Goal: Information Seeking & Learning: Understand process/instructions

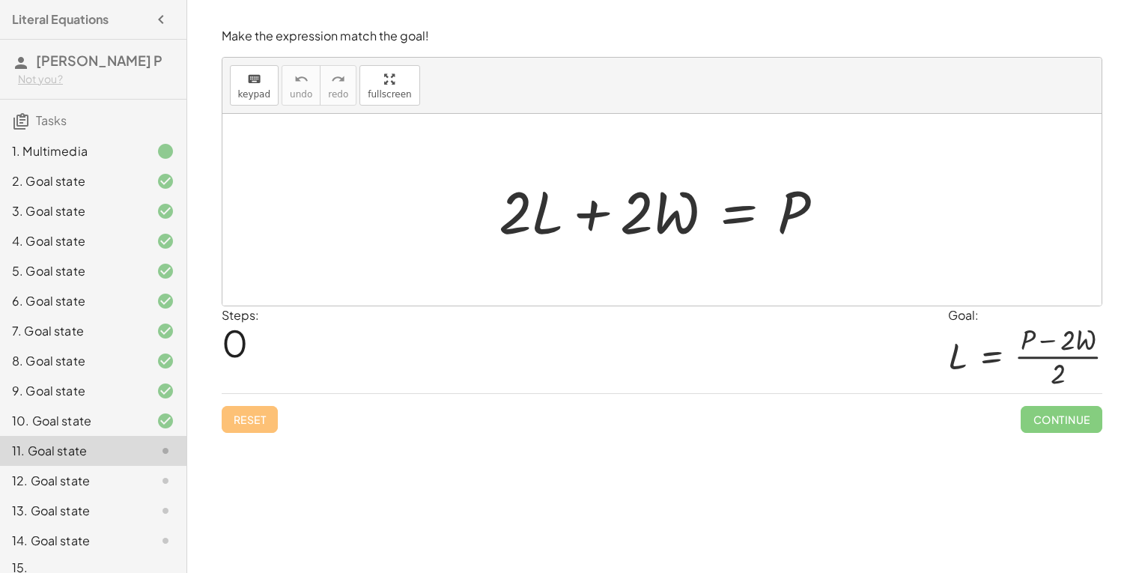
click at [741, 208] on div at bounding box center [667, 210] width 353 height 77
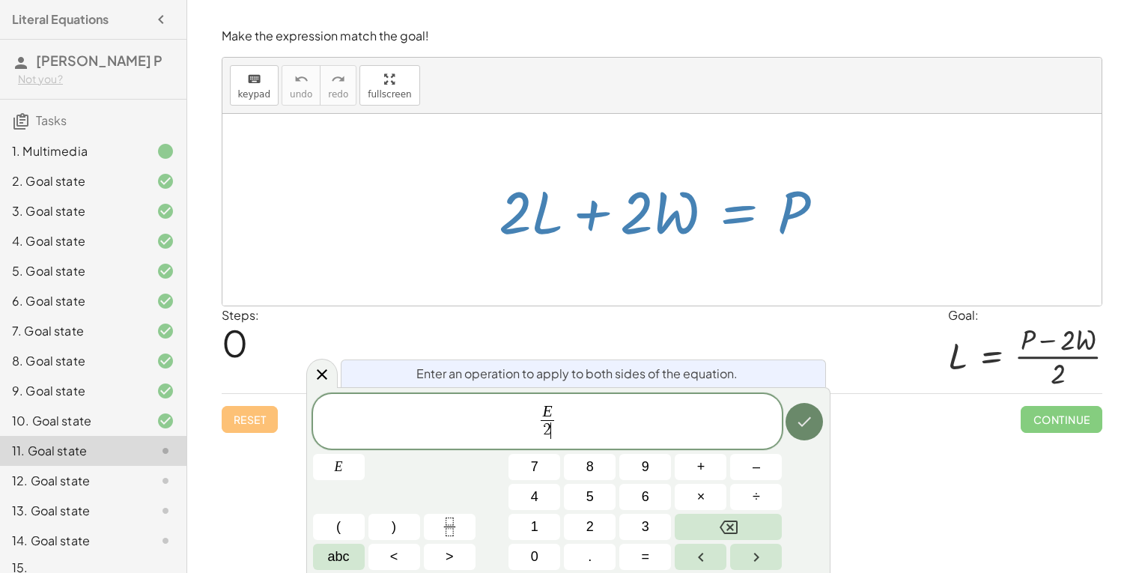
click at [804, 414] on icon "Done" at bounding box center [805, 422] width 18 height 18
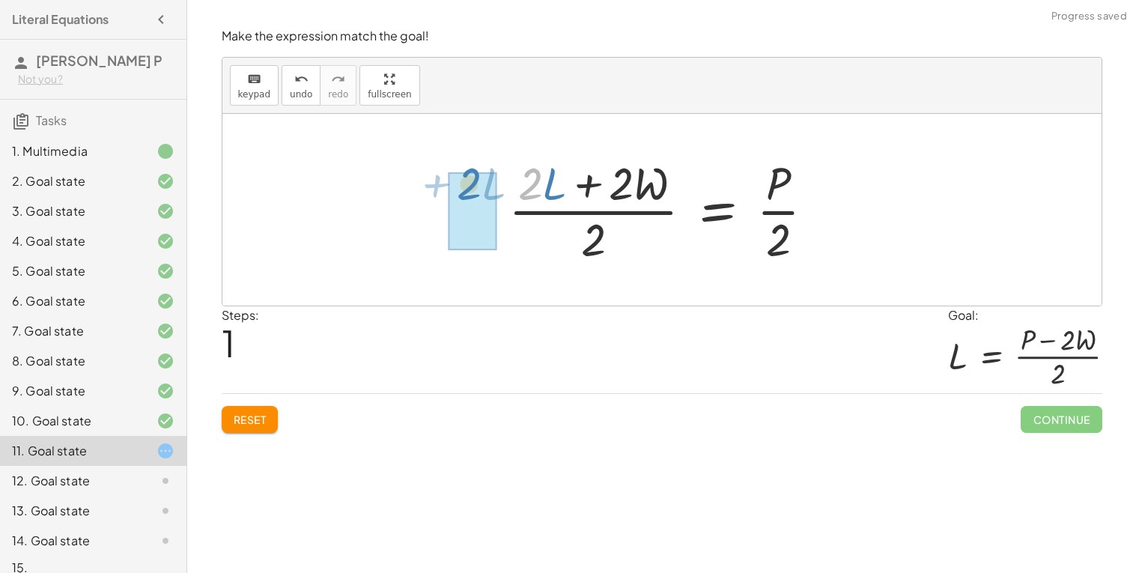
drag, startPoint x: 542, startPoint y: 189, endPoint x: 480, endPoint y: 194, distance: 62.4
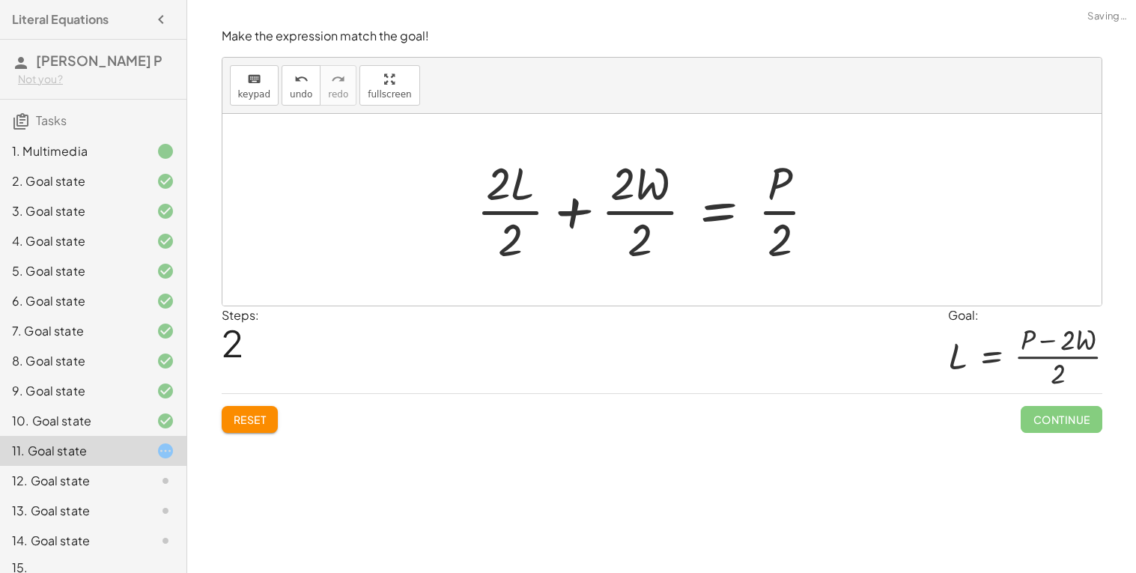
click at [504, 217] on div at bounding box center [652, 209] width 367 height 115
click at [718, 212] on div at bounding box center [668, 209] width 331 height 115
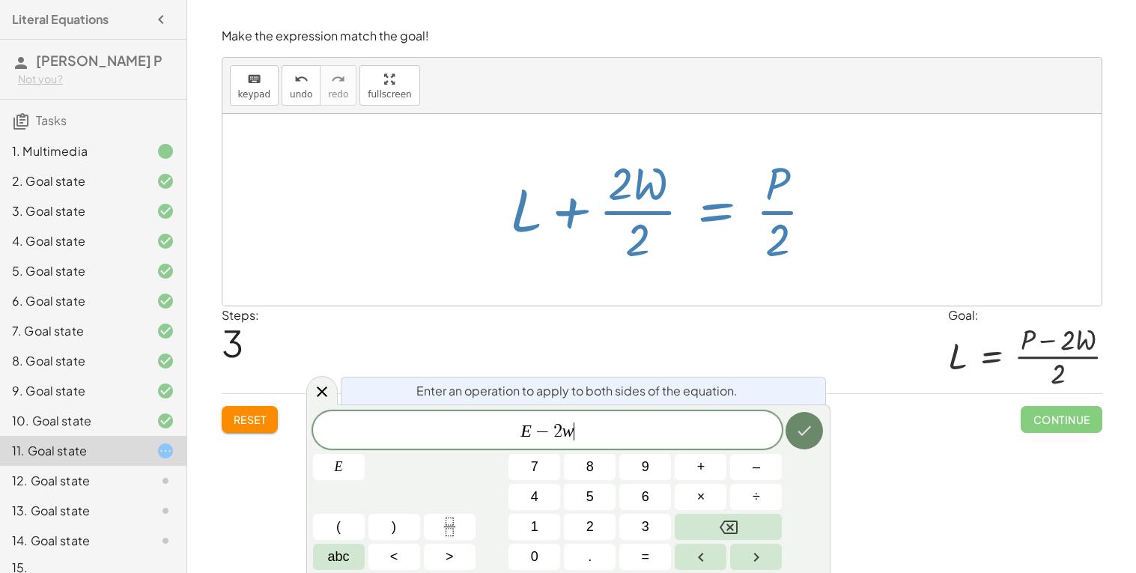
click at [809, 430] on icon "Done" at bounding box center [805, 431] width 18 height 18
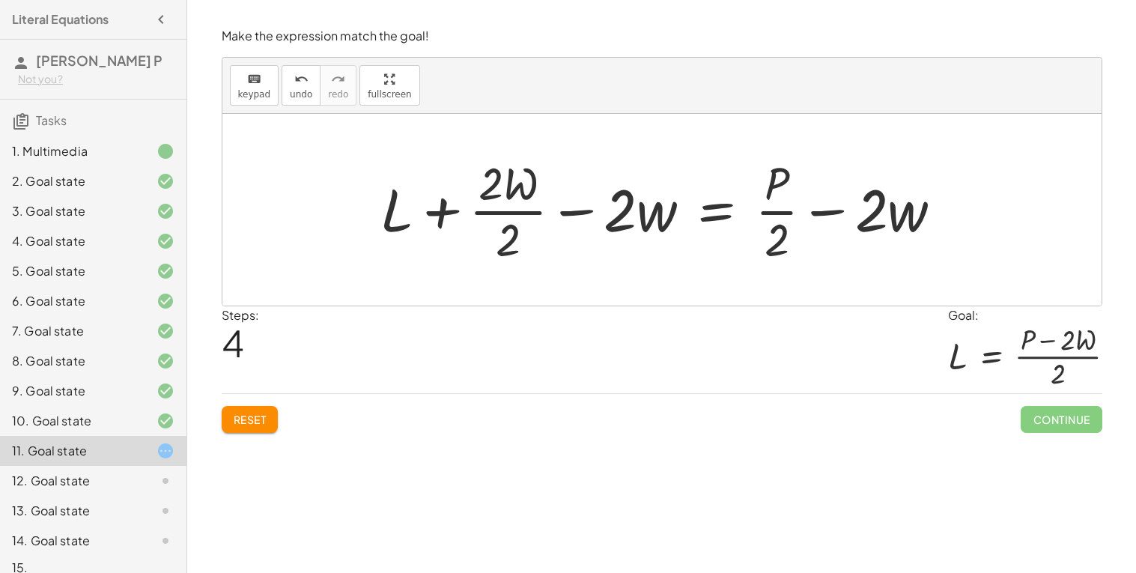
click at [521, 212] on div at bounding box center [668, 209] width 590 height 115
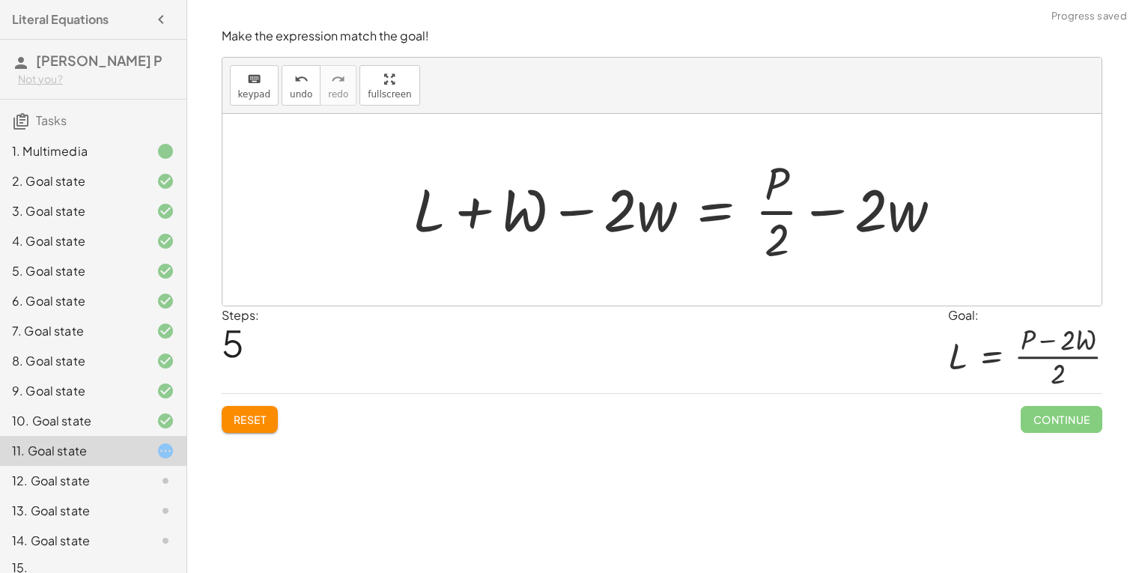
click at [574, 214] on div at bounding box center [683, 209] width 557 height 115
click at [618, 219] on div at bounding box center [683, 209] width 557 height 115
click at [527, 217] on div at bounding box center [683, 209] width 557 height 115
drag, startPoint x: 876, startPoint y: 215, endPoint x: 909, endPoint y: 219, distance: 33.2
click at [906, 214] on div at bounding box center [683, 209] width 557 height 115
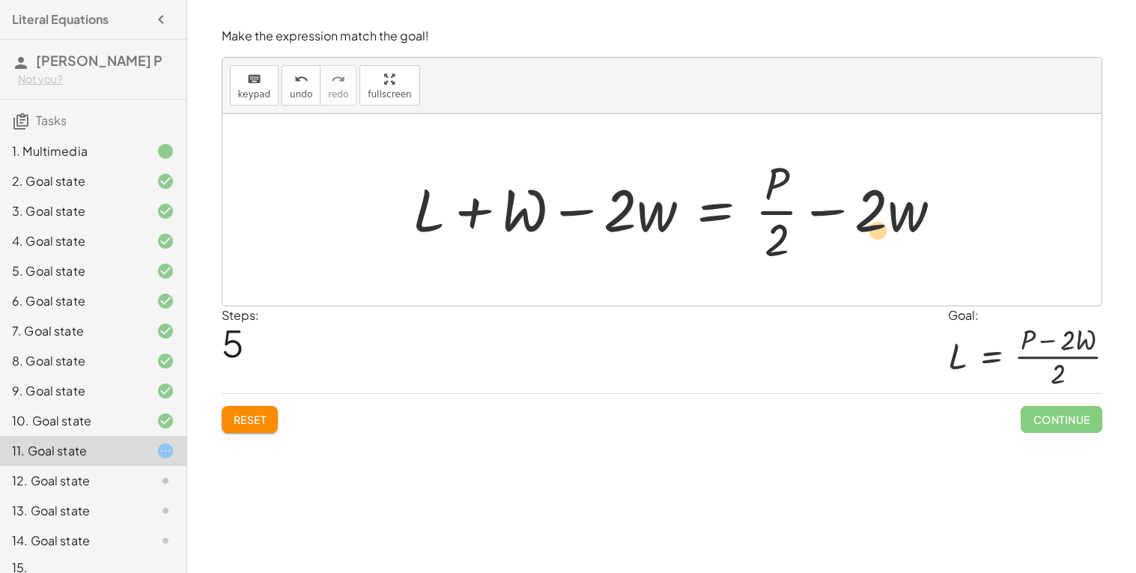
drag, startPoint x: 873, startPoint y: 212, endPoint x: 879, endPoint y: 232, distance: 21.3
click at [879, 232] on div at bounding box center [683, 209] width 557 height 115
drag, startPoint x: 786, startPoint y: 208, endPoint x: 893, endPoint y: 199, distance: 107.4
click at [893, 199] on div at bounding box center [683, 209] width 557 height 115
click at [772, 177] on div at bounding box center [683, 209] width 557 height 115
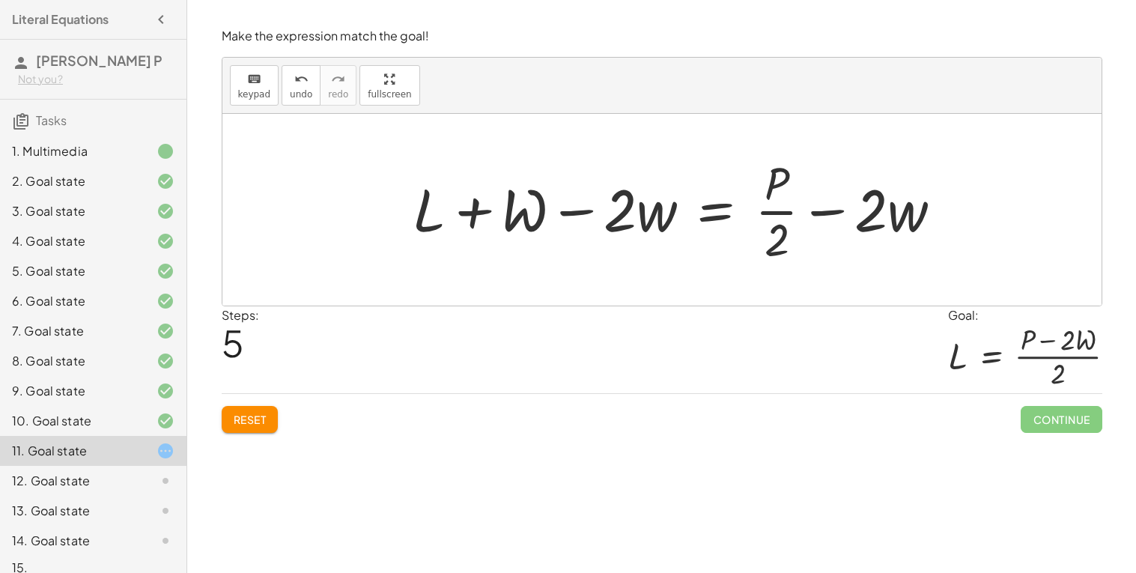
click at [582, 216] on div at bounding box center [683, 209] width 557 height 115
click at [487, 217] on div at bounding box center [683, 209] width 557 height 115
click at [253, 415] on span "Reset" at bounding box center [250, 419] width 33 height 13
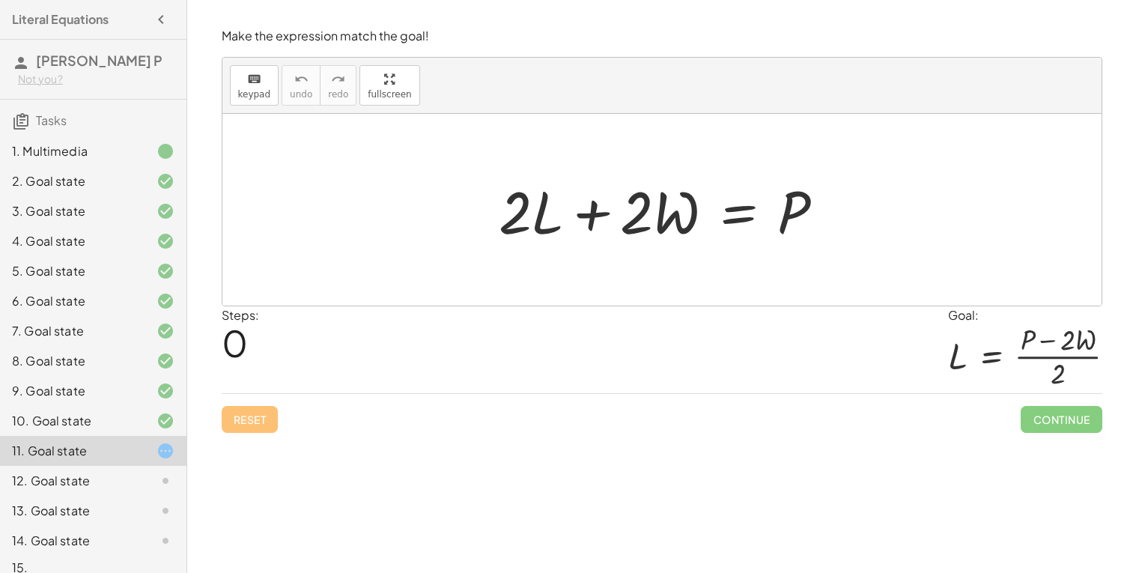
click at [741, 217] on div at bounding box center [667, 210] width 353 height 77
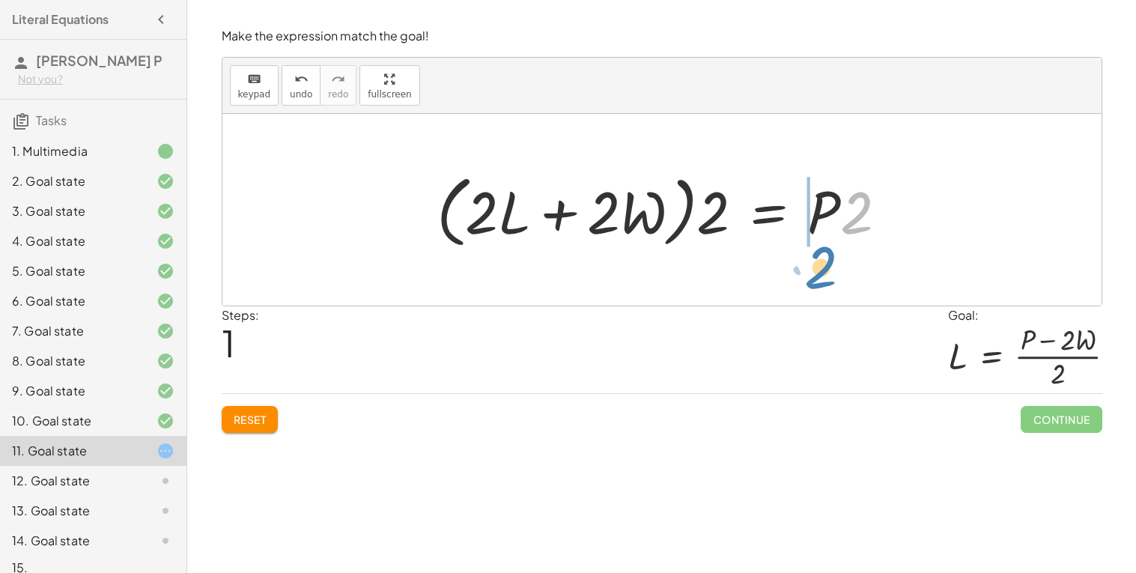
drag, startPoint x: 856, startPoint y: 219, endPoint x: 817, endPoint y: 283, distance: 75.3
click at [242, 423] on span "Reset" at bounding box center [250, 419] width 33 height 13
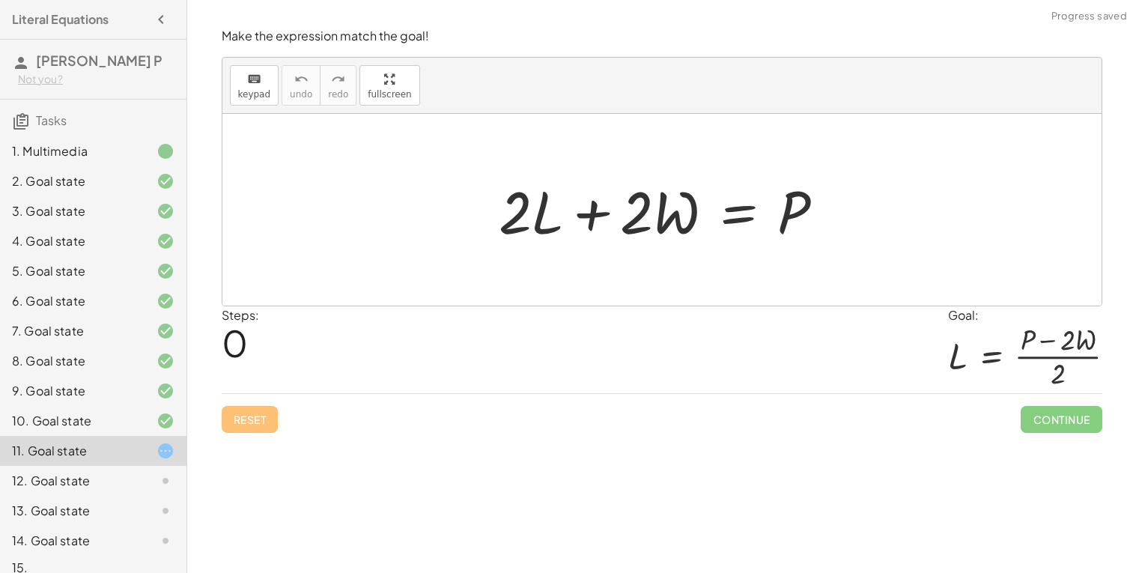
click at [732, 225] on div at bounding box center [667, 210] width 353 height 77
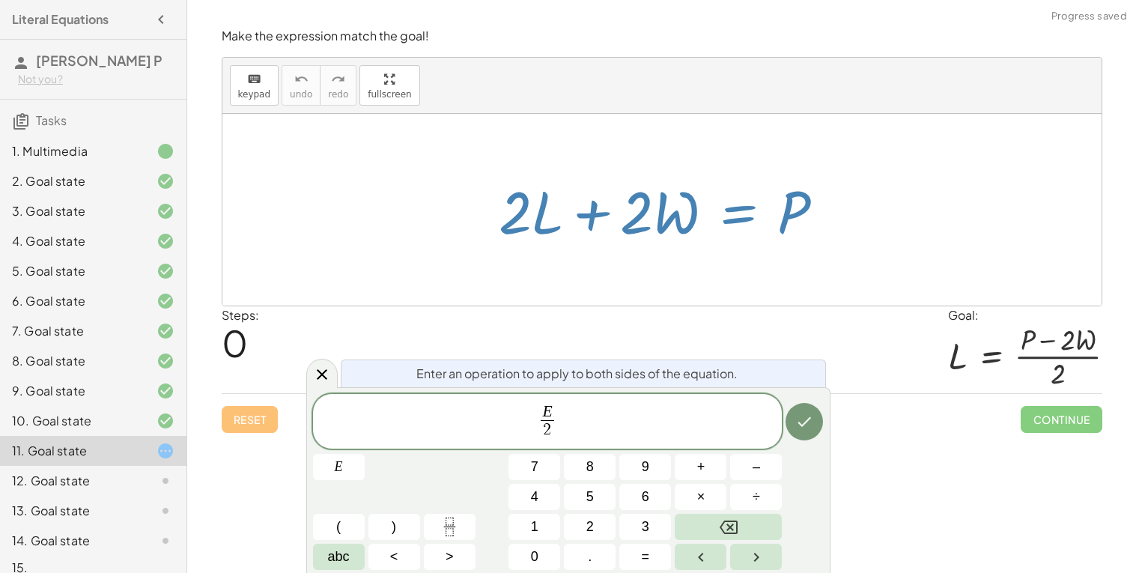
click at [826, 461] on div "Enter an operation to apply to both sides of the equation. E 2 ​ ​ E 7 8 9 + – …" at bounding box center [568, 480] width 524 height 187
click at [365, 454] on div at bounding box center [339, 467] width 52 height 26
click at [811, 428] on icon "Done" at bounding box center [805, 422] width 18 height 18
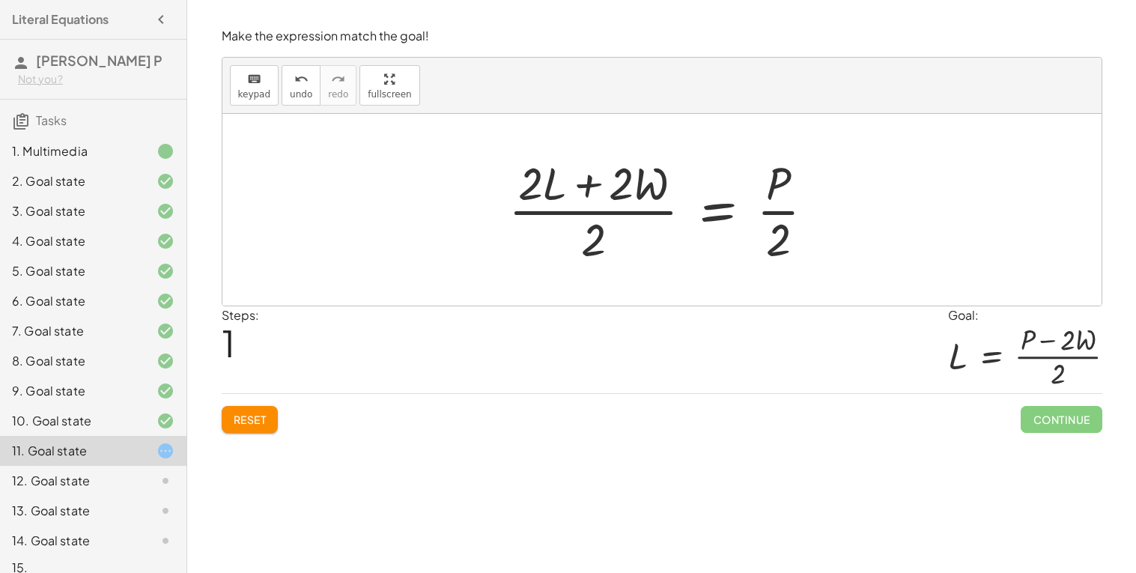
click at [245, 425] on span "Reset" at bounding box center [250, 419] width 33 height 13
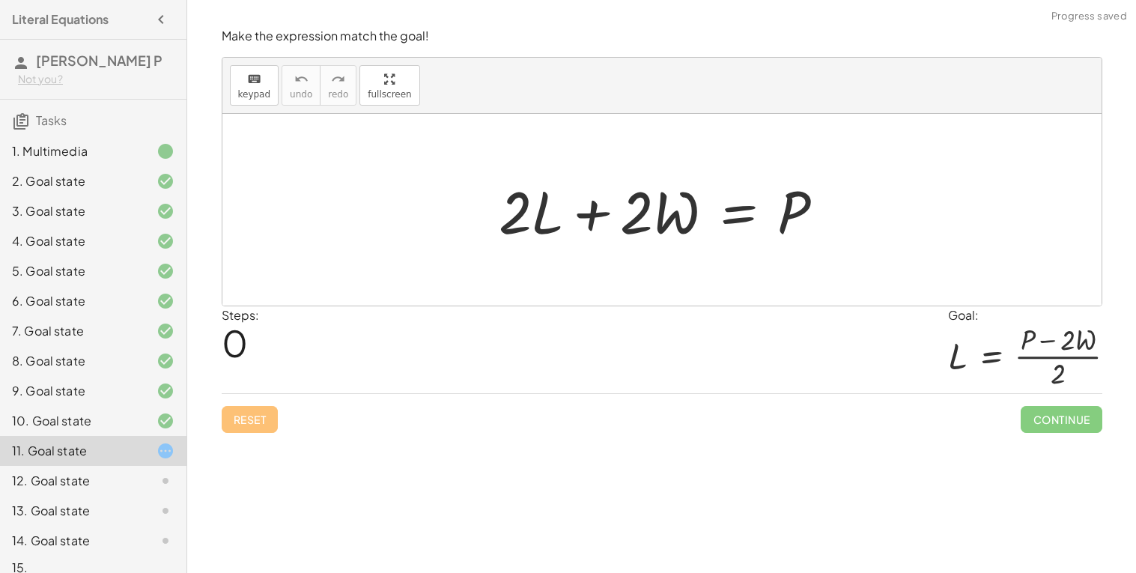
click at [739, 217] on div at bounding box center [667, 210] width 353 height 77
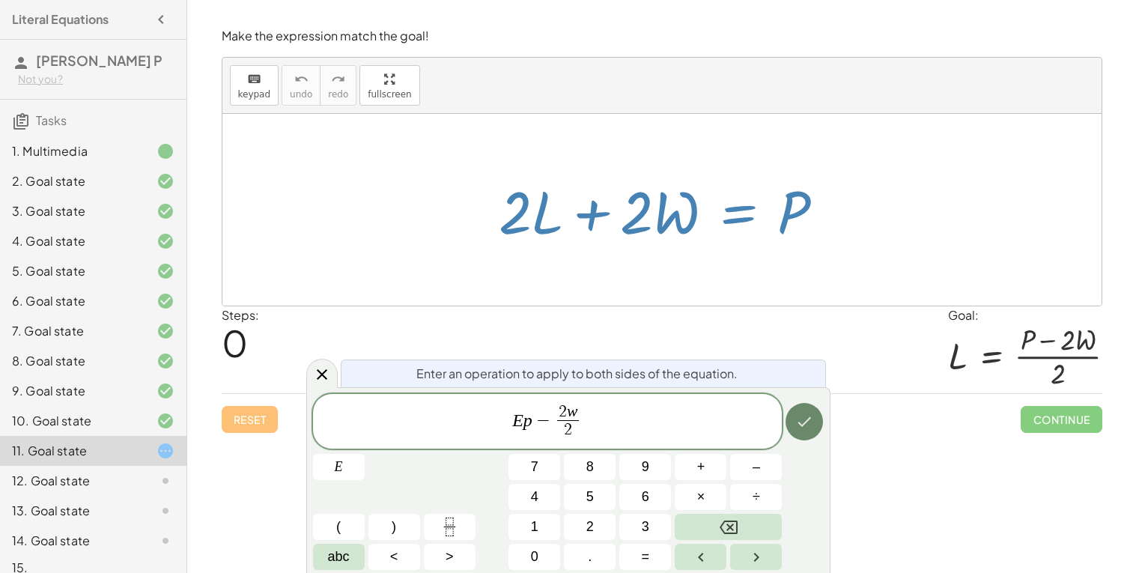
click at [812, 432] on button "Done" at bounding box center [804, 421] width 37 height 37
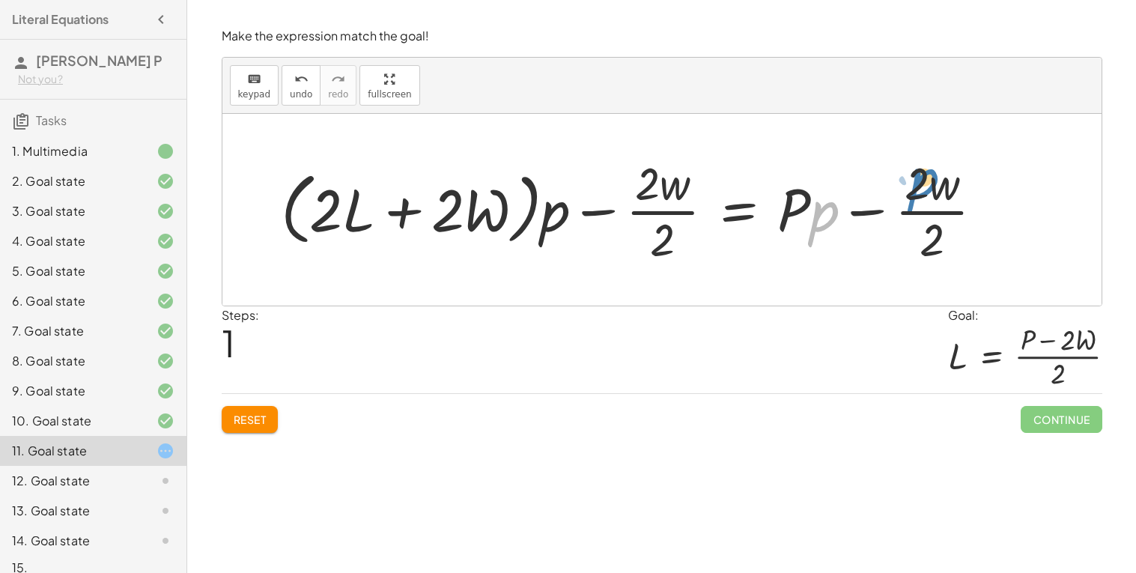
drag, startPoint x: 818, startPoint y: 216, endPoint x: 917, endPoint y: 184, distance: 104.0
click at [917, 184] on div at bounding box center [638, 209] width 730 height 115
click at [259, 414] on span "Reset" at bounding box center [250, 419] width 33 height 13
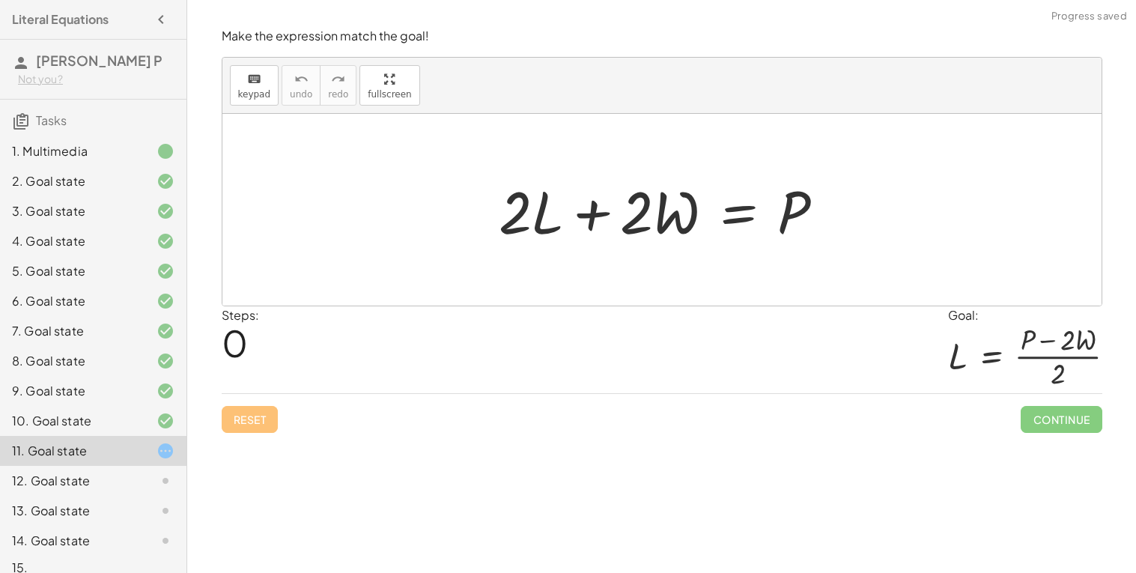
click at [730, 214] on div at bounding box center [667, 210] width 353 height 77
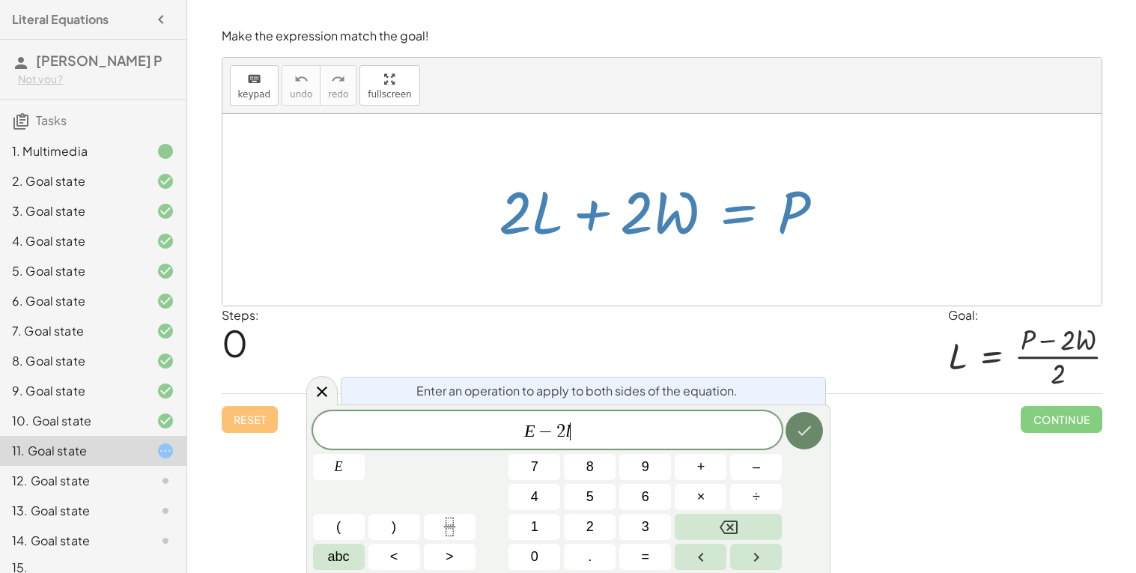
click at [799, 426] on icon "Done" at bounding box center [805, 431] width 18 height 18
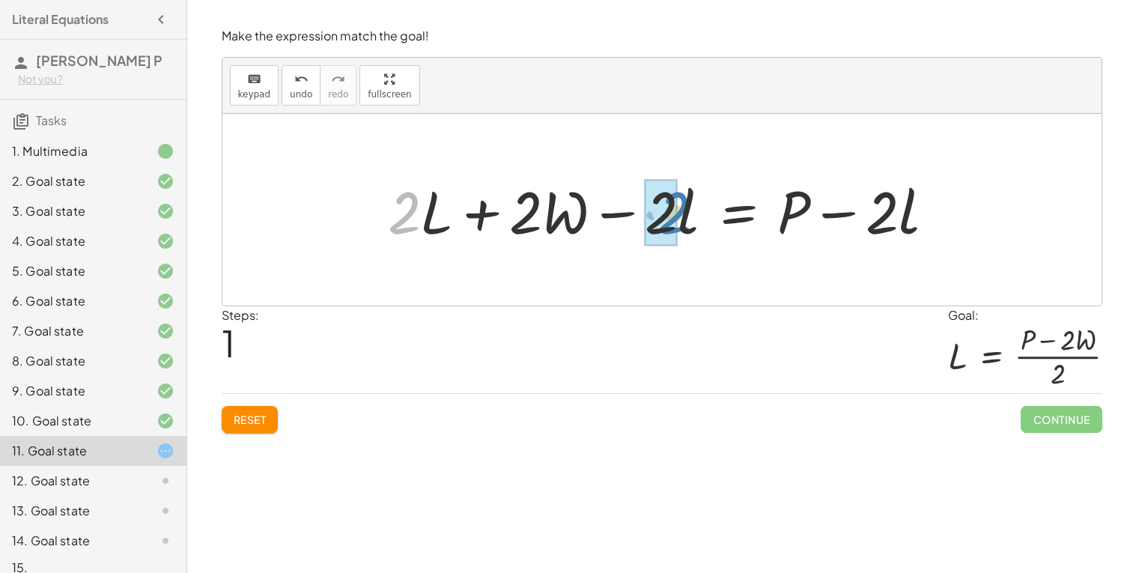
drag, startPoint x: 405, startPoint y: 215, endPoint x: 675, endPoint y: 215, distance: 269.7
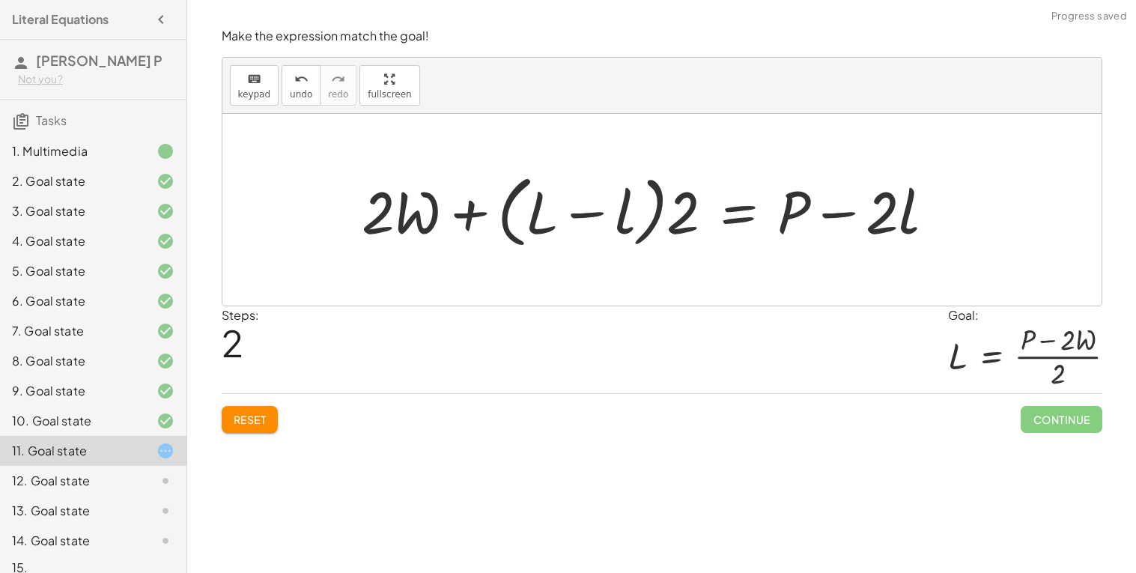
click at [231, 427] on button "Reset" at bounding box center [250, 419] width 57 height 27
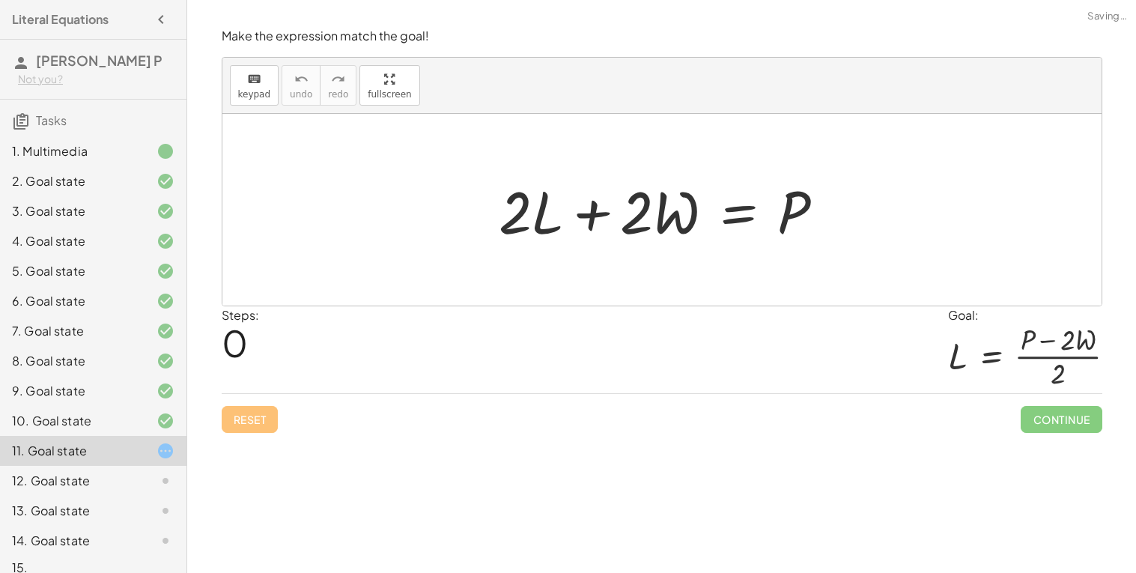
click at [742, 226] on div at bounding box center [667, 210] width 353 height 77
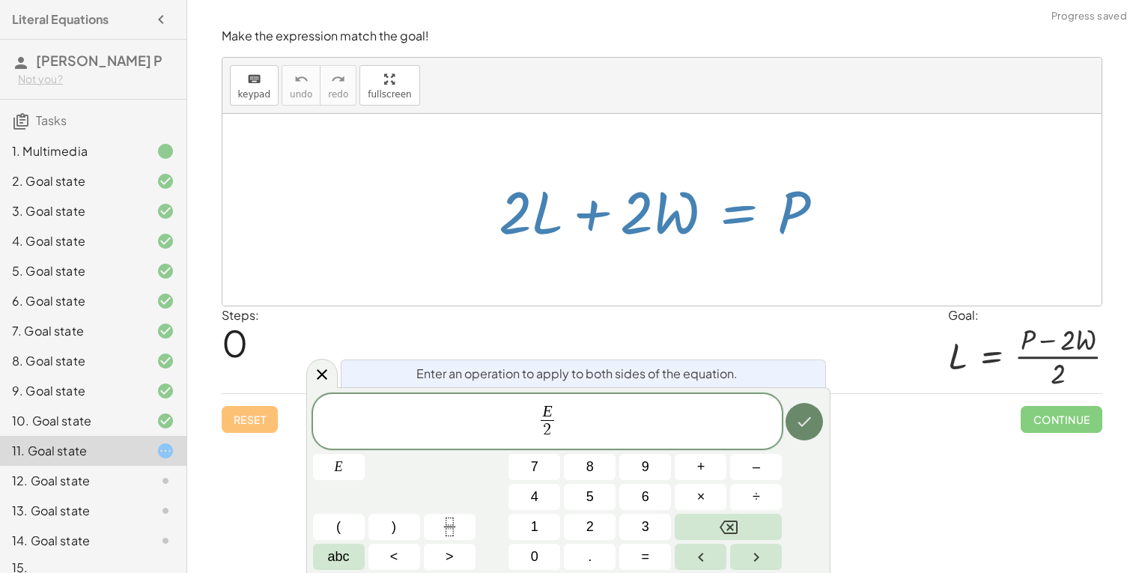
click at [807, 440] on button "Done" at bounding box center [804, 421] width 37 height 37
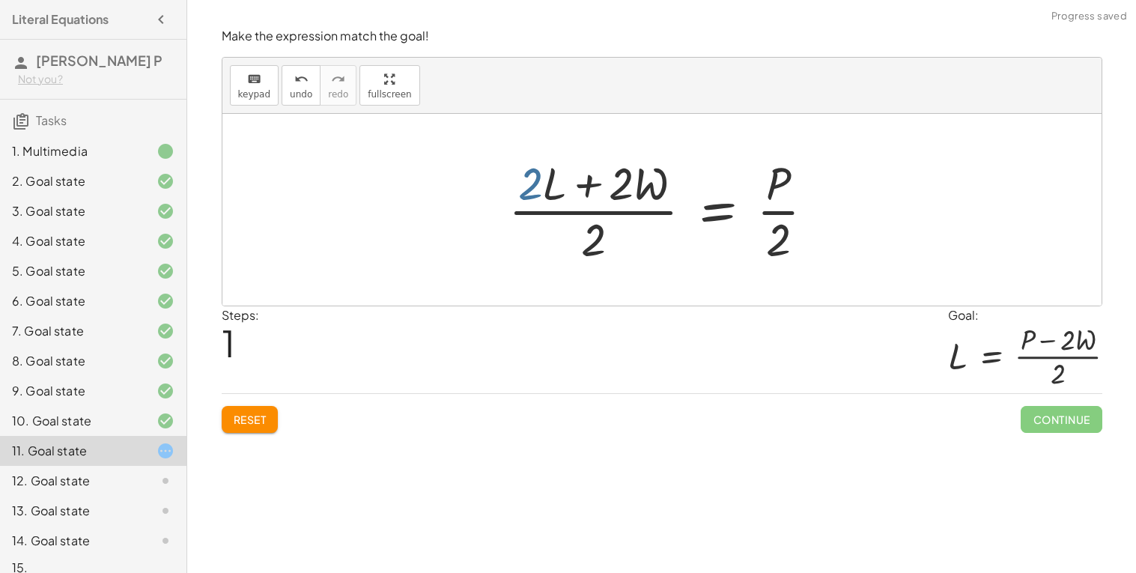
click at [534, 181] on div at bounding box center [667, 209] width 333 height 115
click at [595, 211] on div at bounding box center [667, 209] width 333 height 115
drag, startPoint x: 535, startPoint y: 177, endPoint x: 487, endPoint y: 178, distance: 48.0
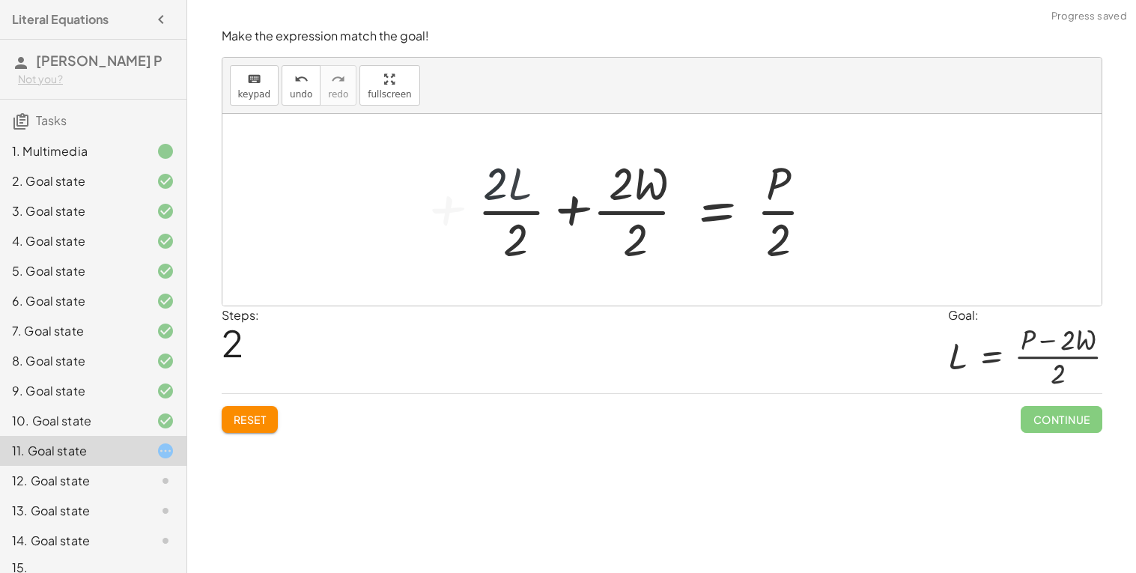
click at [499, 206] on div at bounding box center [650, 209] width 367 height 115
click at [633, 211] on div at bounding box center [668, 209] width 331 height 115
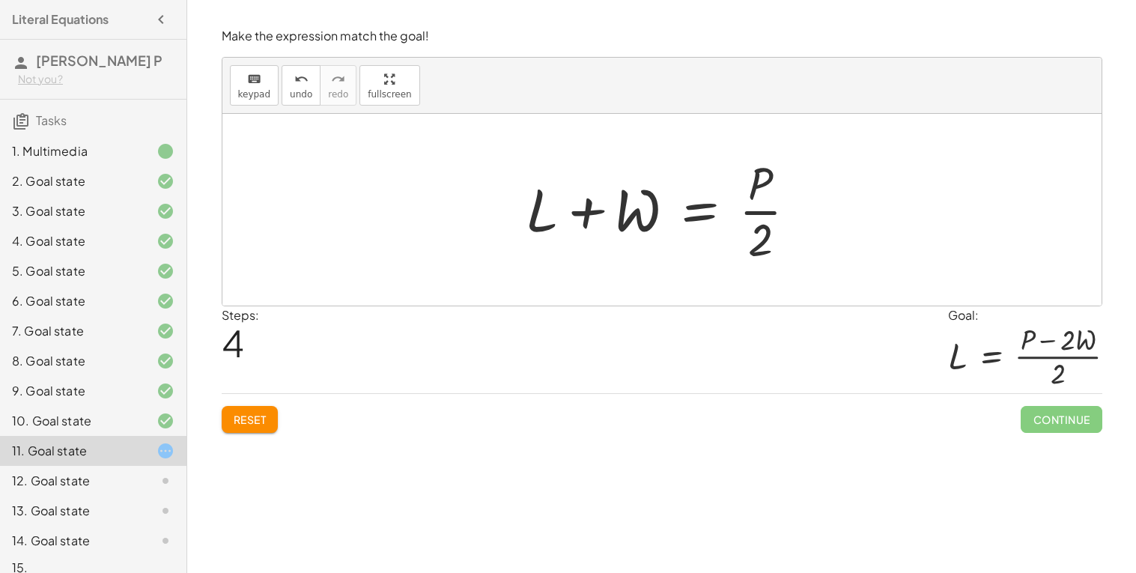
click at [697, 211] on div at bounding box center [667, 209] width 299 height 115
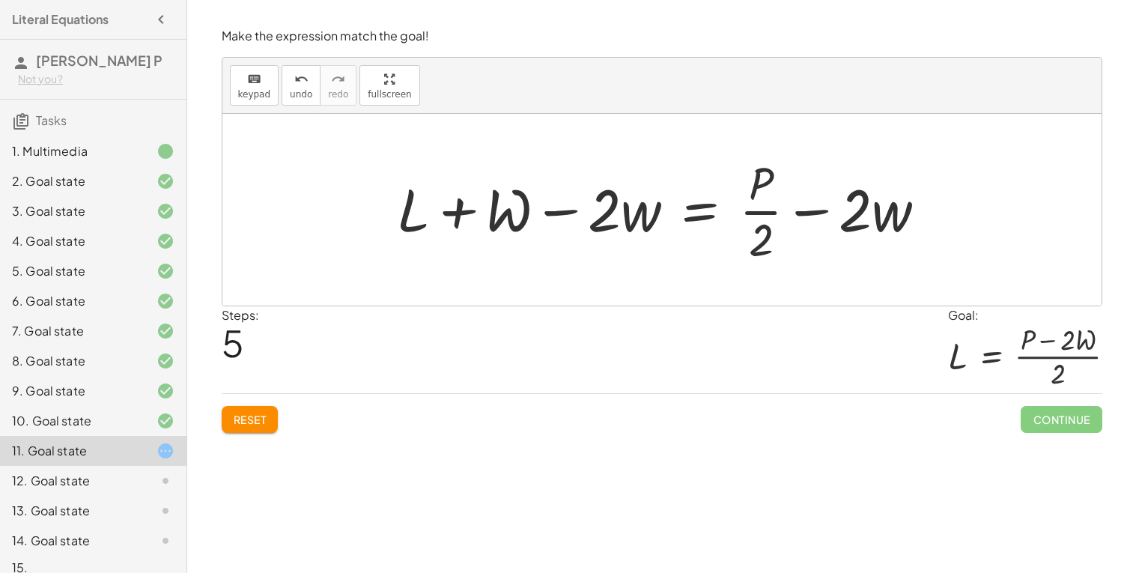
click at [569, 217] on div at bounding box center [668, 209] width 557 height 115
click at [801, 216] on div at bounding box center [668, 209] width 557 height 115
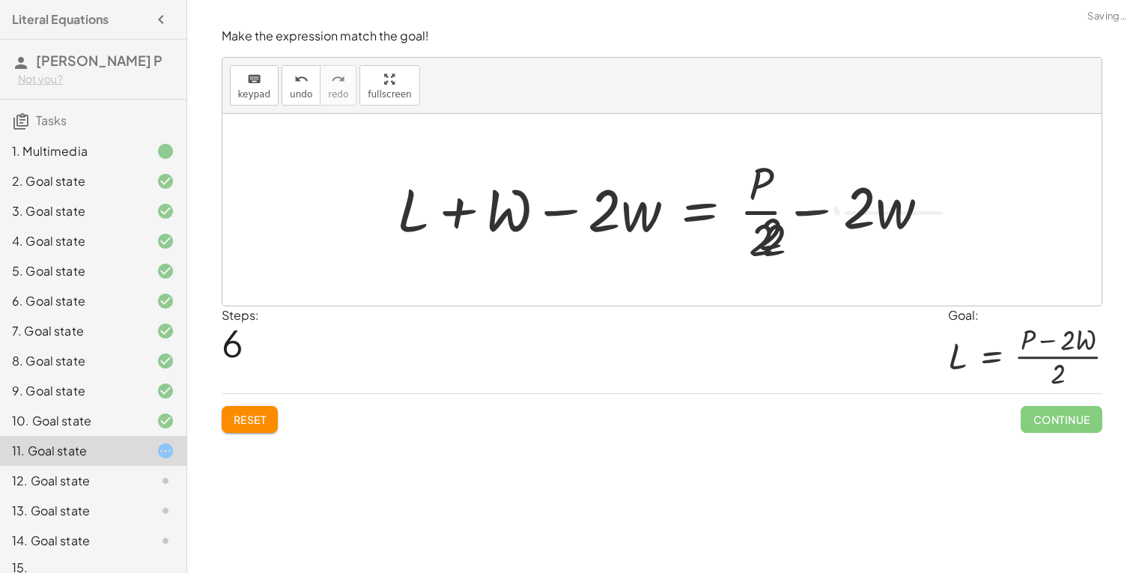
click at [761, 211] on div at bounding box center [686, 209] width 593 height 115
click at [818, 214] on div at bounding box center [686, 209] width 593 height 115
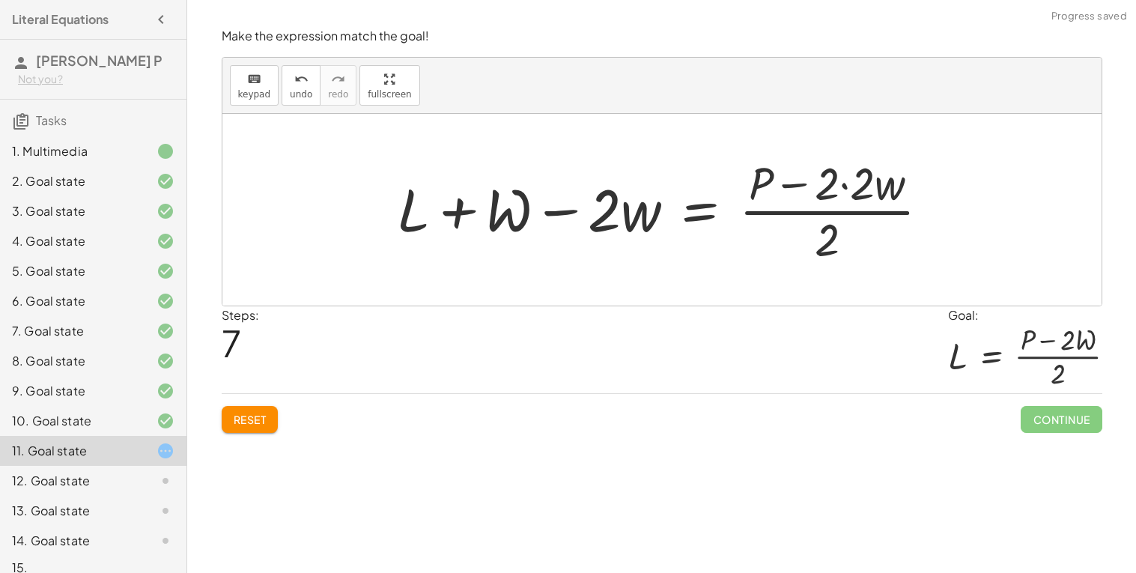
click at [829, 218] on div at bounding box center [670, 209] width 560 height 115
click at [824, 211] on div at bounding box center [670, 209] width 560 height 115
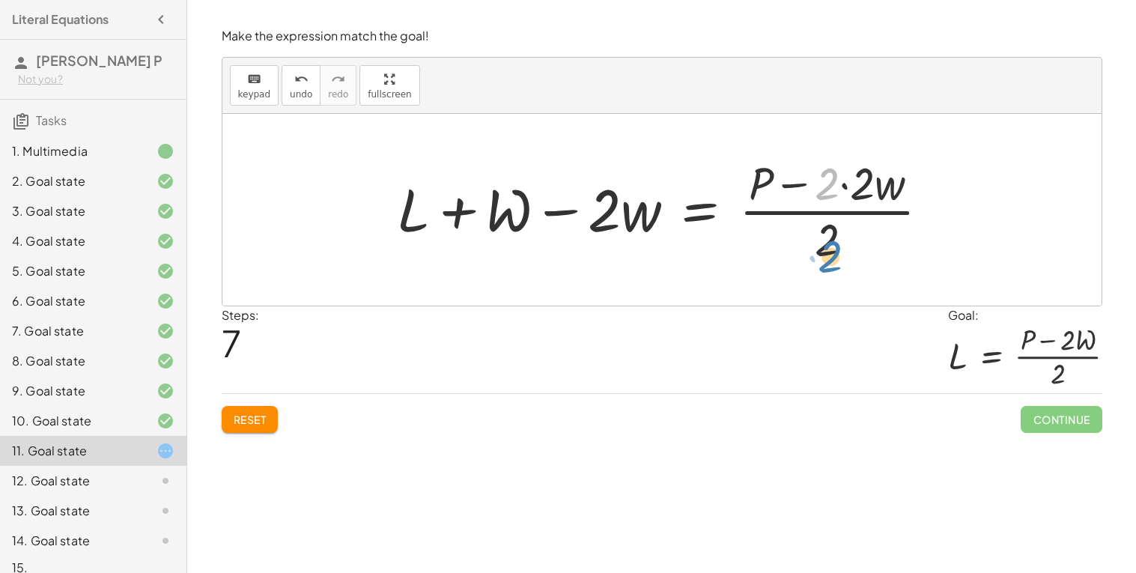
drag, startPoint x: 823, startPoint y: 184, endPoint x: 826, endPoint y: 257, distance: 72.7
click at [826, 257] on div at bounding box center [670, 209] width 560 height 115
click at [809, 196] on div at bounding box center [670, 209] width 560 height 115
click at [849, 195] on div at bounding box center [670, 209] width 560 height 115
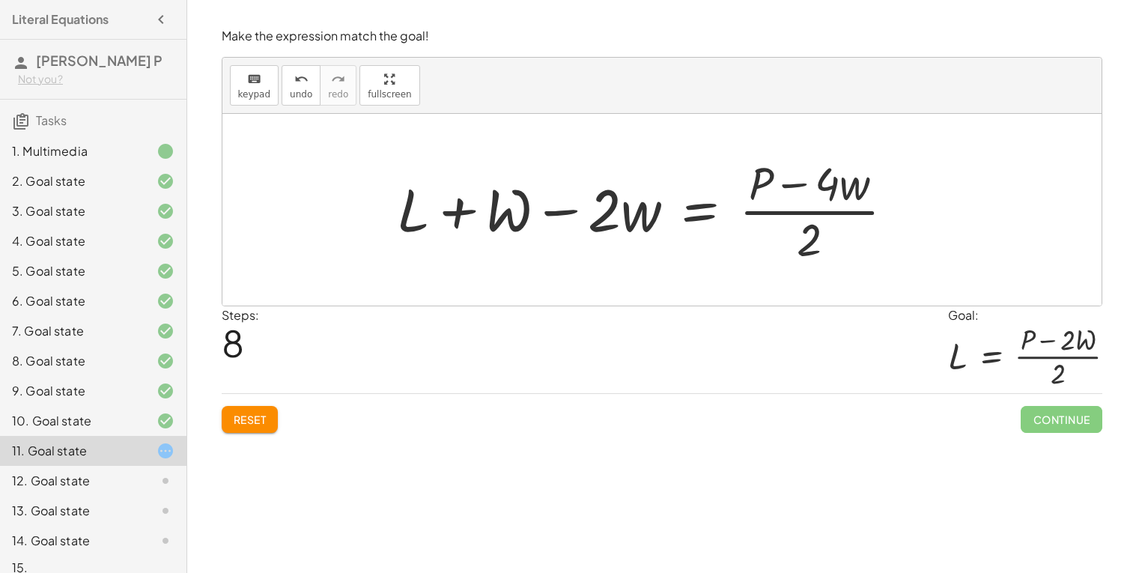
click at [813, 214] on div at bounding box center [652, 209] width 524 height 115
drag, startPoint x: 827, startPoint y: 187, endPoint x: 917, endPoint y: 218, distance: 95.0
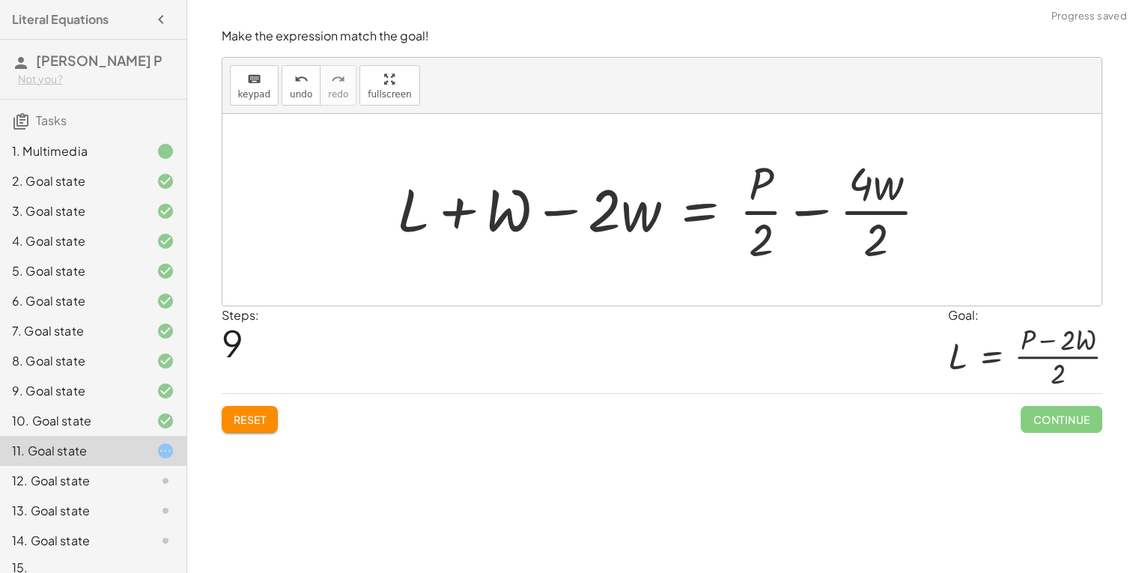
click at [893, 212] on div at bounding box center [669, 209] width 558 height 115
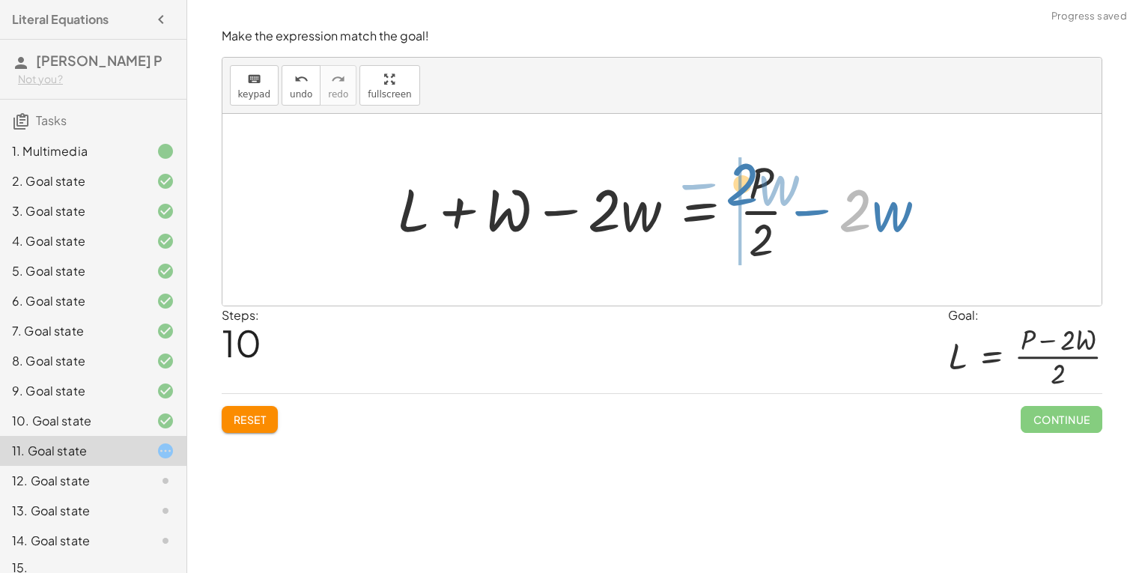
drag, startPoint x: 853, startPoint y: 207, endPoint x: 740, endPoint y: 181, distance: 116.1
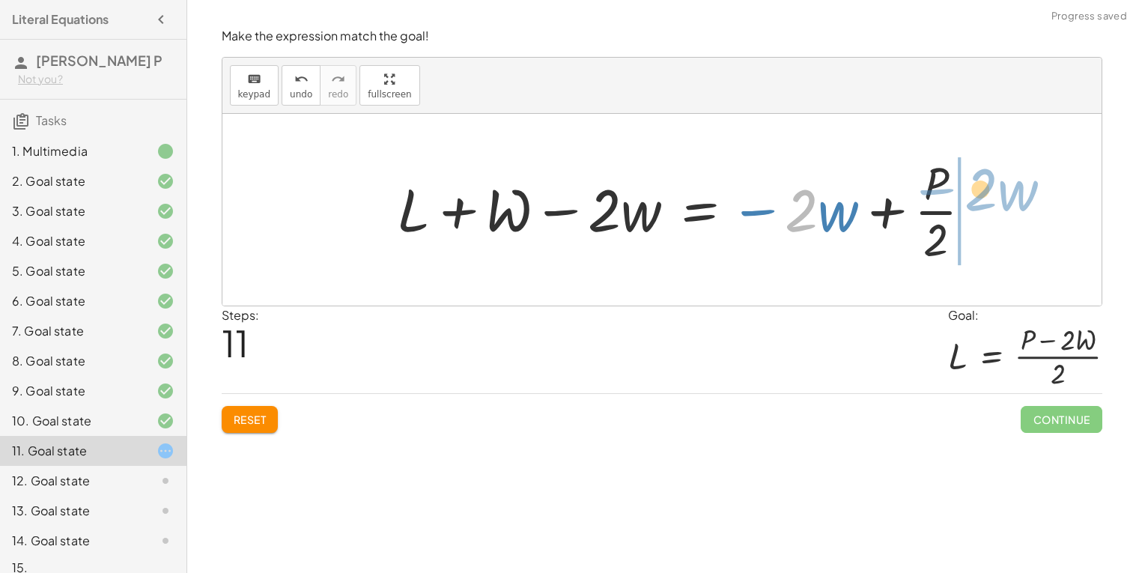
drag, startPoint x: 807, startPoint y: 206, endPoint x: 973, endPoint y: 184, distance: 167.7
click at [973, 184] on div at bounding box center [691, 209] width 603 height 115
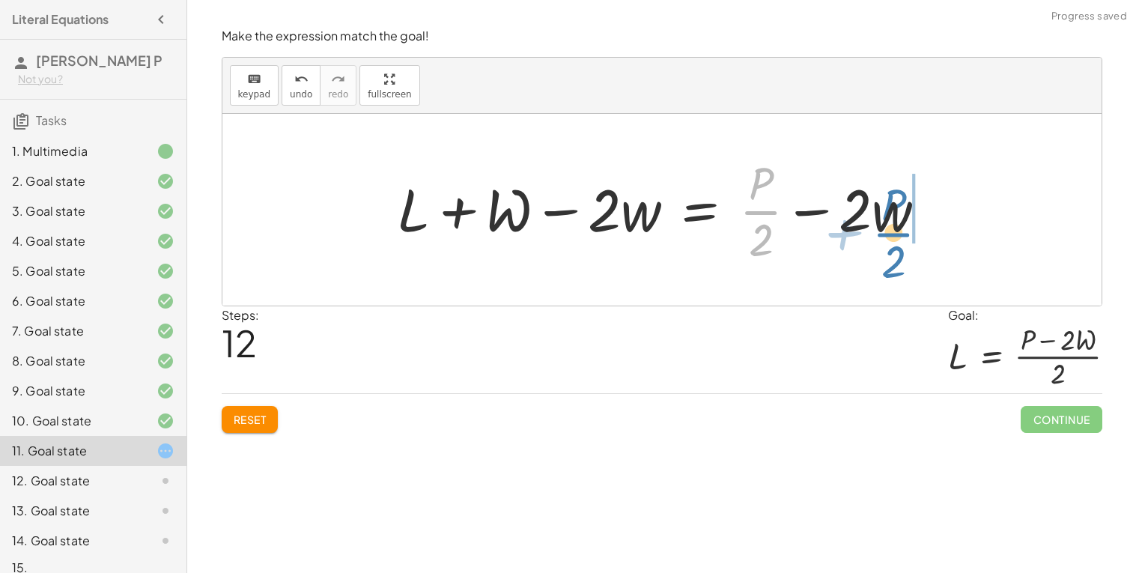
drag, startPoint x: 765, startPoint y: 212, endPoint x: 901, endPoint y: 233, distance: 137.9
click at [901, 233] on div at bounding box center [668, 209] width 557 height 115
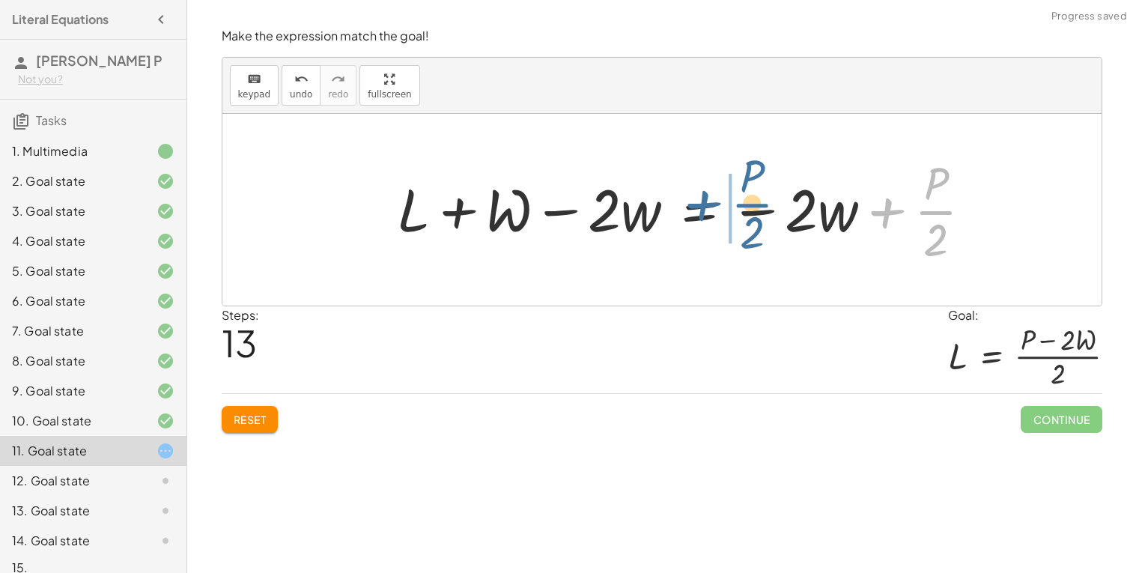
drag, startPoint x: 932, startPoint y: 211, endPoint x: 742, endPoint y: 204, distance: 189.7
click at [742, 204] on div at bounding box center [691, 209] width 603 height 115
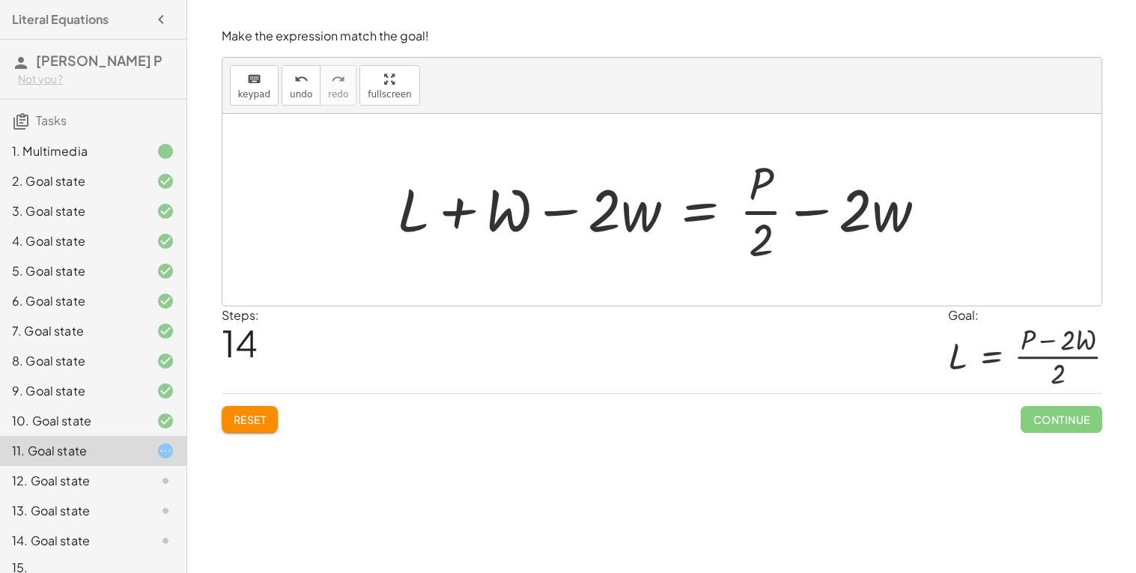
click at [240, 426] on span "Reset" at bounding box center [250, 419] width 33 height 13
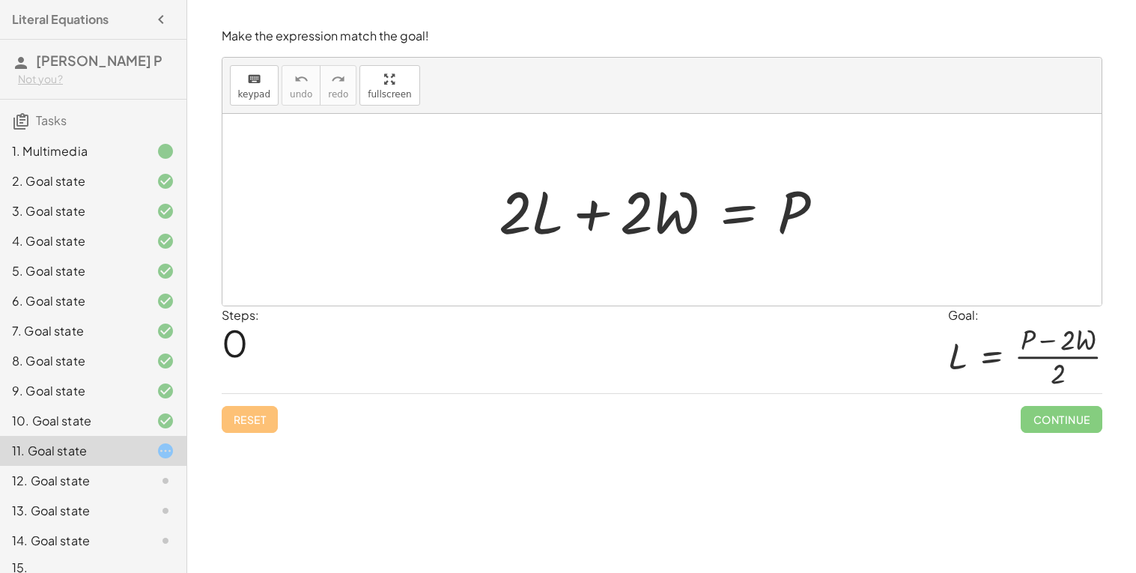
click at [745, 214] on div at bounding box center [667, 210] width 353 height 77
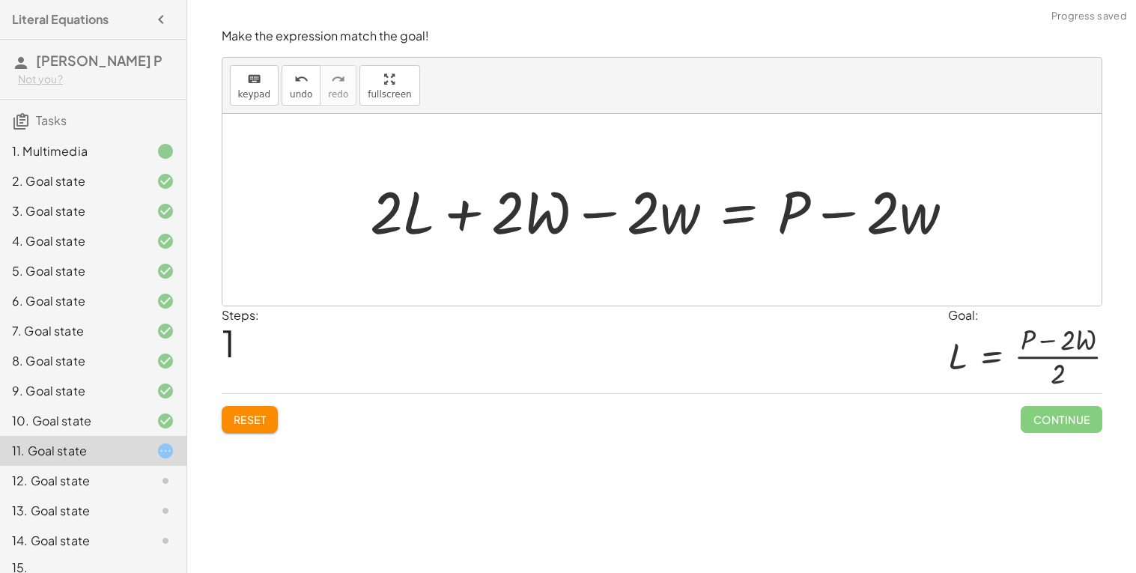
click at [608, 221] on div at bounding box center [668, 210] width 611 height 77
click at [608, 216] on div at bounding box center [668, 210] width 611 height 77
click at [267, 420] on button "Reset" at bounding box center [250, 419] width 57 height 27
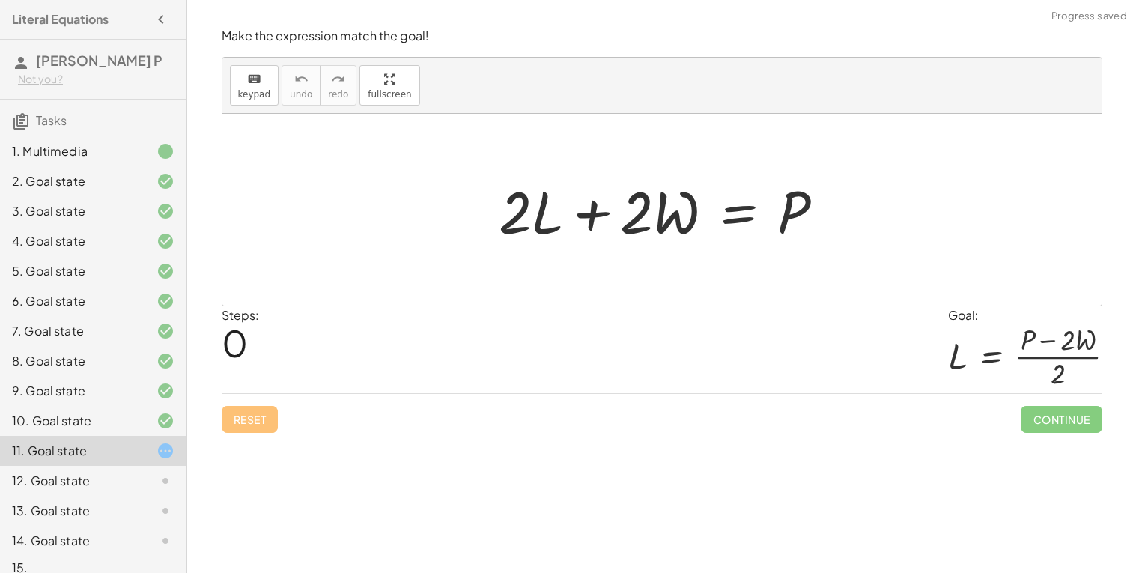
click at [734, 219] on div at bounding box center [667, 210] width 353 height 77
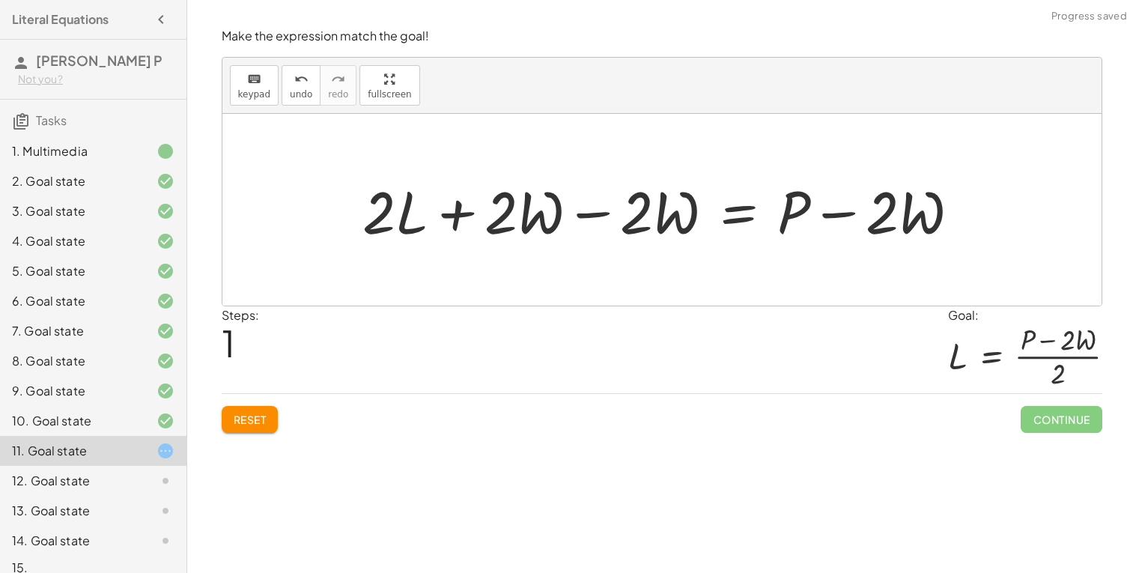
click at [598, 223] on div at bounding box center [668, 210] width 624 height 77
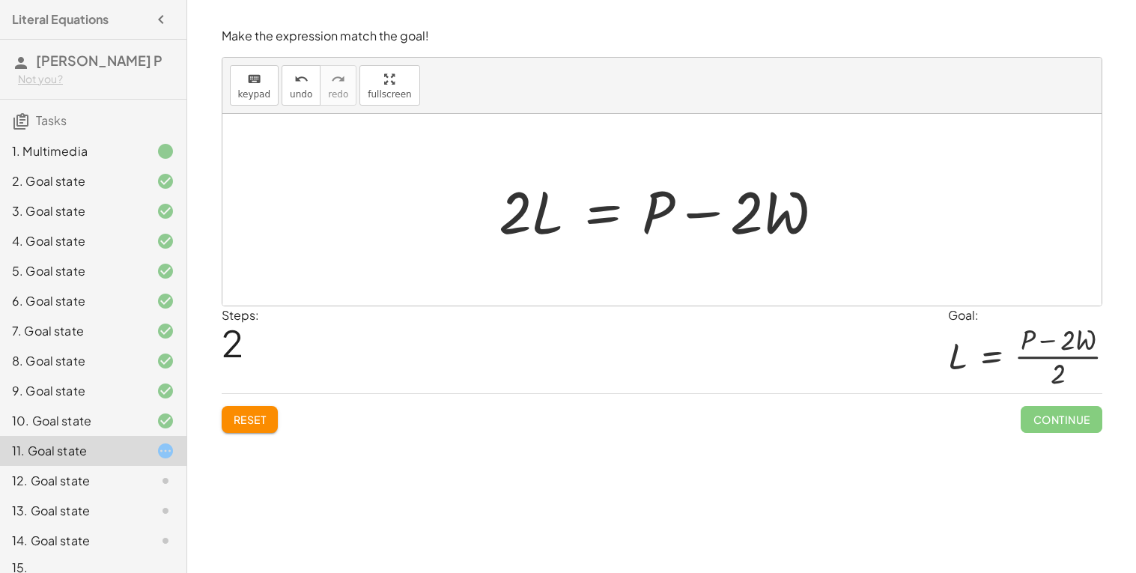
click at [606, 214] on div at bounding box center [667, 210] width 353 height 77
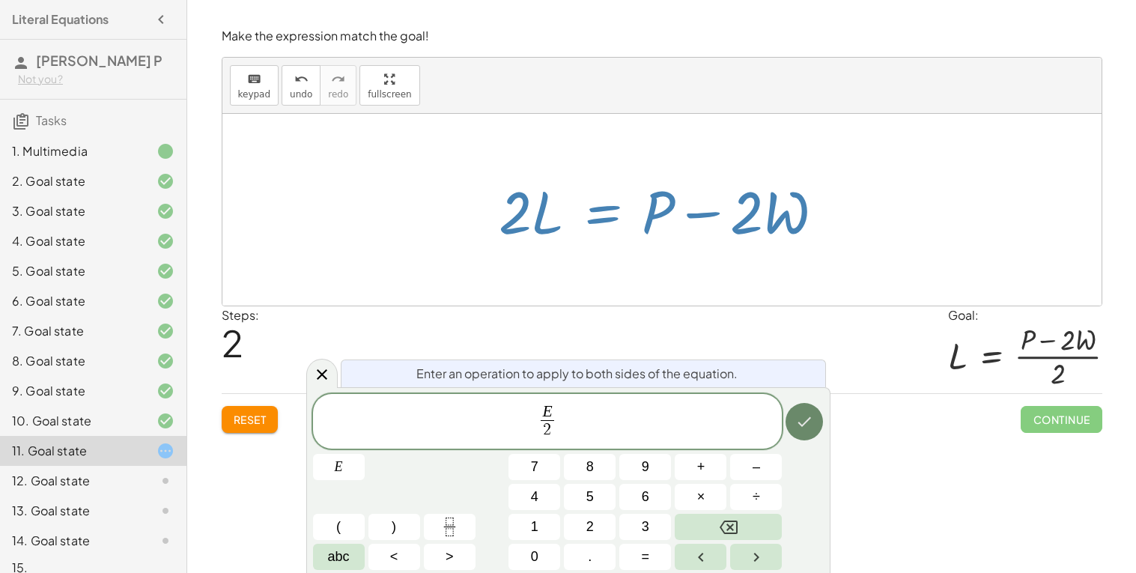
click at [810, 409] on button "Done" at bounding box center [804, 421] width 37 height 37
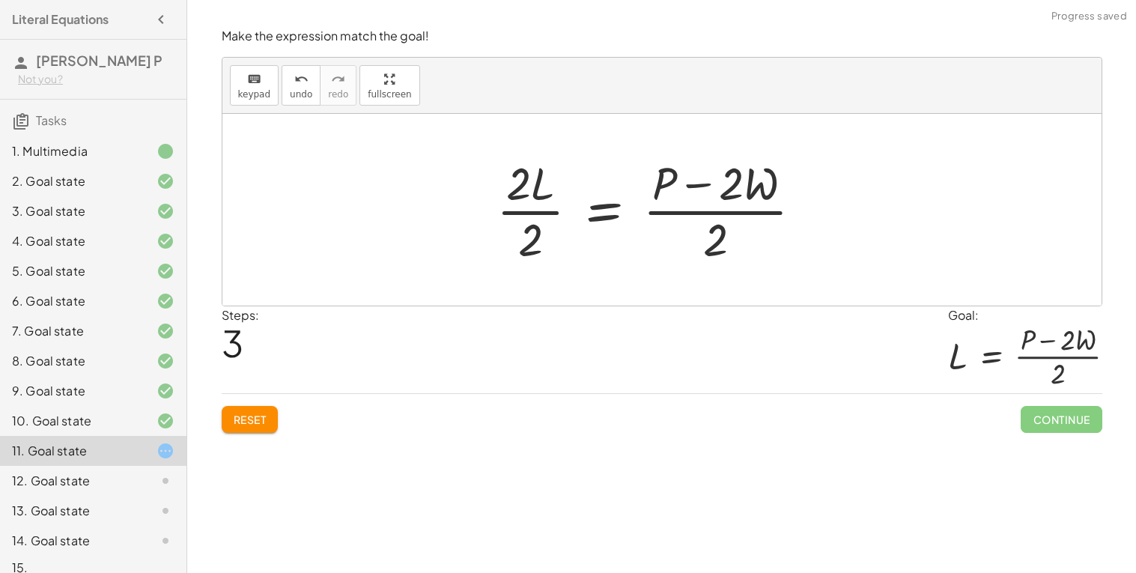
click at [532, 216] on div at bounding box center [655, 209] width 333 height 115
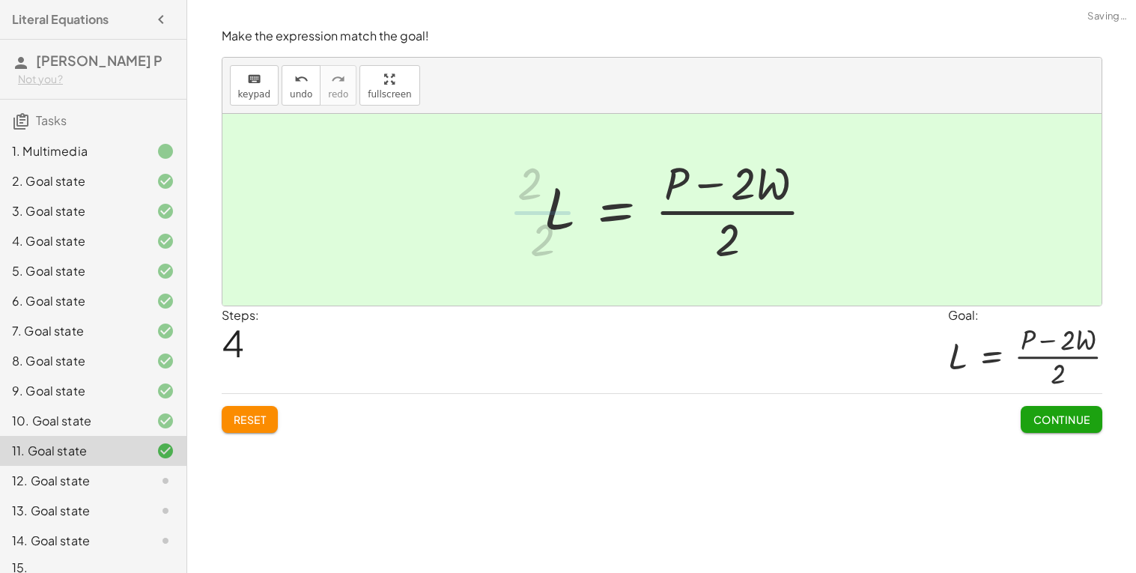
click at [742, 216] on div at bounding box center [685, 209] width 297 height 115
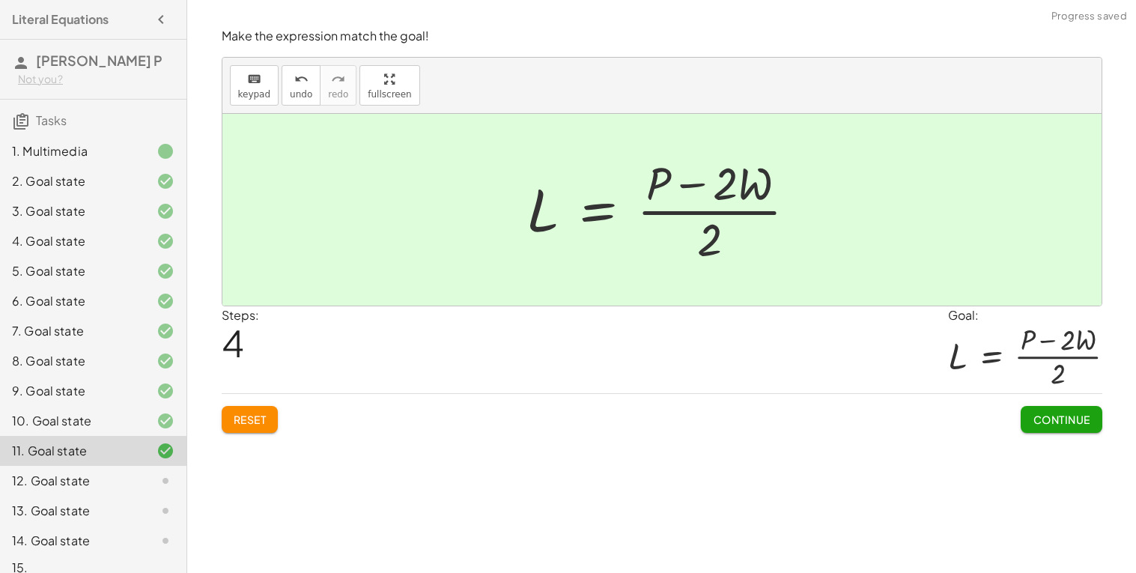
click at [1029, 410] on button "Continue" at bounding box center [1061, 419] width 81 height 27
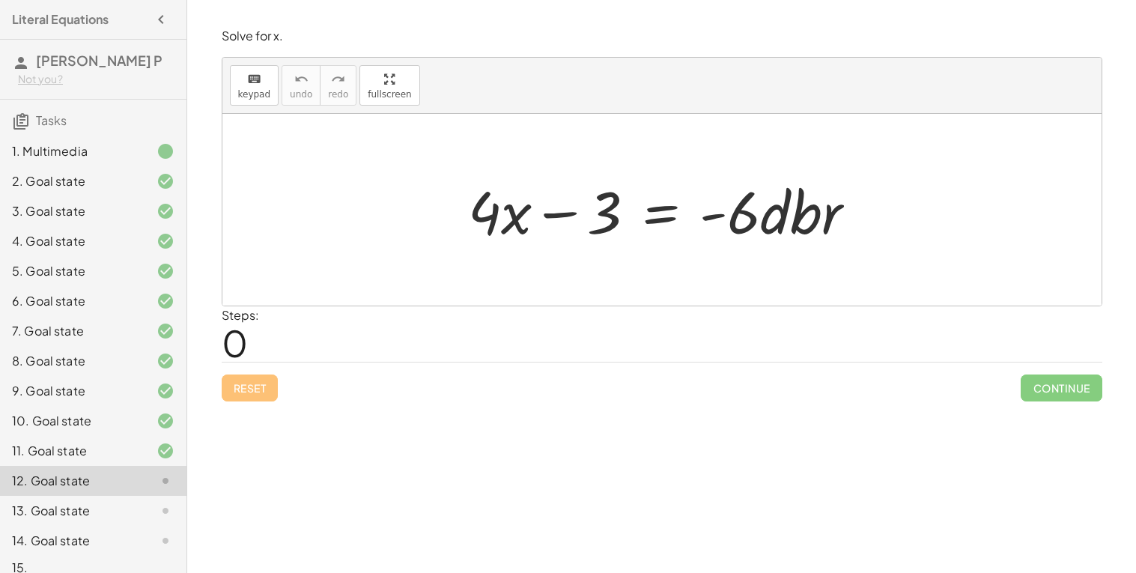
click at [651, 220] on div at bounding box center [668, 210] width 415 height 77
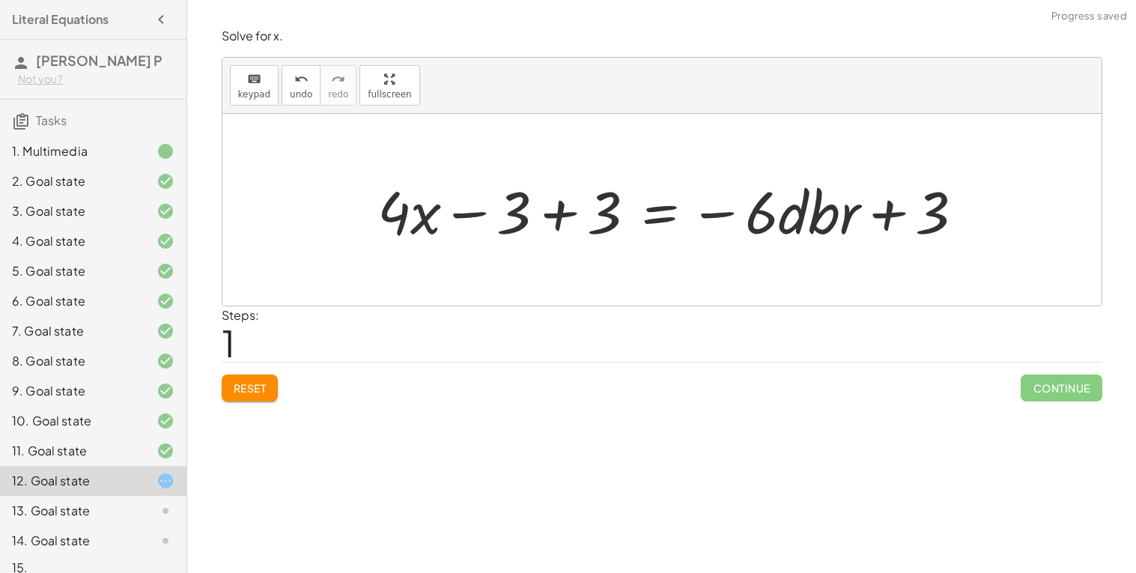
click at [569, 207] on div at bounding box center [677, 210] width 614 height 77
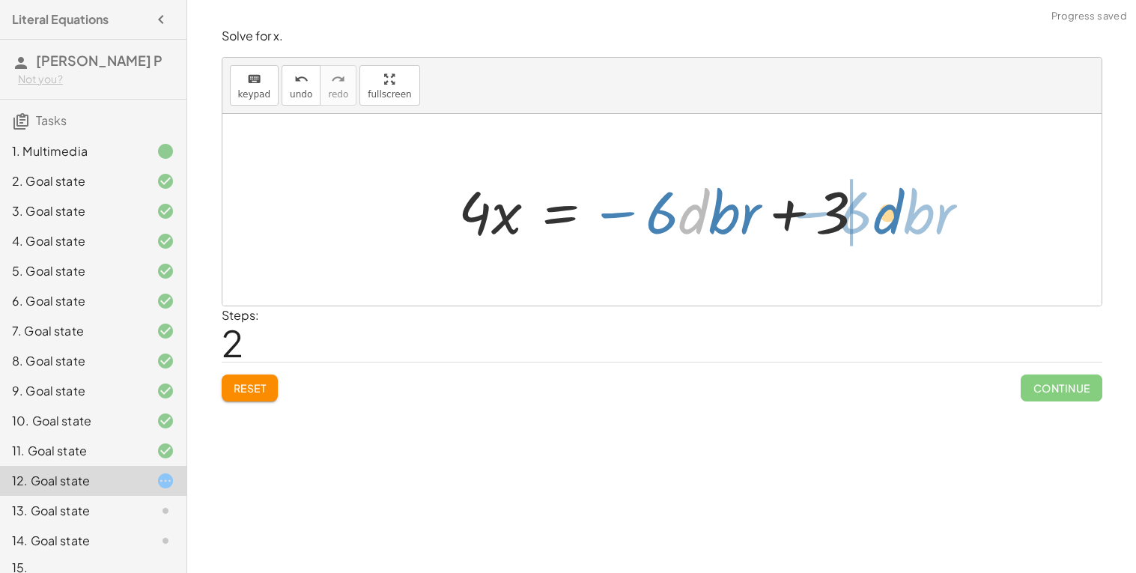
drag, startPoint x: 706, startPoint y: 219, endPoint x: 900, endPoint y: 219, distance: 194.8
click at [900, 219] on div "+ · 4 · x − 3 = · - 6 · d · b · r + · 4 · x − 3 + 3 = − · 6 · d · b · r + 3 + ·…" at bounding box center [661, 210] width 879 height 192
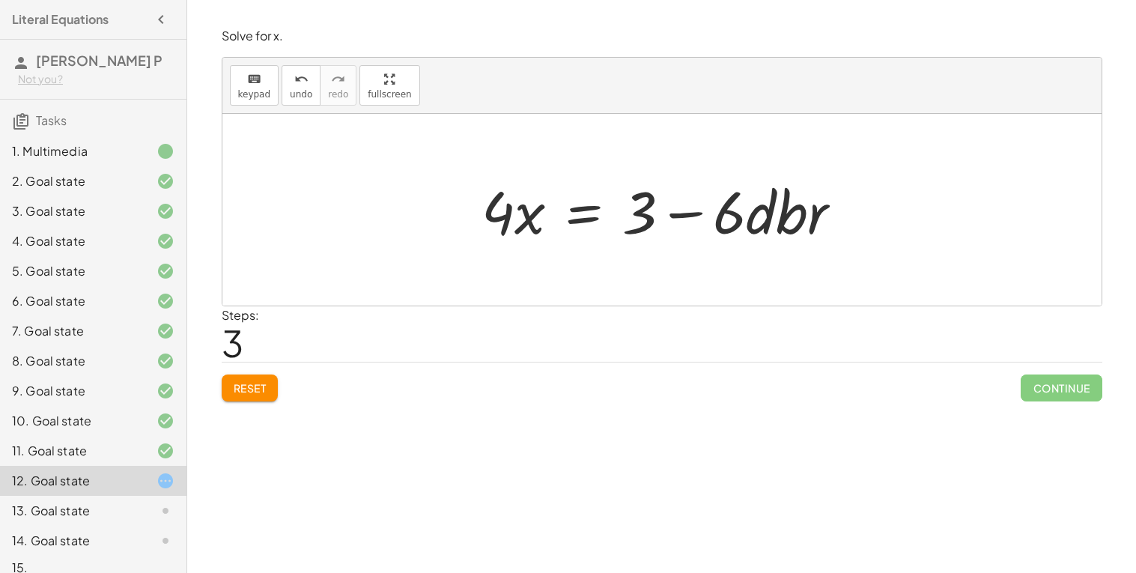
click at [588, 213] on div at bounding box center [667, 210] width 387 height 77
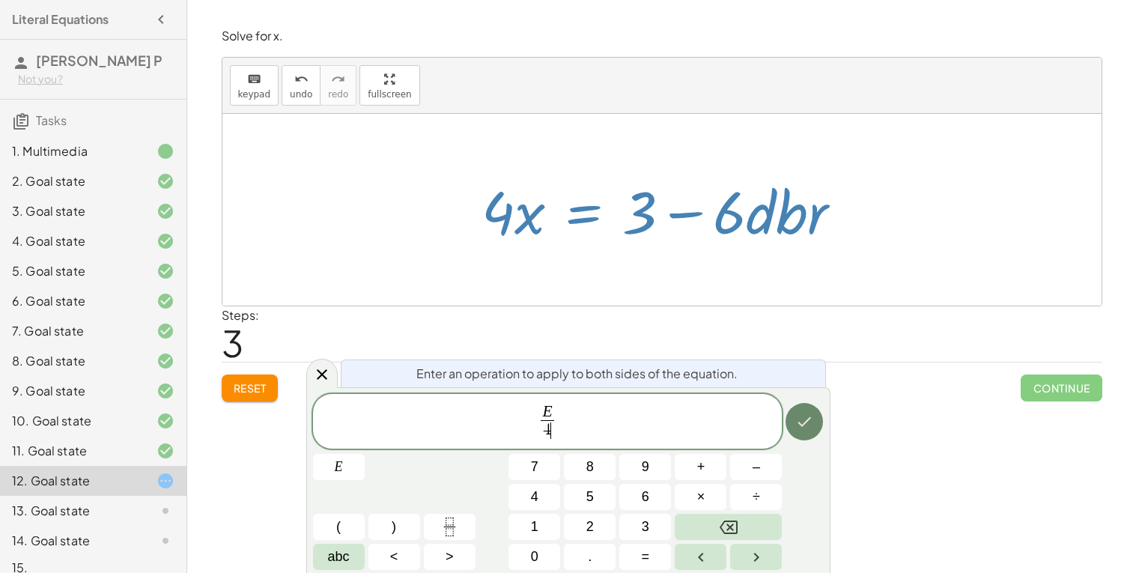
click at [801, 424] on icon "Done" at bounding box center [805, 422] width 13 height 10
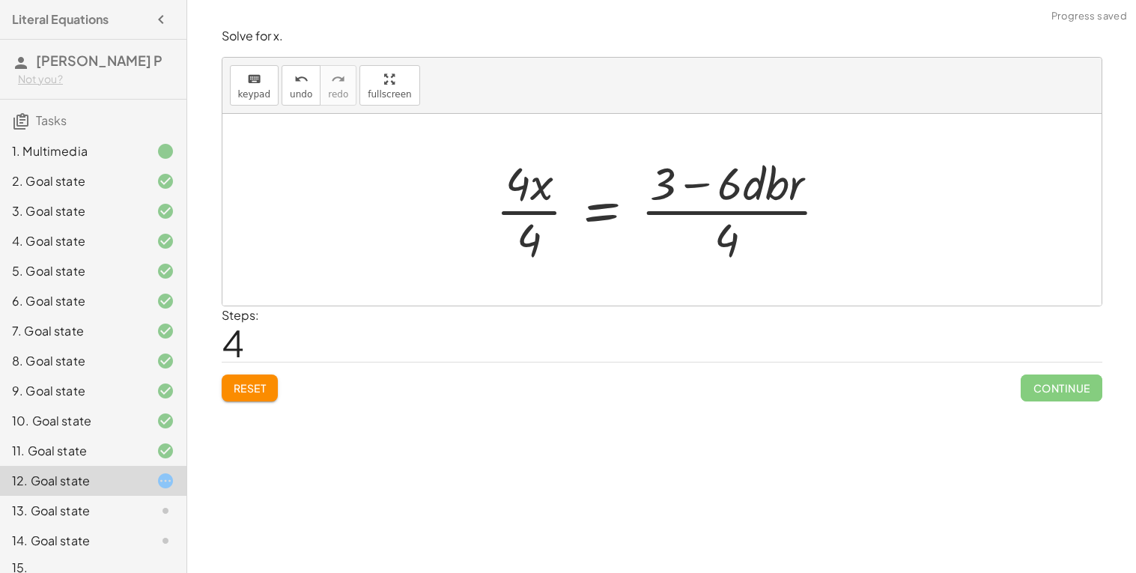
click at [533, 213] on div at bounding box center [668, 209] width 360 height 115
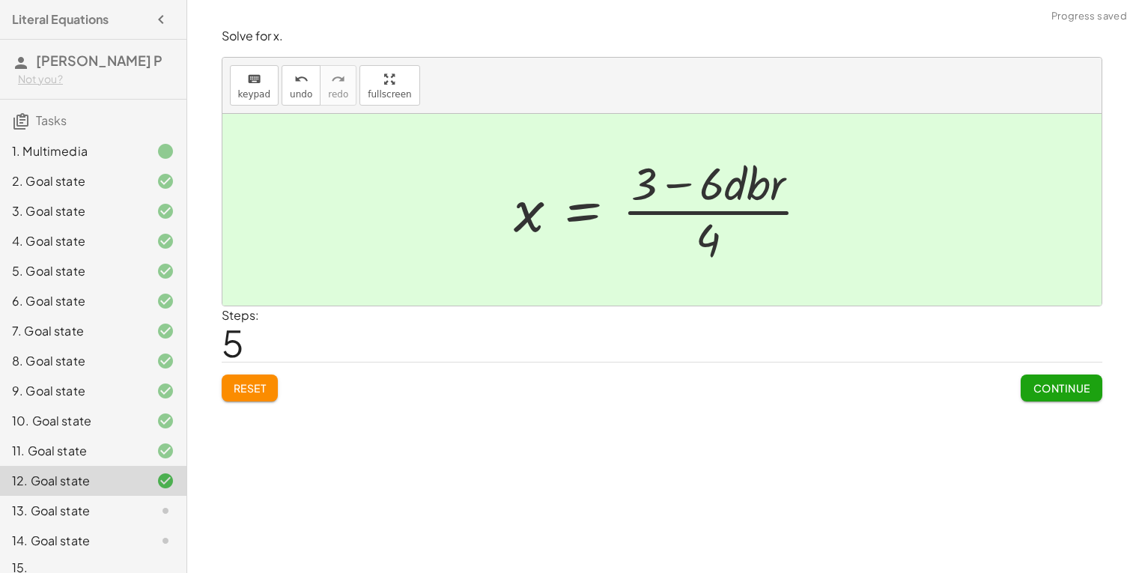
click at [1092, 396] on button "Continue" at bounding box center [1061, 388] width 81 height 27
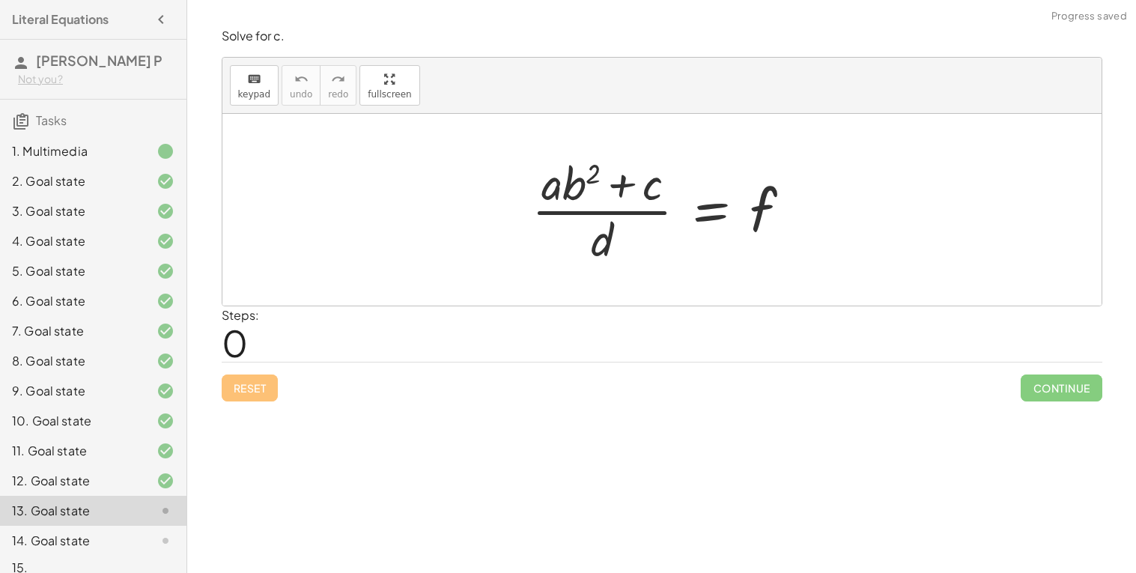
click at [663, 217] on div at bounding box center [667, 209] width 287 height 115
click at [703, 217] on div at bounding box center [667, 209] width 287 height 115
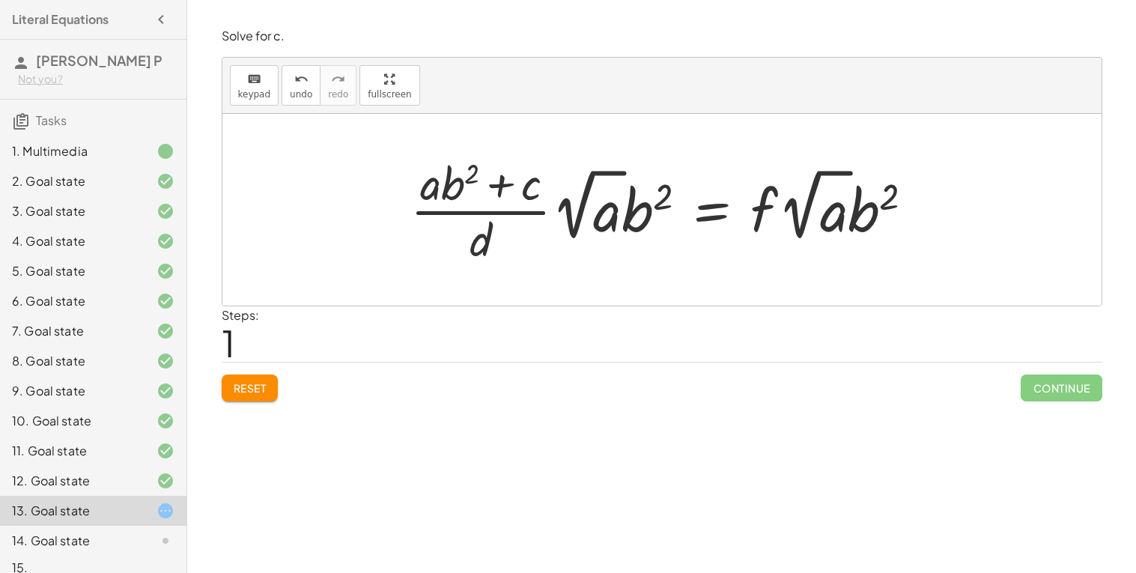
click at [533, 214] on div at bounding box center [668, 209] width 530 height 115
click at [588, 218] on div at bounding box center [668, 209] width 530 height 115
click at [620, 217] on div at bounding box center [668, 209] width 530 height 115
click at [621, 214] on div at bounding box center [668, 209] width 530 height 115
click at [434, 174] on div at bounding box center [668, 209] width 530 height 115
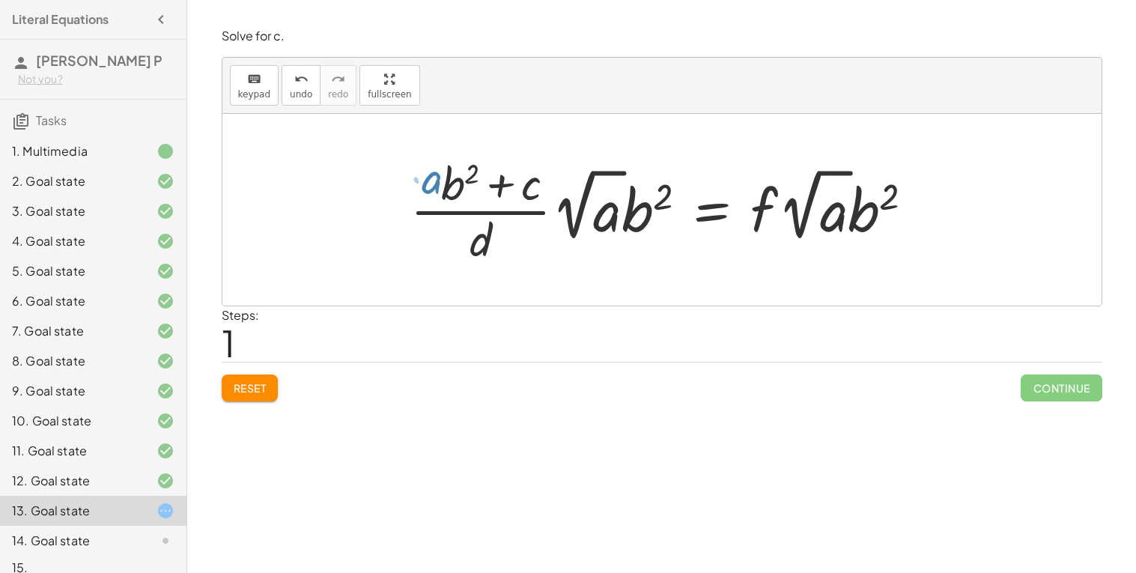
click at [434, 174] on div at bounding box center [668, 209] width 530 height 115
click at [506, 184] on div at bounding box center [668, 209] width 530 height 115
drag, startPoint x: 454, startPoint y: 190, endPoint x: 366, endPoint y: 216, distance: 91.5
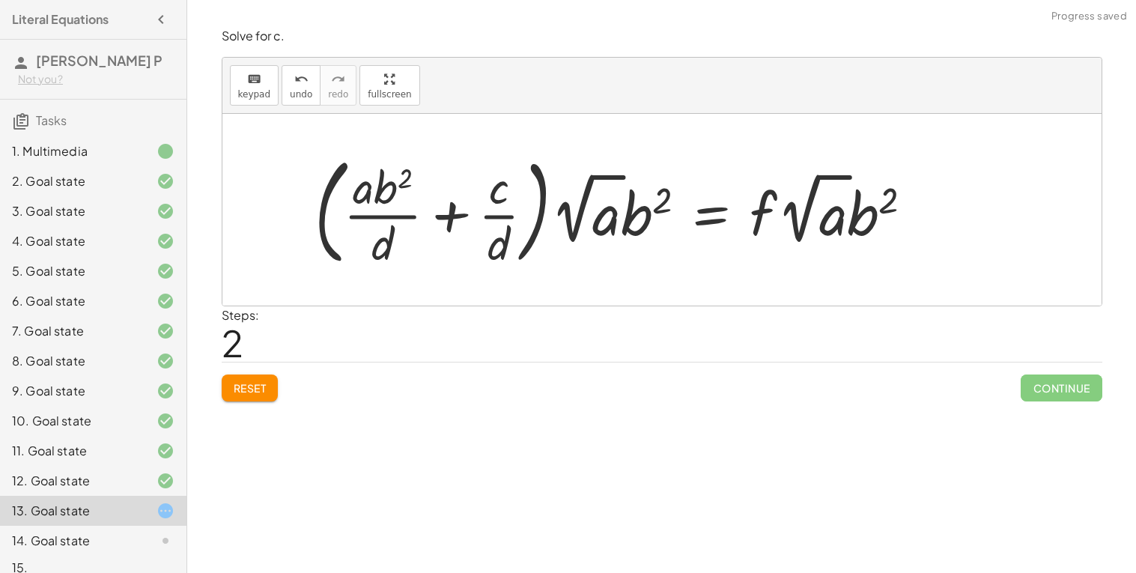
click at [492, 217] on div at bounding box center [620, 210] width 626 height 124
click at [389, 211] on div at bounding box center [620, 210] width 626 height 124
drag, startPoint x: 384, startPoint y: 187, endPoint x: 326, endPoint y: 202, distance: 59.6
click at [326, 202] on div at bounding box center [620, 210] width 626 height 124
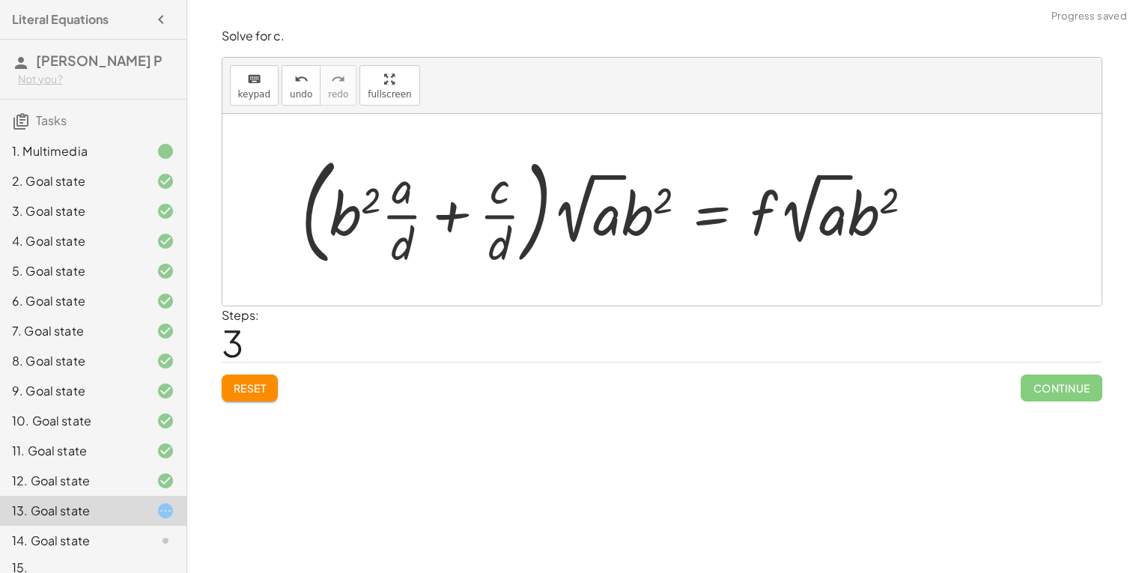
click at [380, 214] on div at bounding box center [614, 210] width 640 height 124
click at [409, 211] on div at bounding box center [614, 210] width 640 height 124
click at [486, 212] on div at bounding box center [614, 210] width 640 height 124
click at [548, 217] on div at bounding box center [614, 210] width 640 height 124
click at [641, 226] on div at bounding box center [614, 210] width 640 height 124
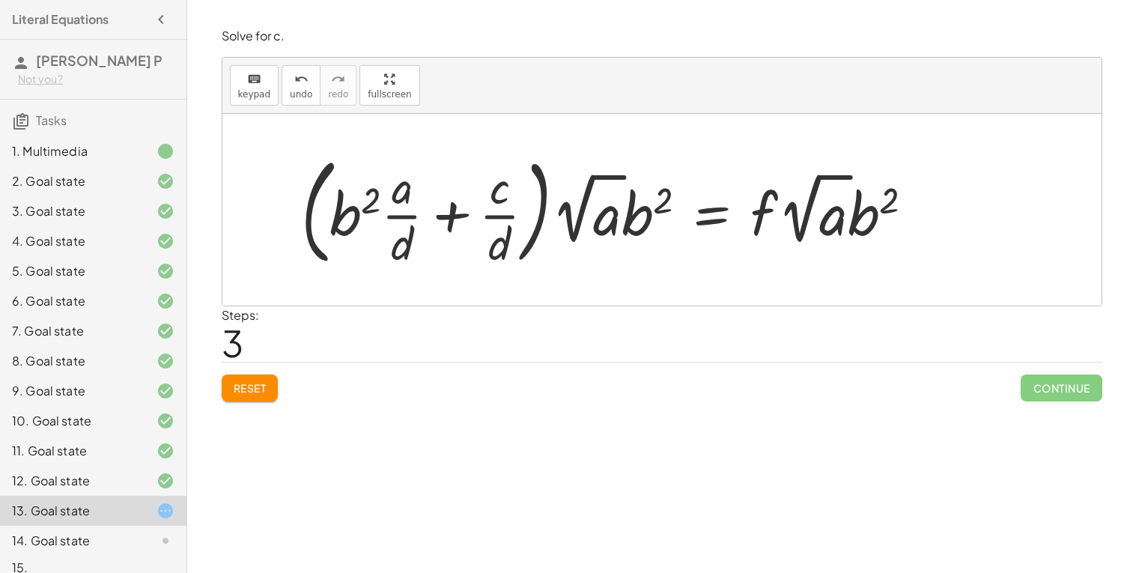
click at [930, 208] on div at bounding box center [614, 210] width 640 height 124
click at [790, 208] on div at bounding box center [614, 210] width 640 height 124
click at [845, 219] on div at bounding box center [614, 210] width 640 height 124
click at [256, 378] on button "Reset" at bounding box center [250, 388] width 57 height 27
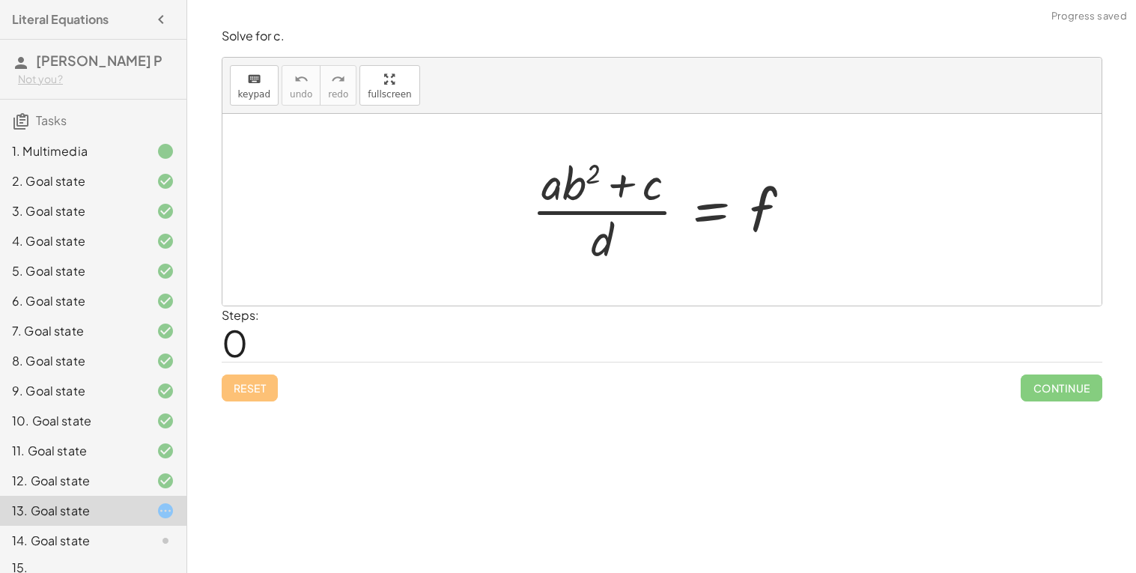
click at [713, 211] on div at bounding box center [667, 209] width 287 height 115
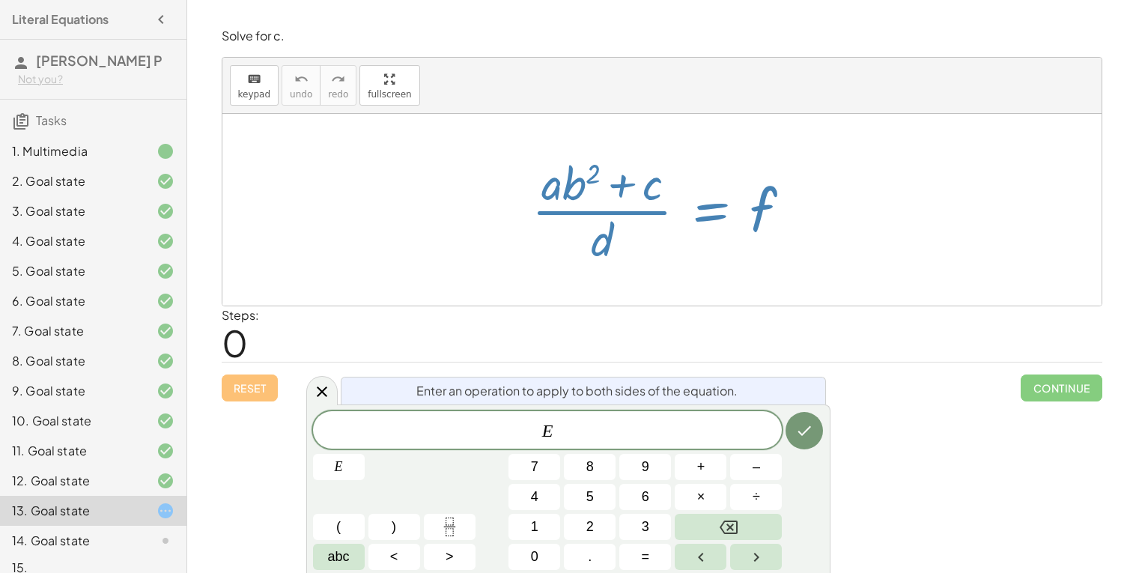
click at [712, 208] on div at bounding box center [667, 209] width 287 height 115
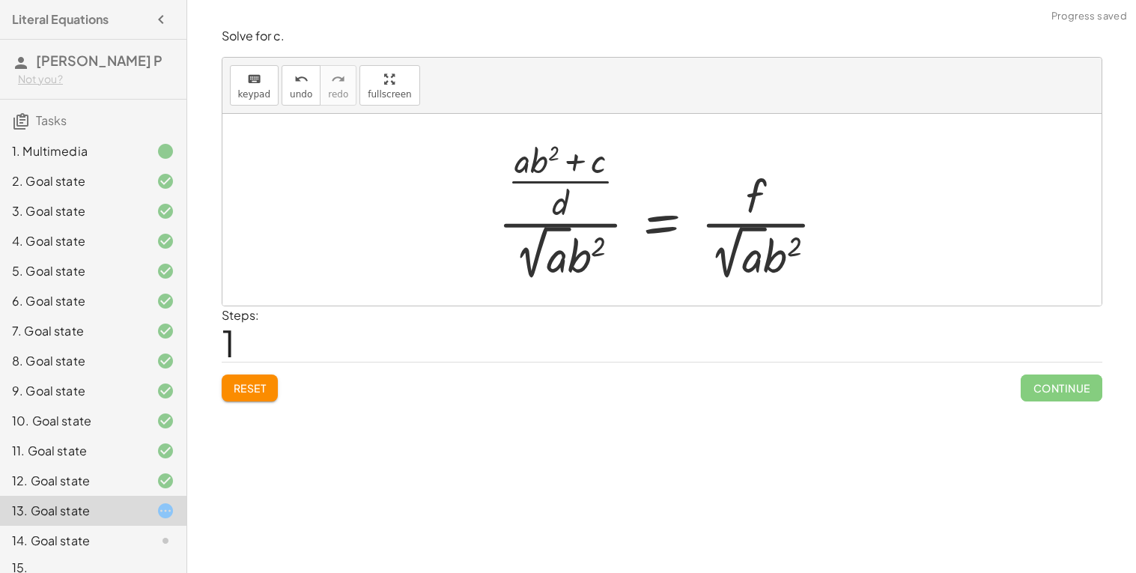
click at [600, 235] on div at bounding box center [668, 210] width 355 height 148
click at [601, 226] on div at bounding box center [668, 210] width 355 height 148
click at [228, 395] on button "Reset" at bounding box center [250, 388] width 57 height 27
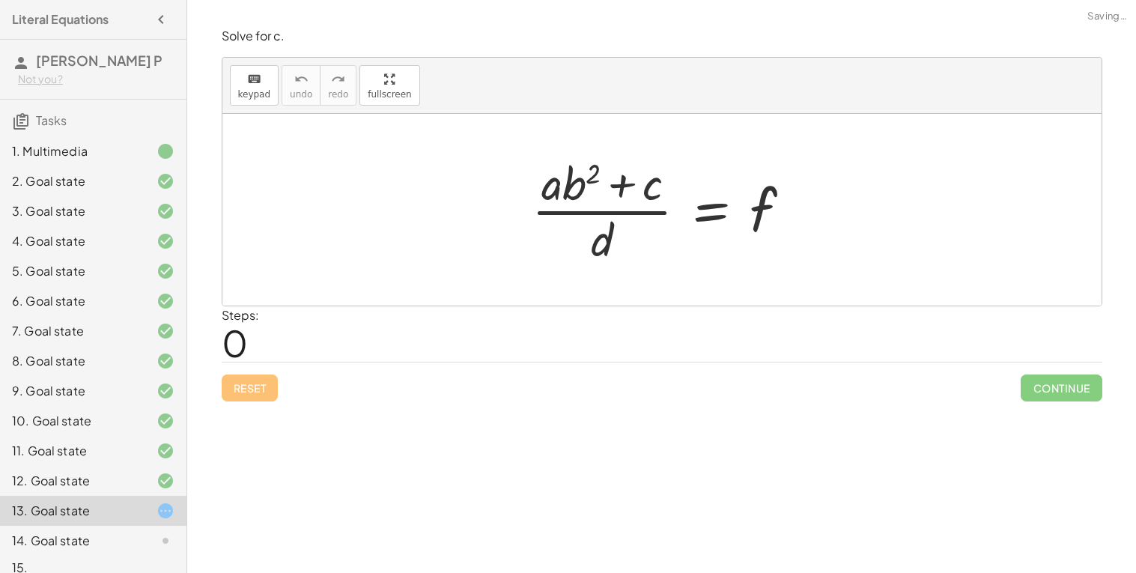
click at [278, 382] on div "Reset Continue" at bounding box center [662, 382] width 881 height 40
click at [717, 214] on div at bounding box center [667, 209] width 287 height 115
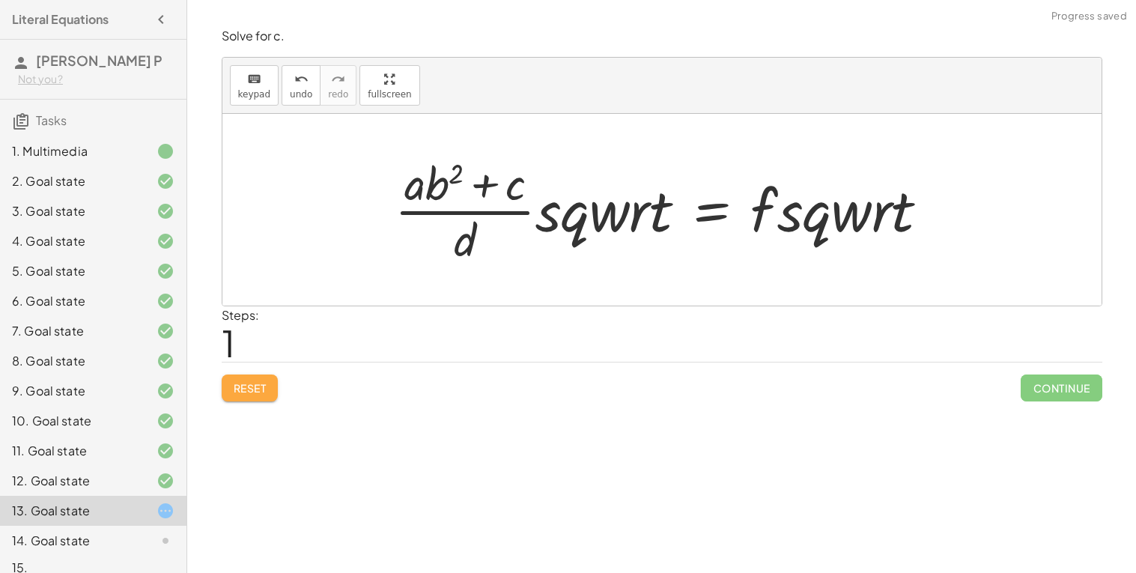
click at [253, 392] on span "Reset" at bounding box center [250, 387] width 33 height 13
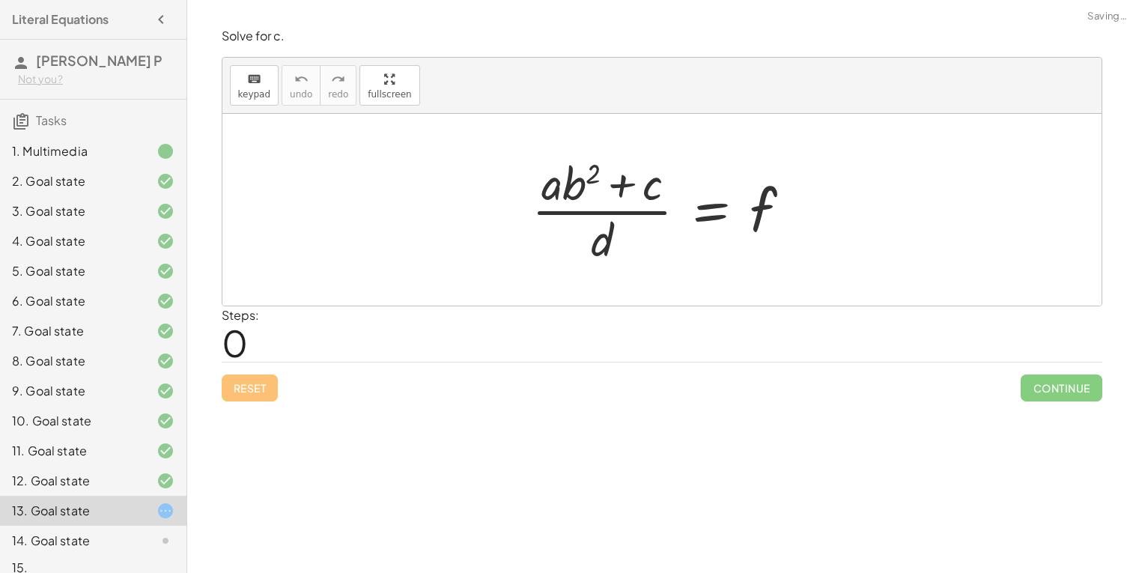
click at [707, 217] on div at bounding box center [667, 209] width 287 height 115
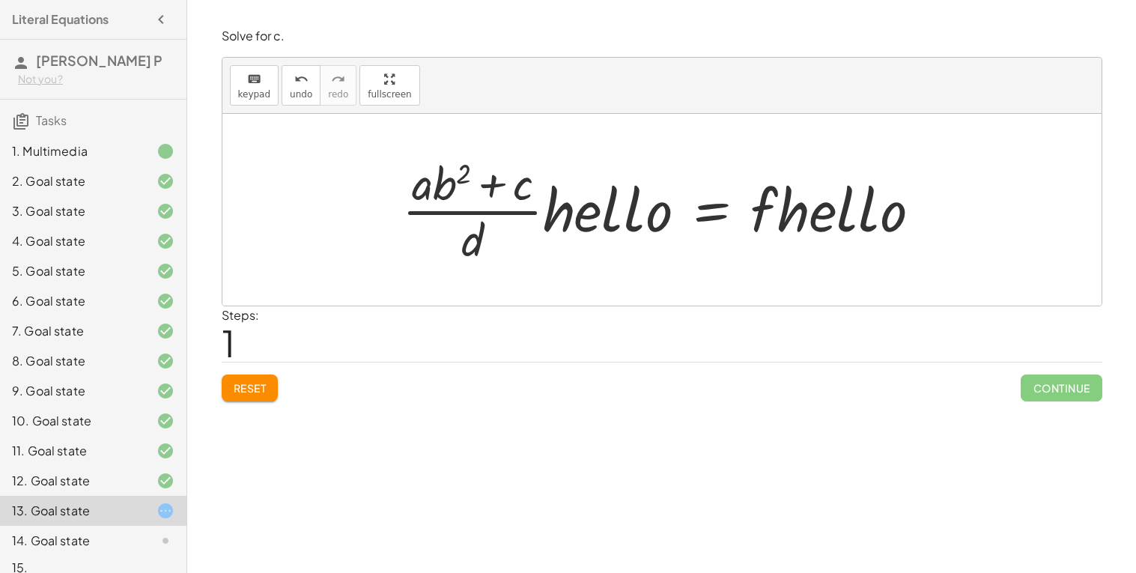
click at [716, 213] on div at bounding box center [668, 209] width 547 height 115
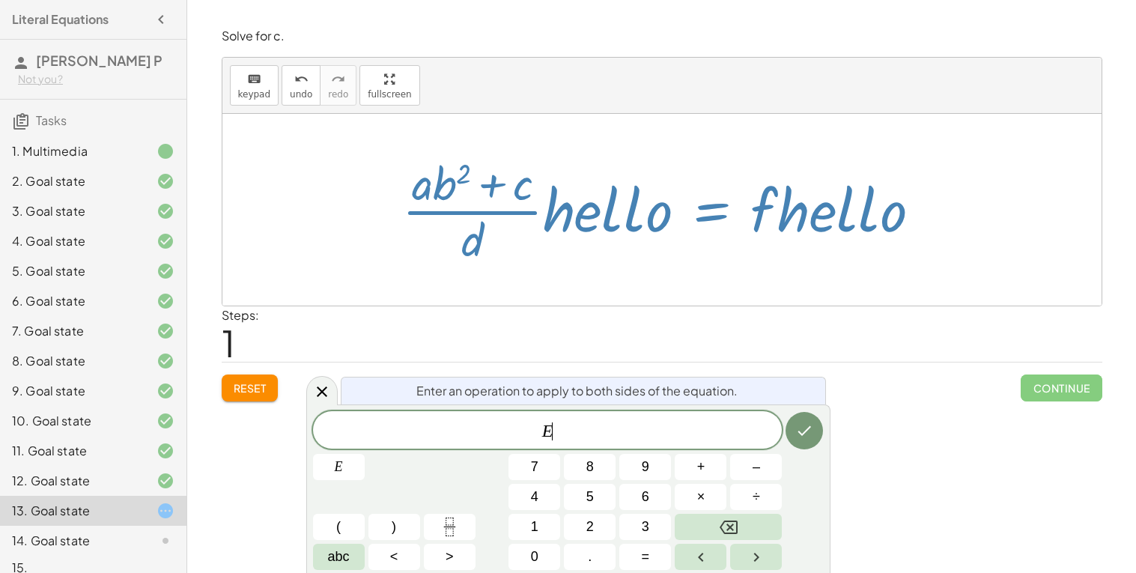
click at [240, 391] on span "Reset" at bounding box center [250, 387] width 33 height 13
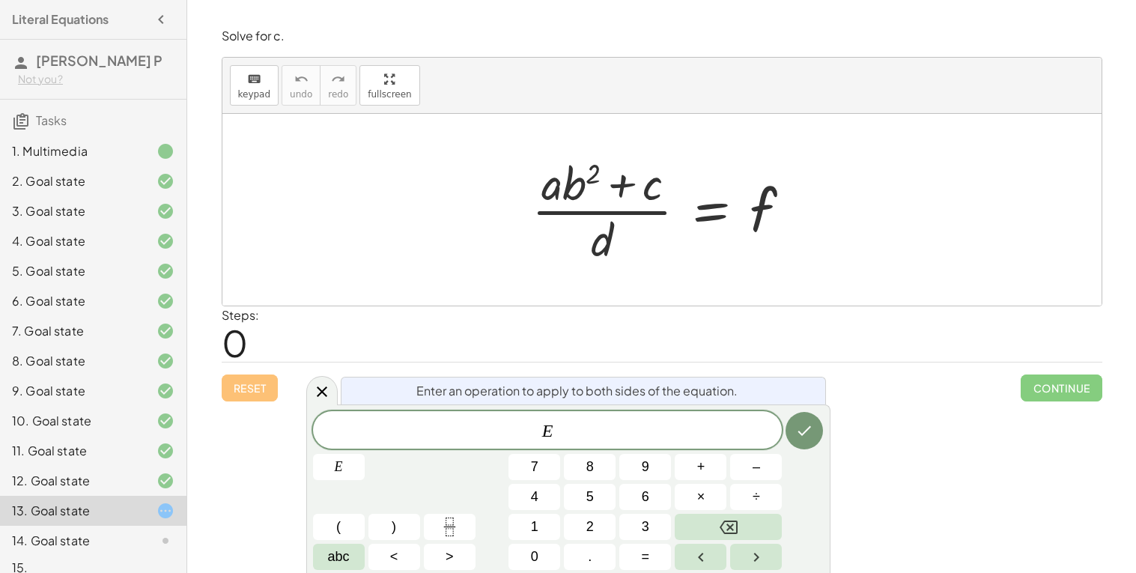
click at [673, 426] on span "E" at bounding box center [548, 431] width 470 height 21
click at [698, 497] on span "×" at bounding box center [701, 497] width 8 height 20
click at [812, 437] on icon "Done" at bounding box center [805, 431] width 18 height 18
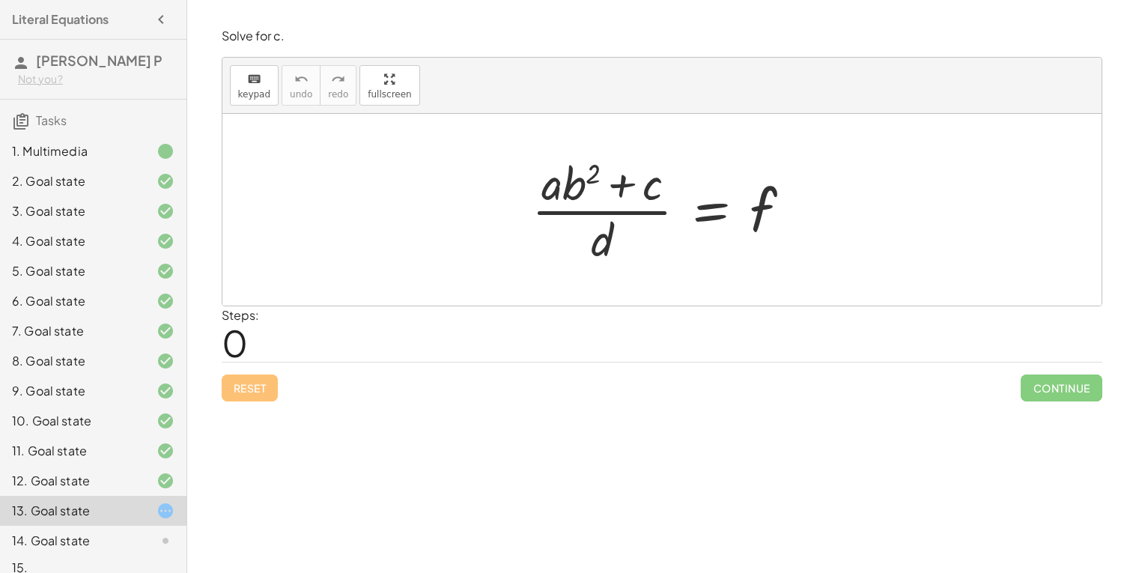
click at [706, 214] on div at bounding box center [667, 209] width 287 height 115
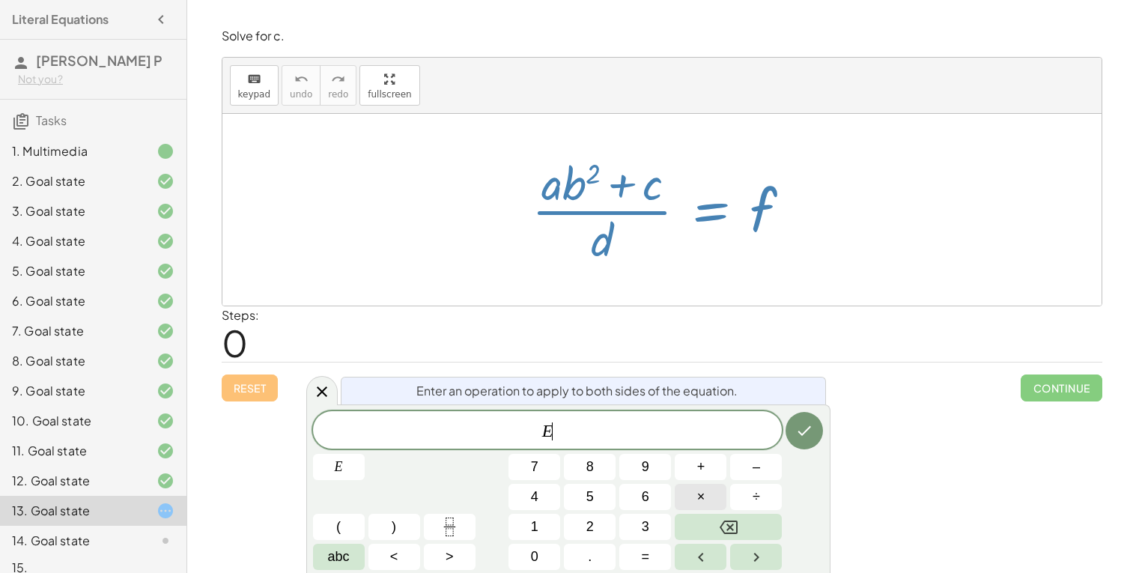
click at [706, 492] on button "×" at bounding box center [701, 497] width 52 height 26
click at [792, 441] on button "Done" at bounding box center [804, 430] width 37 height 37
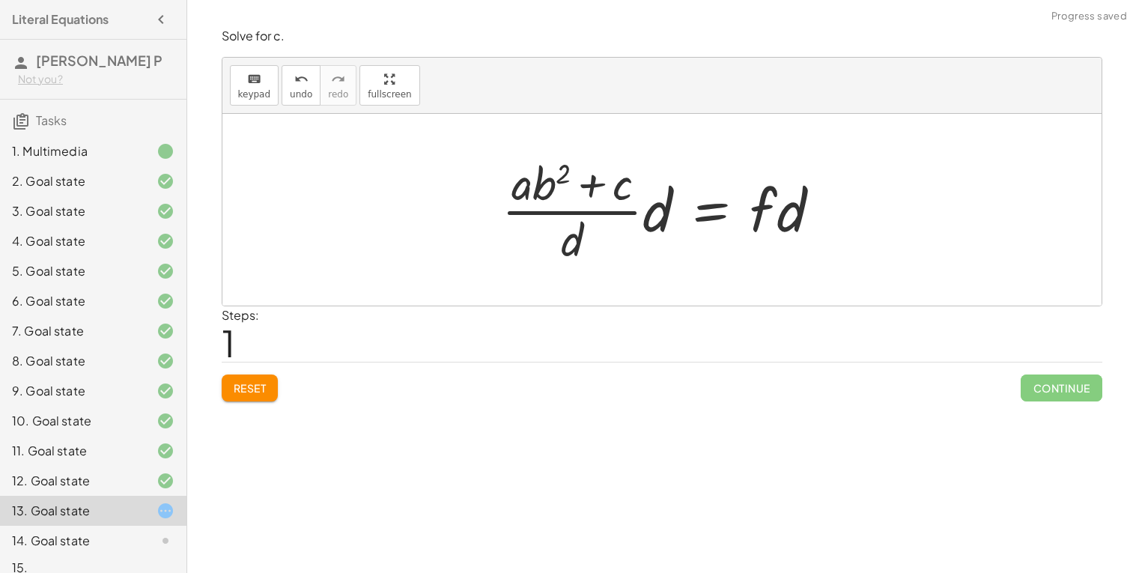
click at [640, 214] on div at bounding box center [667, 209] width 347 height 115
click at [545, 255] on div at bounding box center [667, 209] width 347 height 115
click at [591, 244] on div at bounding box center [667, 209] width 347 height 115
drag, startPoint x: 577, startPoint y: 239, endPoint x: 667, endPoint y: 213, distance: 94.4
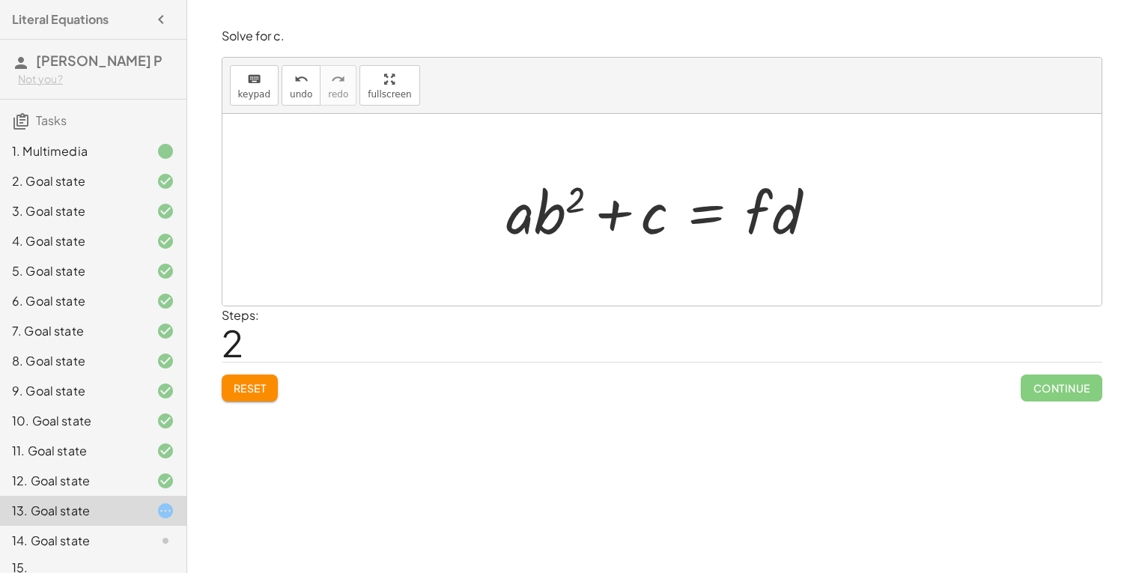
click at [700, 219] on div at bounding box center [668, 210] width 338 height 77
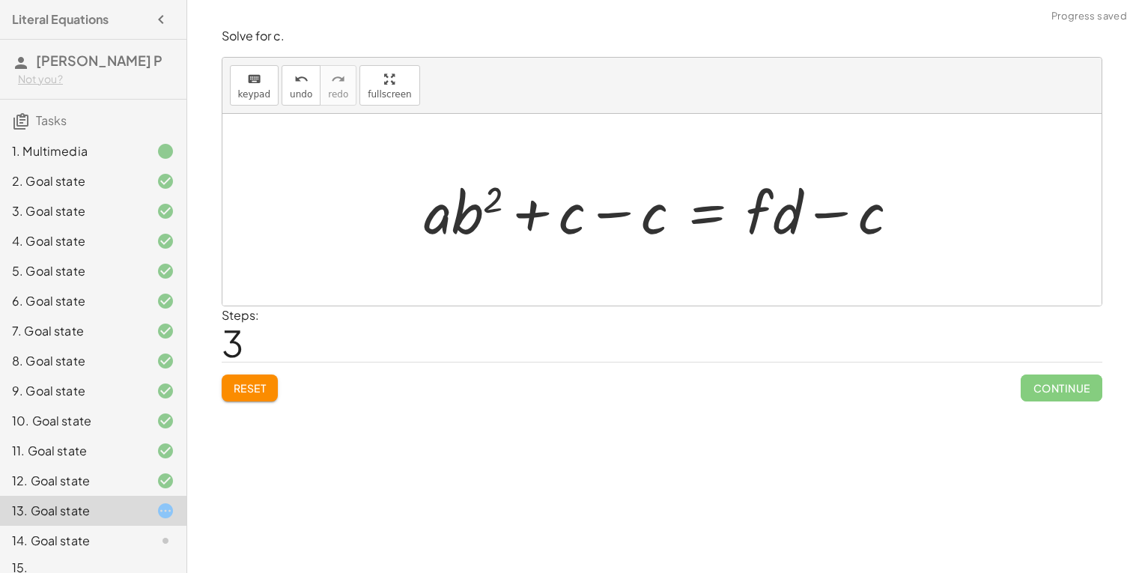
click at [614, 210] on div at bounding box center [668, 210] width 503 height 77
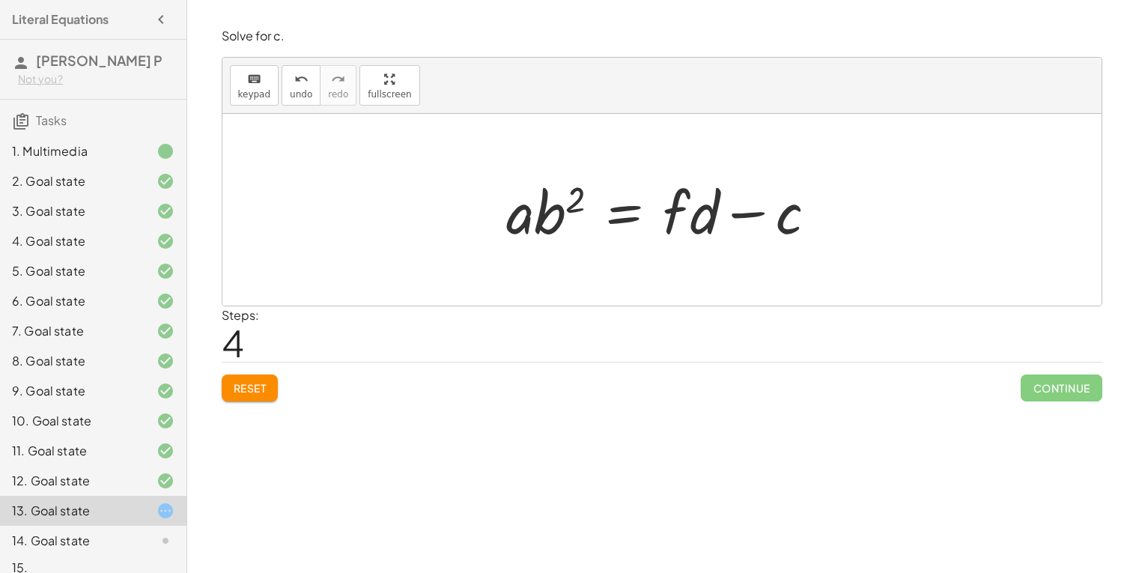
click at [621, 218] on div at bounding box center [668, 210] width 338 height 77
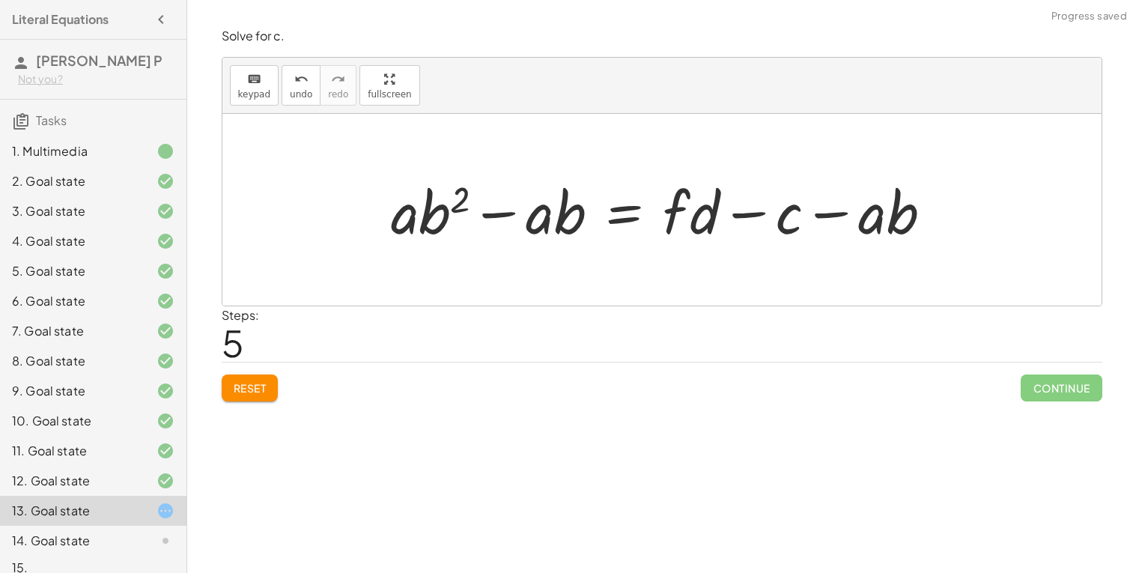
click at [550, 215] on div at bounding box center [668, 210] width 569 height 77
click at [492, 219] on div at bounding box center [668, 210] width 569 height 77
click at [798, 214] on div at bounding box center [668, 210] width 569 height 77
click at [826, 214] on div at bounding box center [668, 210] width 569 height 77
click at [265, 379] on button "Reset" at bounding box center [250, 388] width 57 height 27
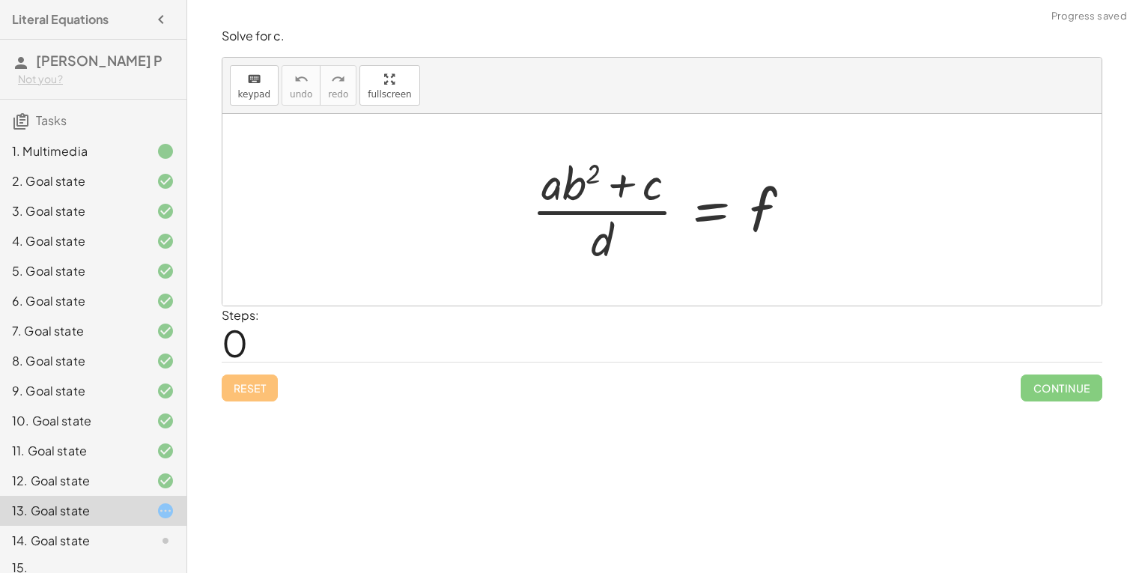
click at [708, 212] on div at bounding box center [667, 209] width 287 height 115
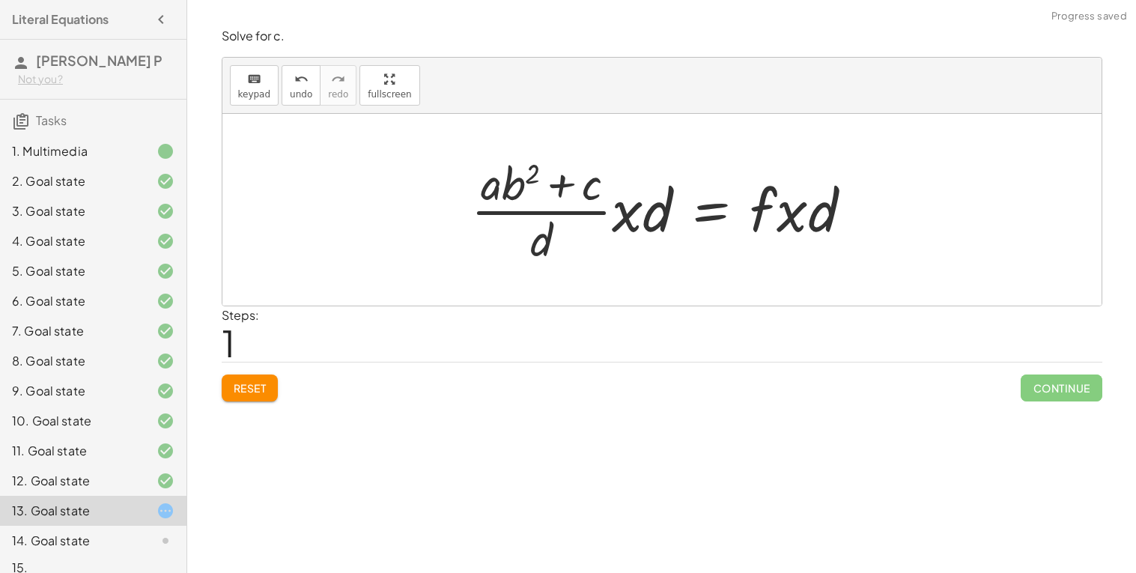
click at [258, 381] on span "Reset" at bounding box center [250, 387] width 33 height 13
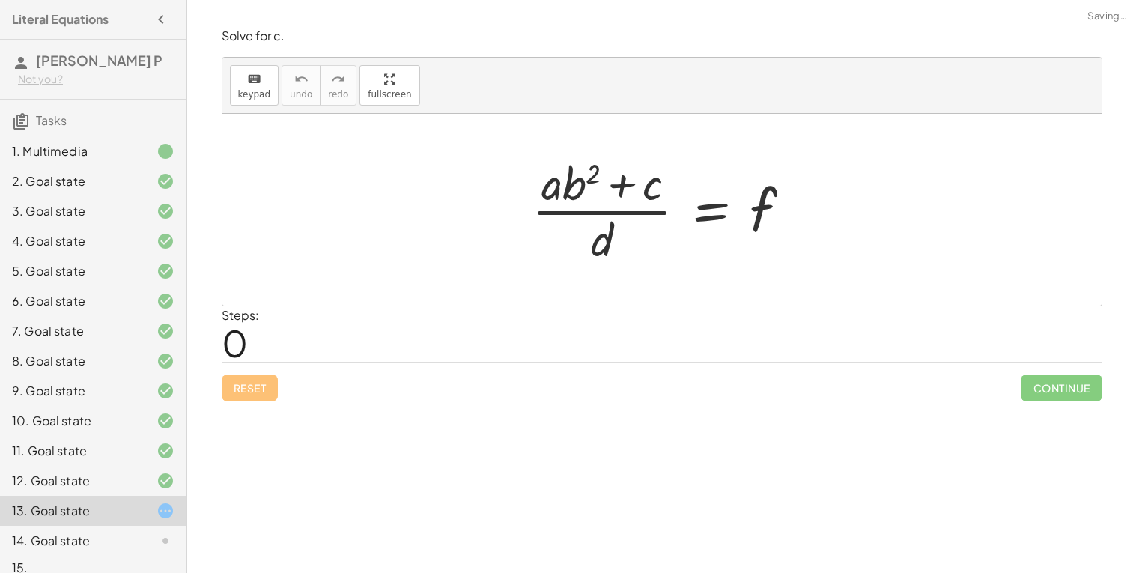
click at [718, 216] on div at bounding box center [667, 209] width 287 height 115
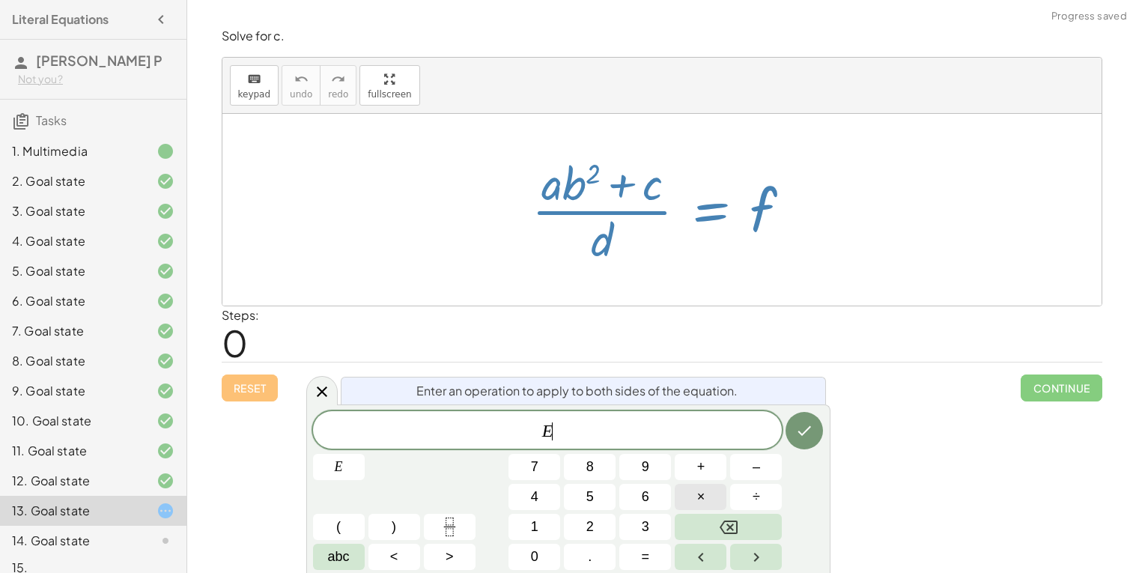
click at [701, 495] on span "×" at bounding box center [701, 497] width 8 height 20
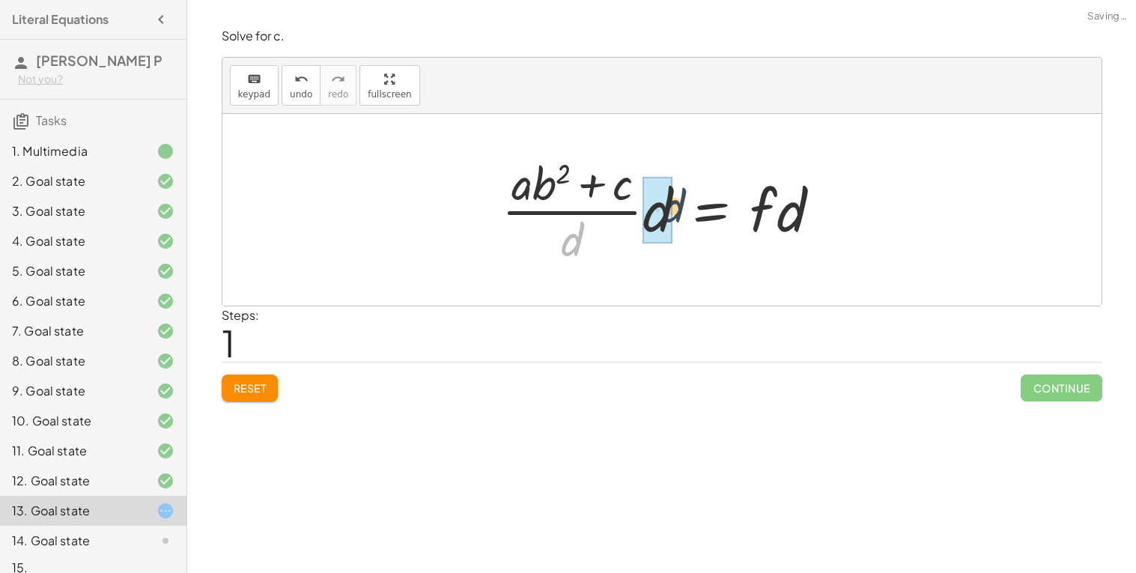
drag, startPoint x: 567, startPoint y: 235, endPoint x: 675, endPoint y: 202, distance: 113.0
click at [675, 202] on div at bounding box center [667, 209] width 347 height 115
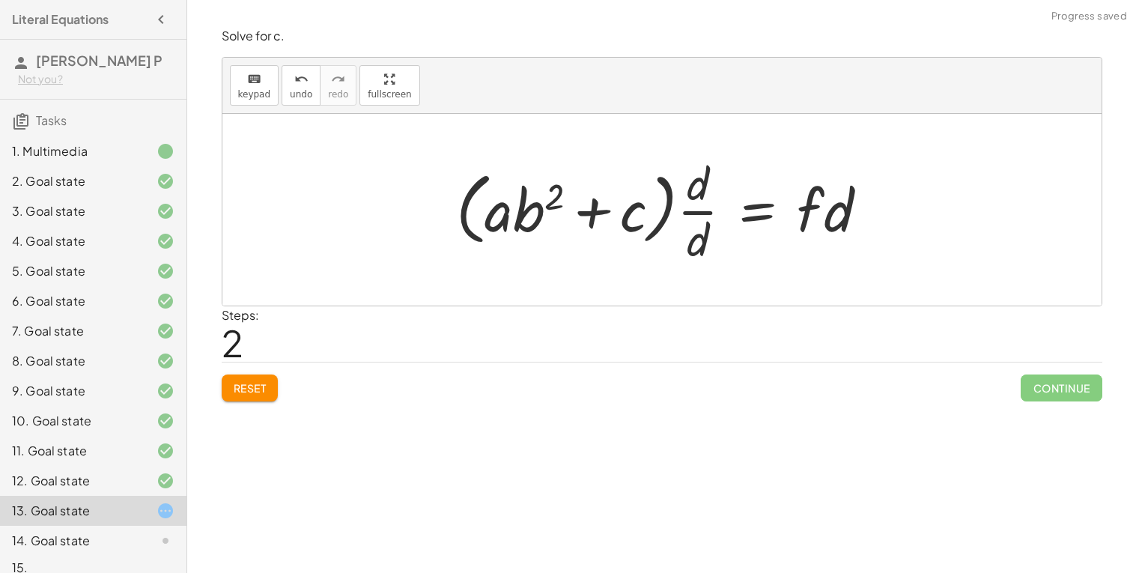
click at [702, 193] on div at bounding box center [668, 209] width 439 height 115
click at [703, 210] on div at bounding box center [668, 209] width 439 height 115
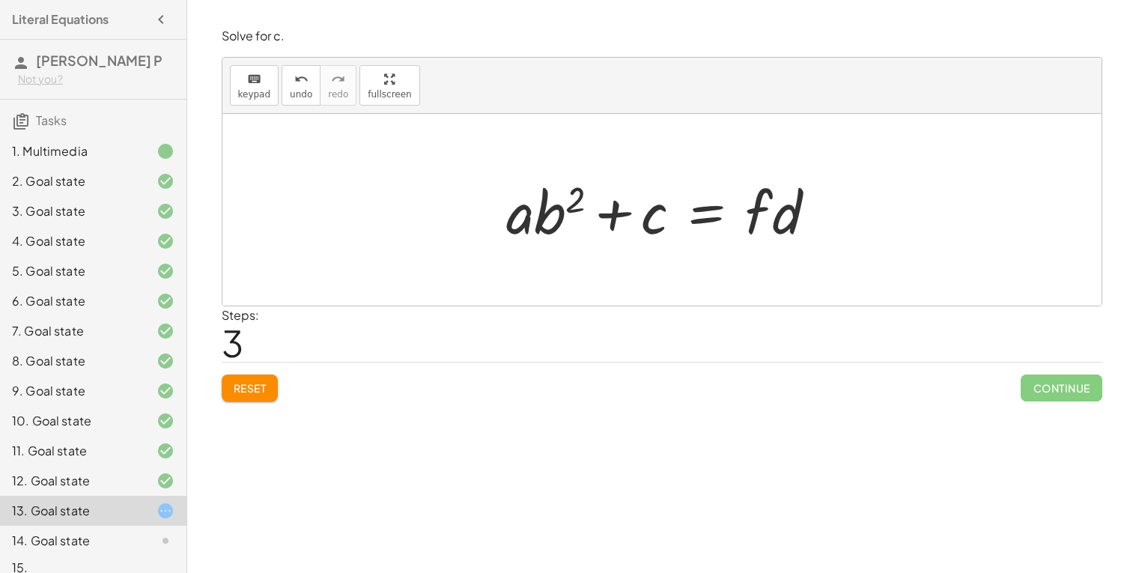
click at [703, 217] on div at bounding box center [668, 210] width 338 height 77
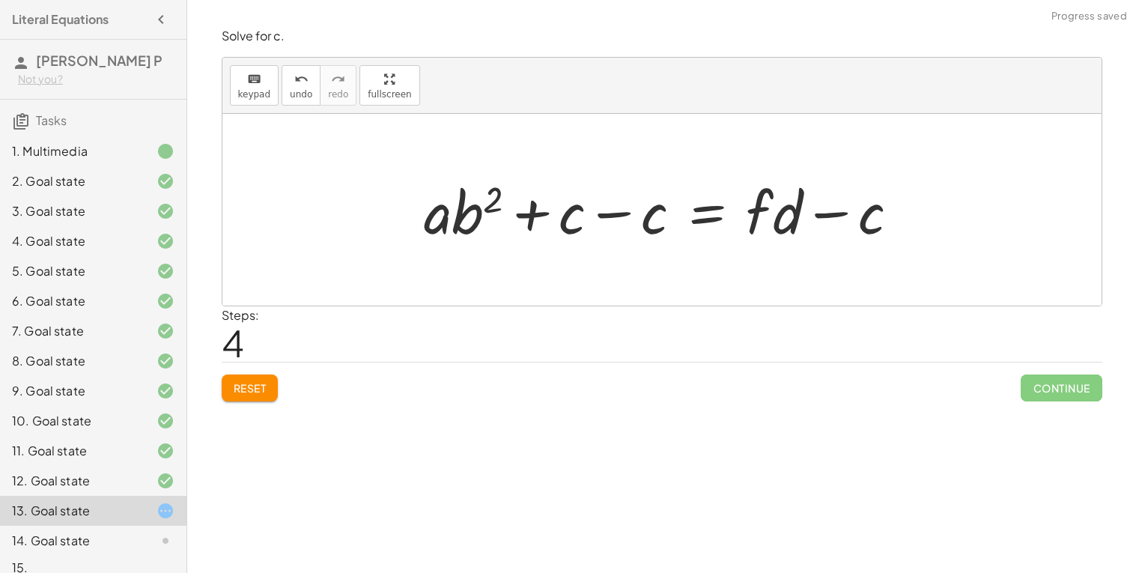
click at [615, 217] on div at bounding box center [668, 210] width 503 height 77
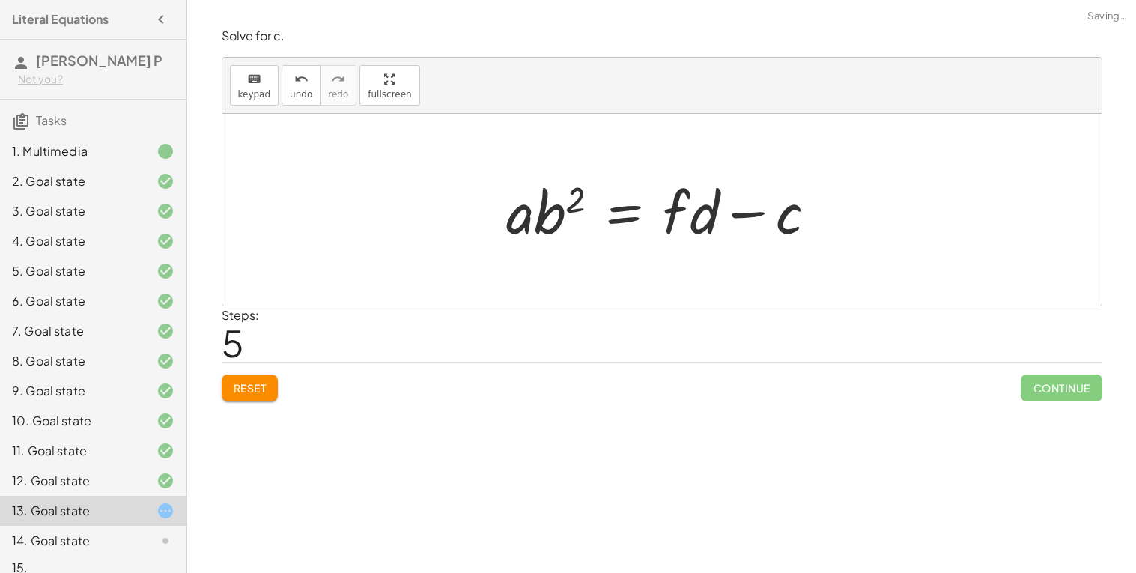
click at [619, 212] on div at bounding box center [668, 210] width 338 height 77
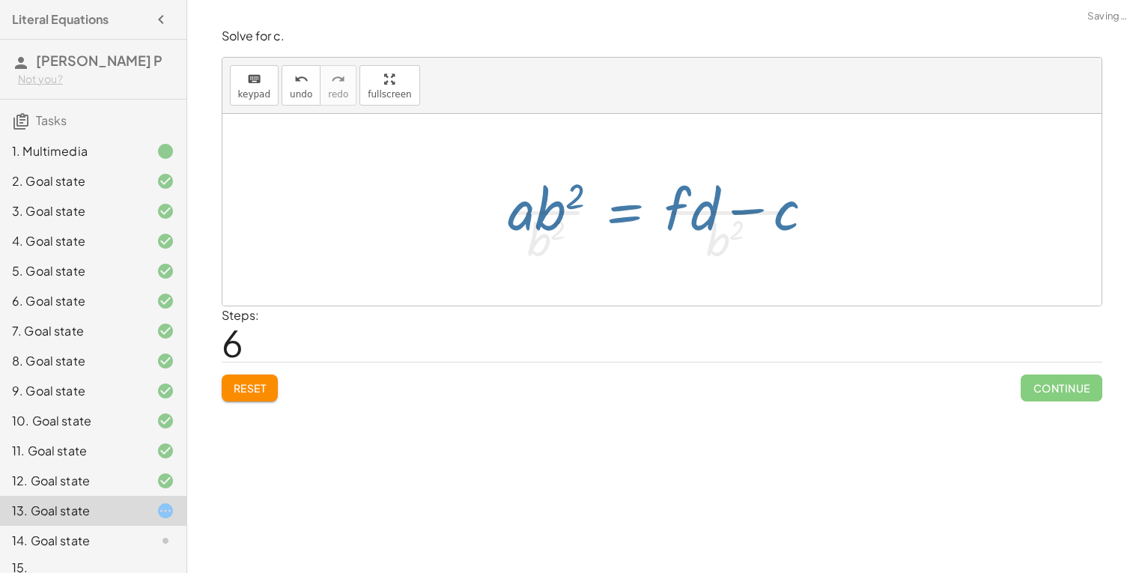
click at [805, 428] on div "Welcome to Graspable Math 👋 Graspable Math lets you use touch or mouse gestures…" at bounding box center [661, 286] width 949 height 573
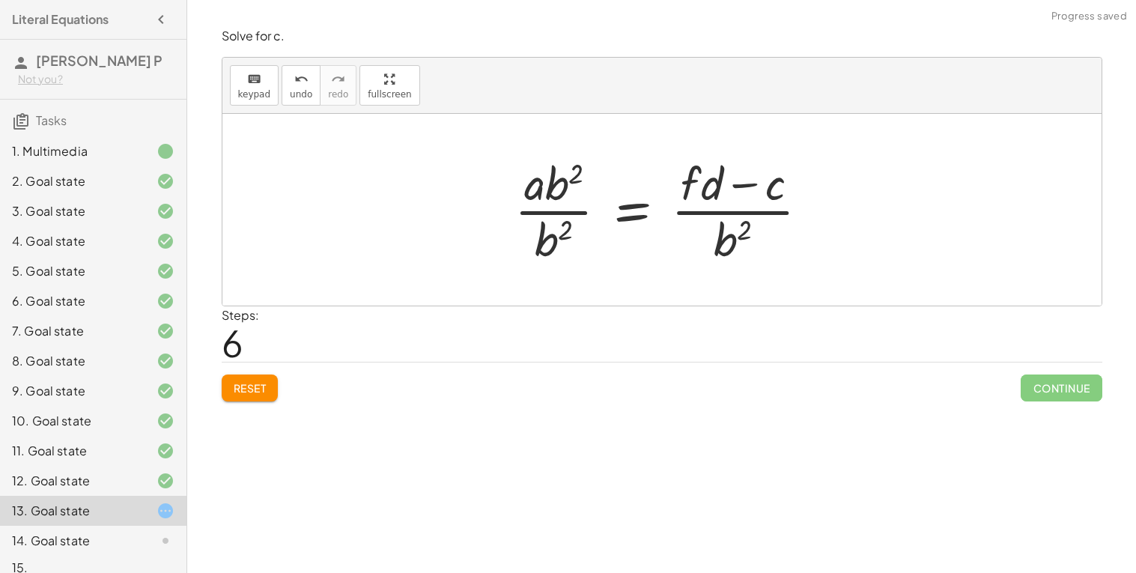
click at [571, 215] on div at bounding box center [668, 209] width 322 height 115
click at [535, 235] on div at bounding box center [668, 209] width 322 height 115
click at [736, 207] on div at bounding box center [668, 209] width 322 height 115
click at [540, 231] on div at bounding box center [668, 209] width 322 height 115
click at [554, 238] on div at bounding box center [668, 209] width 322 height 115
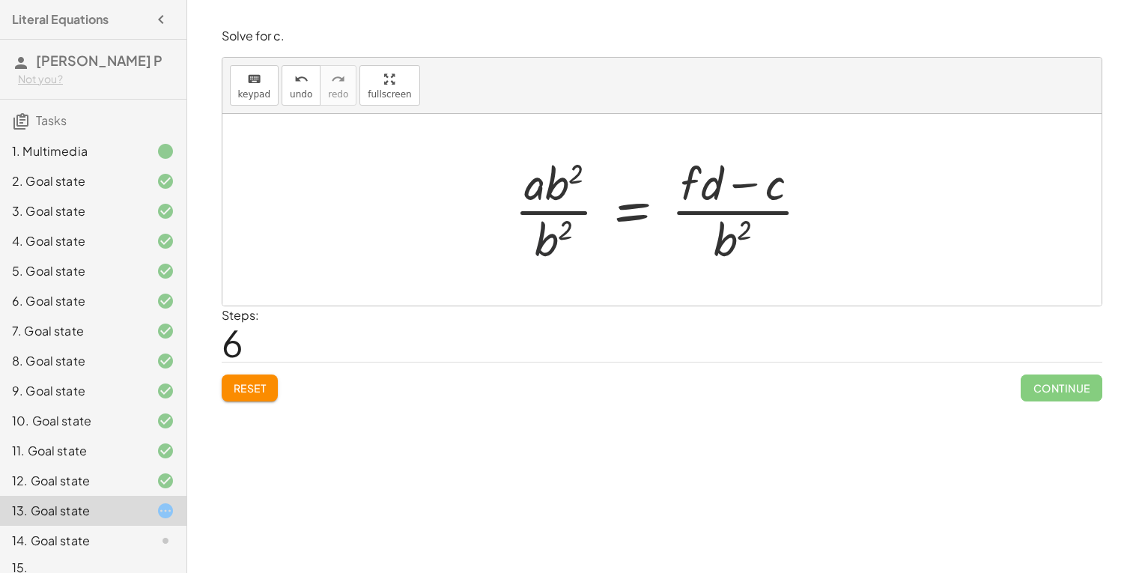
click at [554, 238] on div at bounding box center [668, 209] width 322 height 115
click at [531, 212] on div at bounding box center [668, 209] width 322 height 115
click at [266, 394] on span "Reset" at bounding box center [250, 387] width 33 height 13
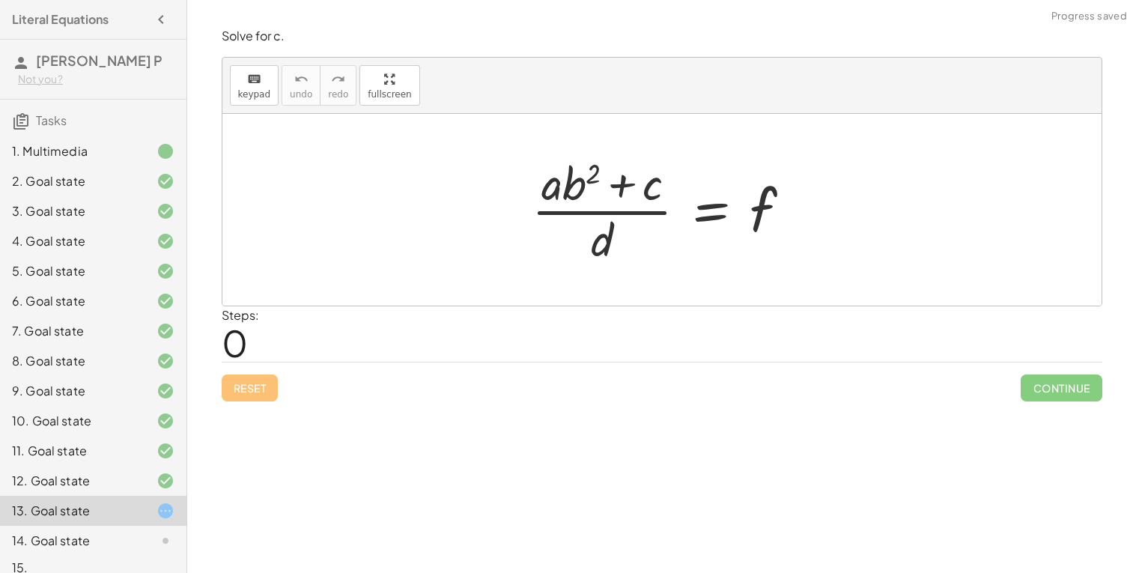
click at [708, 214] on div at bounding box center [667, 209] width 287 height 115
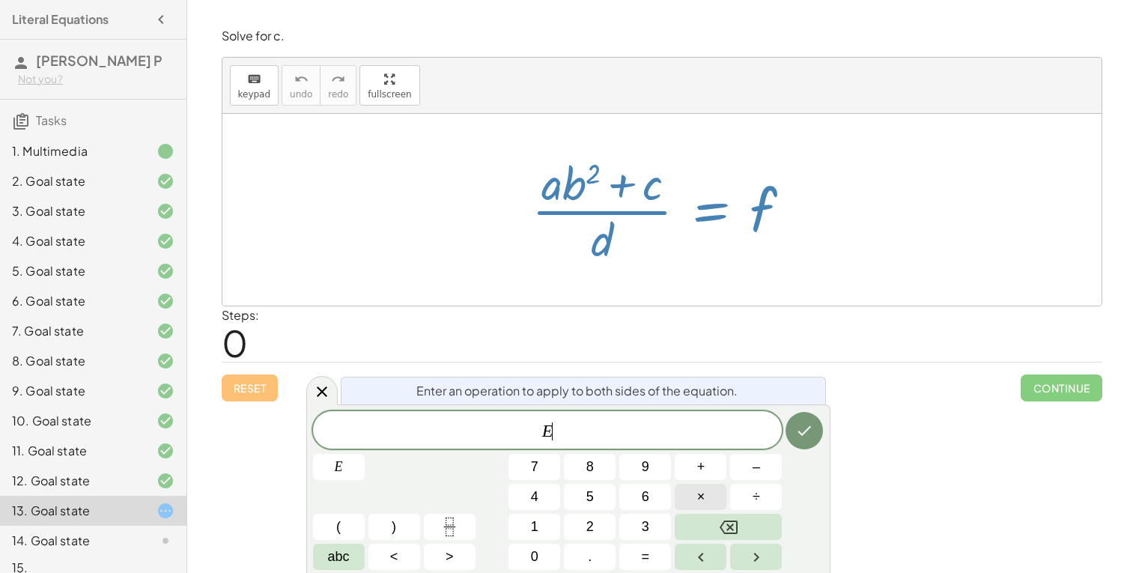
click at [711, 494] on button "×" at bounding box center [701, 497] width 52 height 26
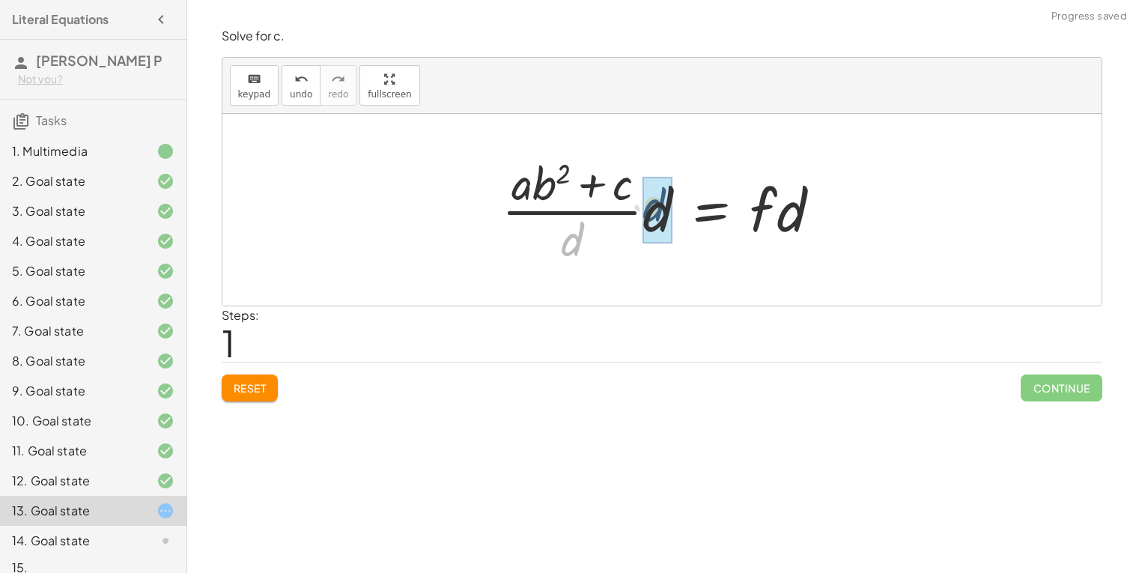
drag, startPoint x: 567, startPoint y: 245, endPoint x: 655, endPoint y: 211, distance: 94.2
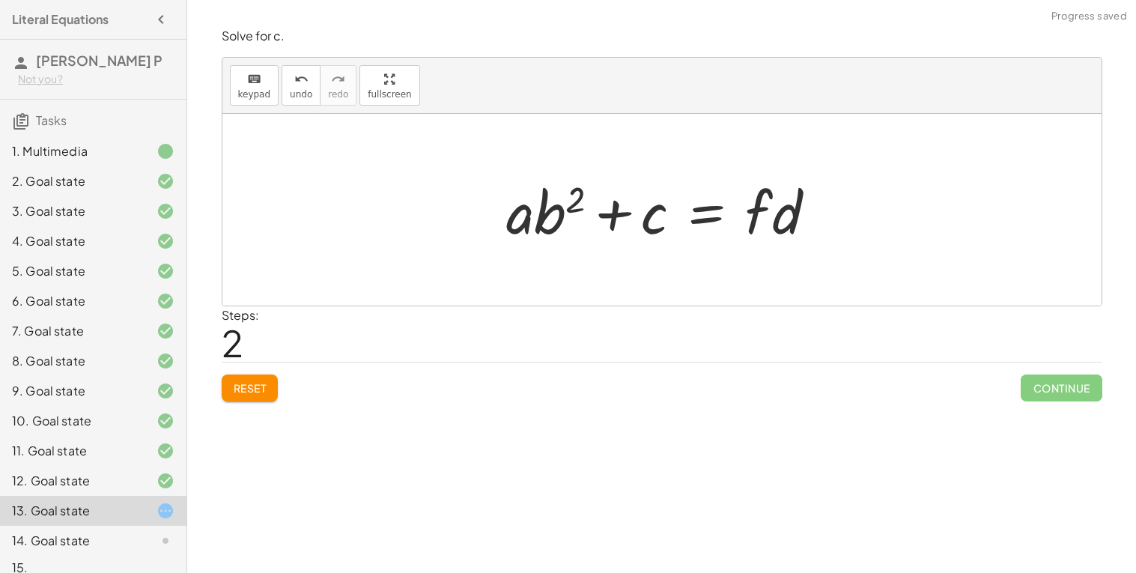
click at [706, 213] on div at bounding box center [668, 210] width 338 height 77
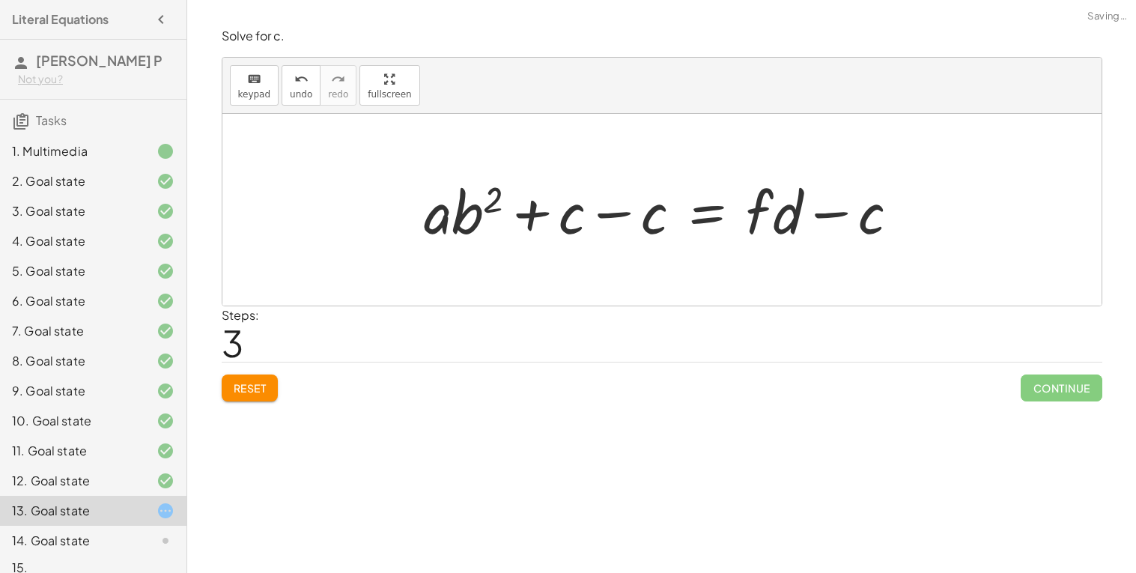
click at [623, 211] on div at bounding box center [668, 210] width 503 height 77
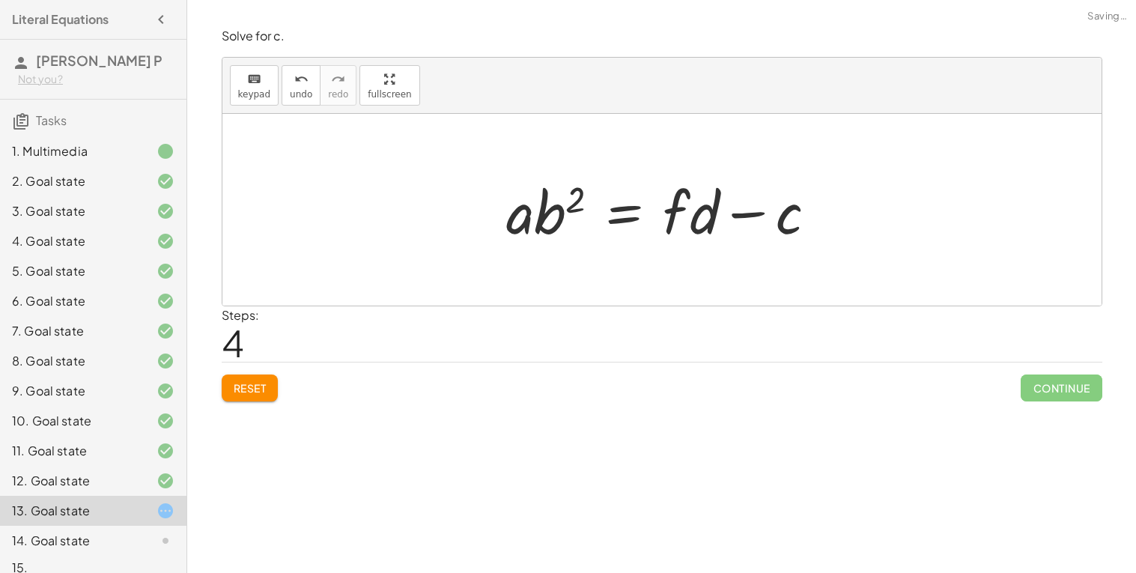
click at [634, 212] on div at bounding box center [668, 210] width 338 height 77
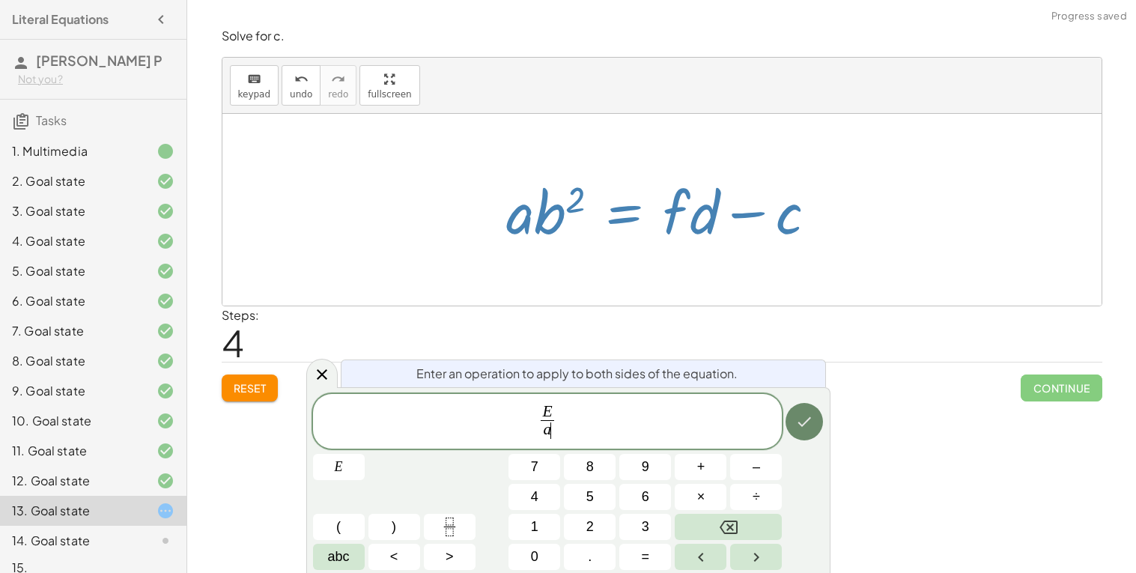
click at [802, 432] on button "Done" at bounding box center [804, 421] width 37 height 37
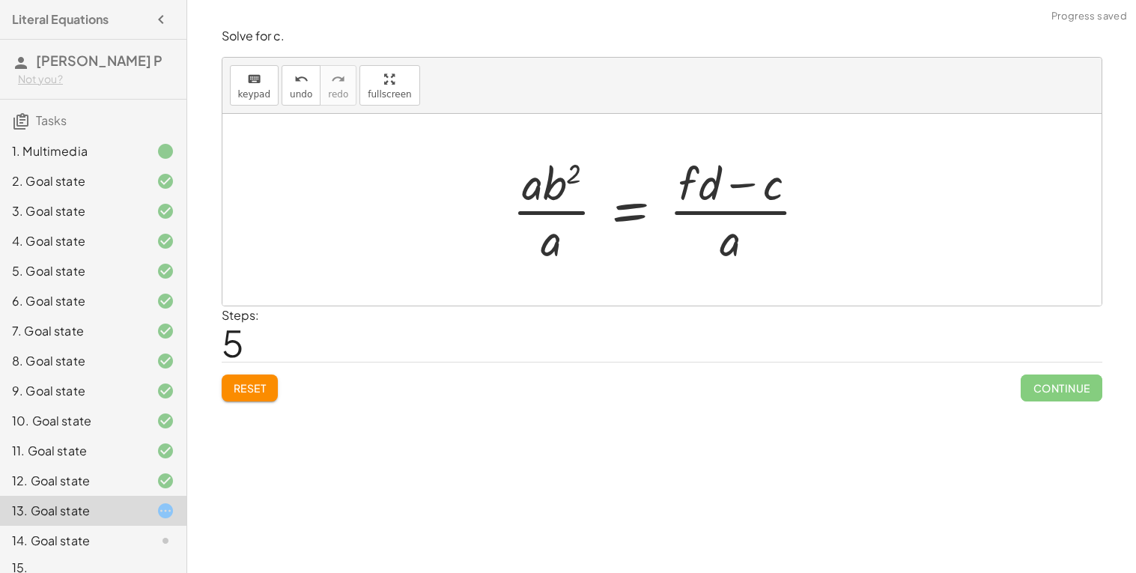
click at [566, 209] on div at bounding box center [666, 209] width 322 height 115
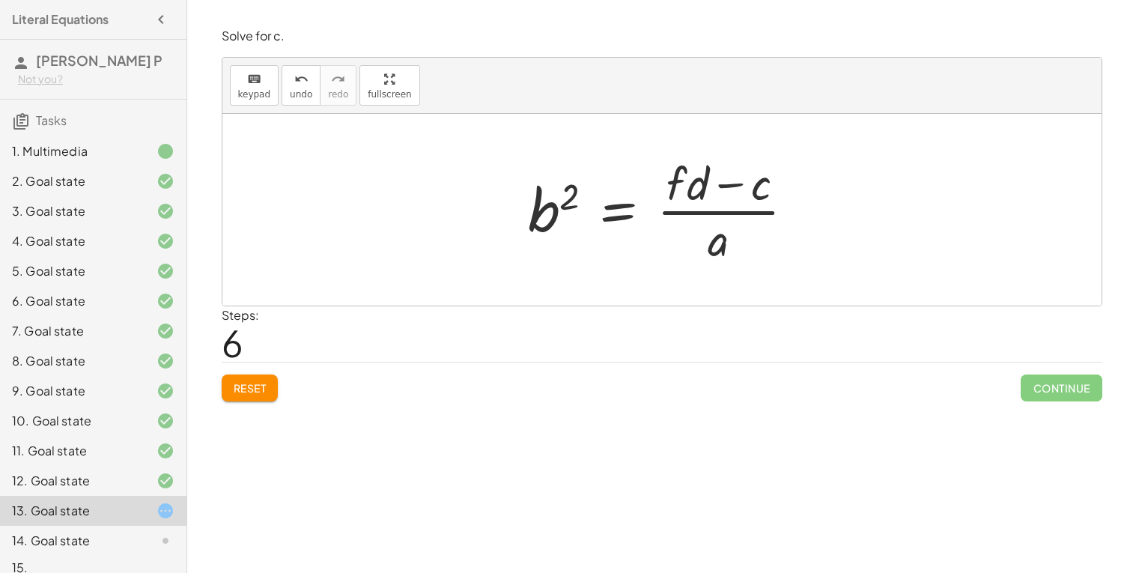
click at [240, 393] on span "Reset" at bounding box center [250, 387] width 33 height 13
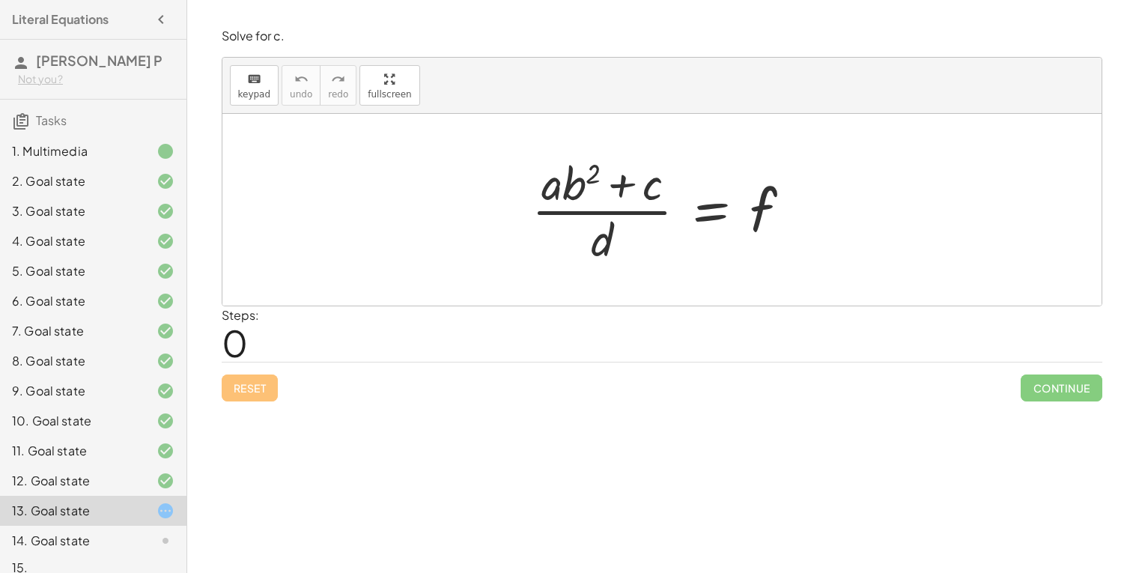
click at [712, 214] on div at bounding box center [667, 209] width 287 height 115
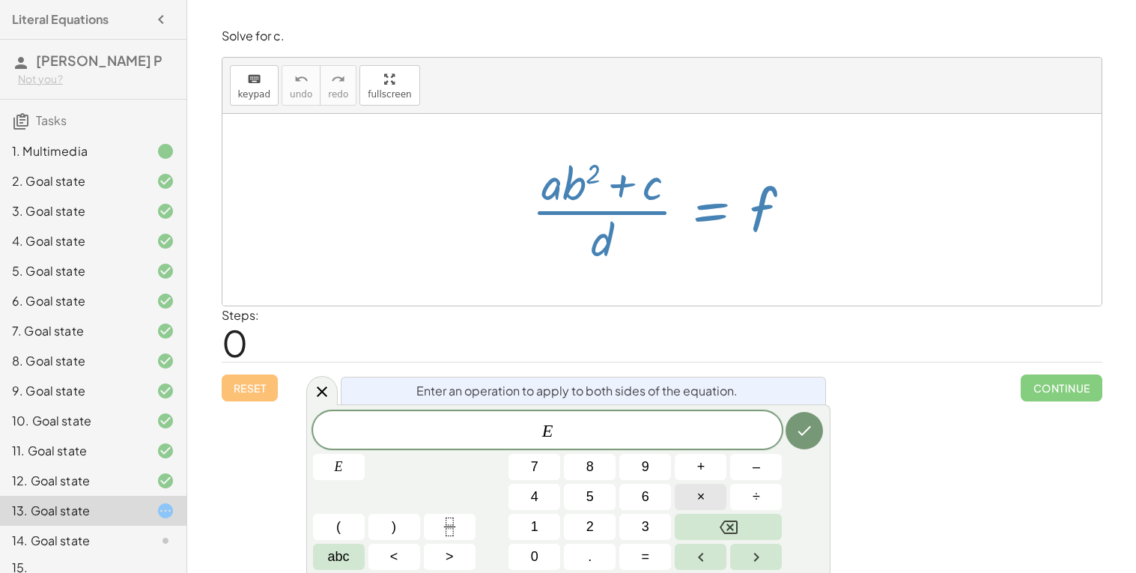
click at [708, 499] on button "×" at bounding box center [701, 497] width 52 height 26
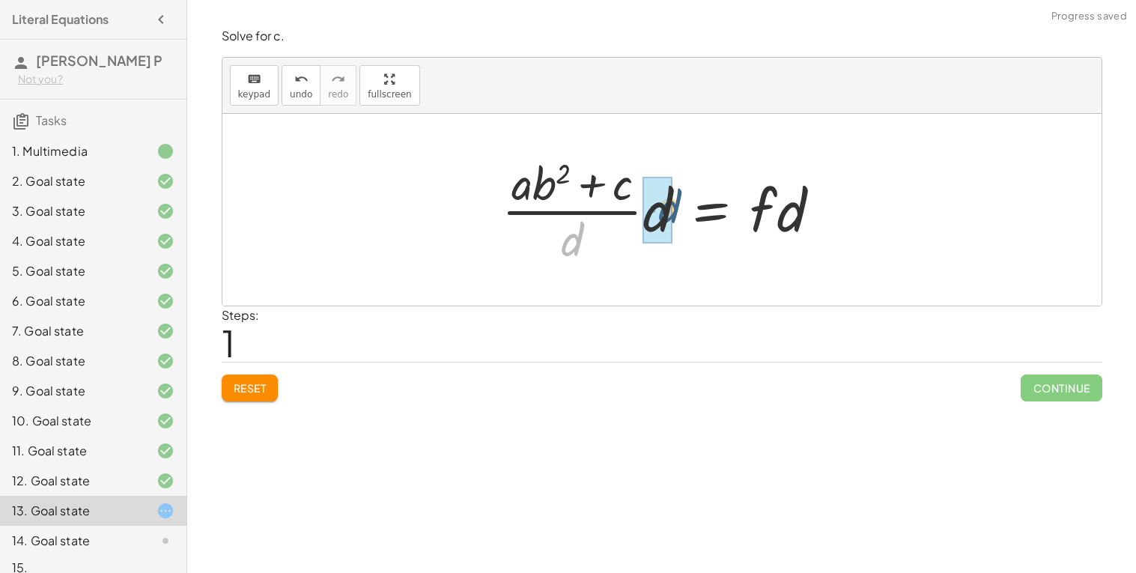
drag, startPoint x: 578, startPoint y: 240, endPoint x: 675, endPoint y: 208, distance: 102.8
click at [675, 208] on div at bounding box center [667, 209] width 347 height 115
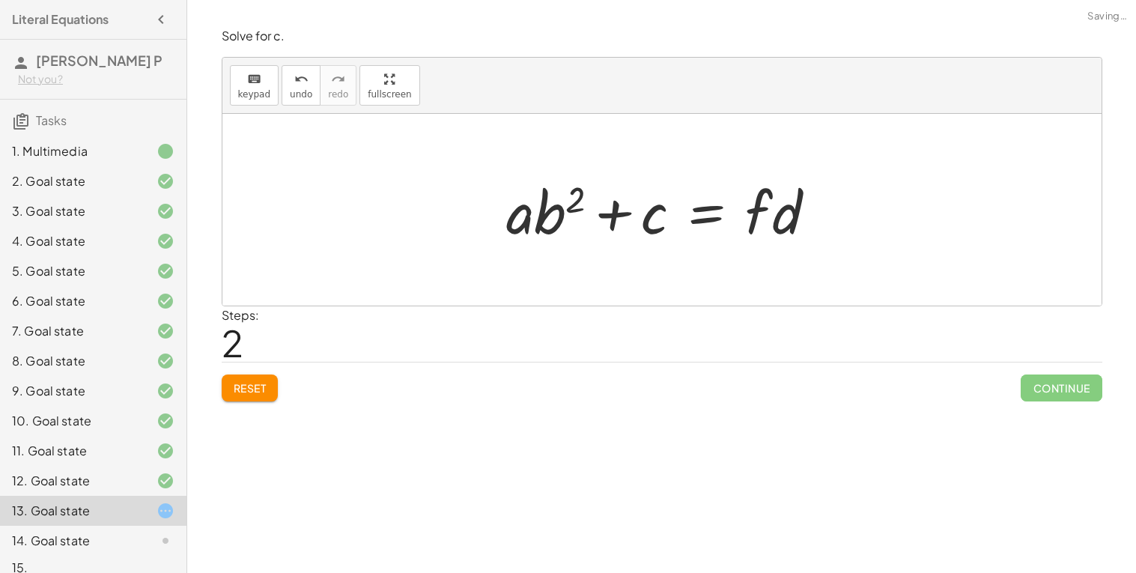
click at [700, 214] on div at bounding box center [668, 210] width 338 height 77
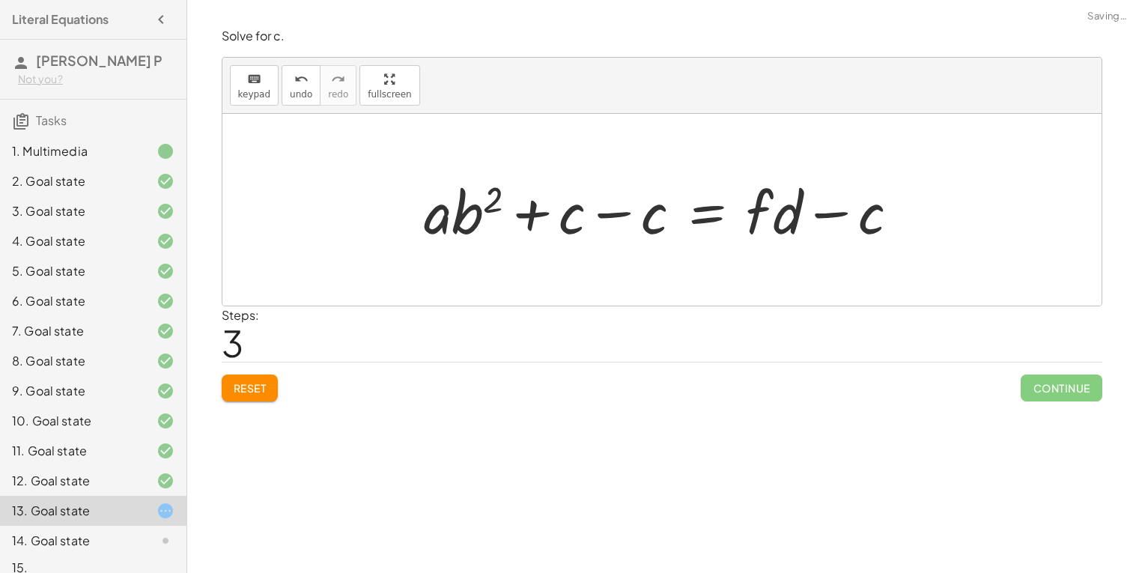
click at [626, 216] on div at bounding box center [668, 210] width 503 height 77
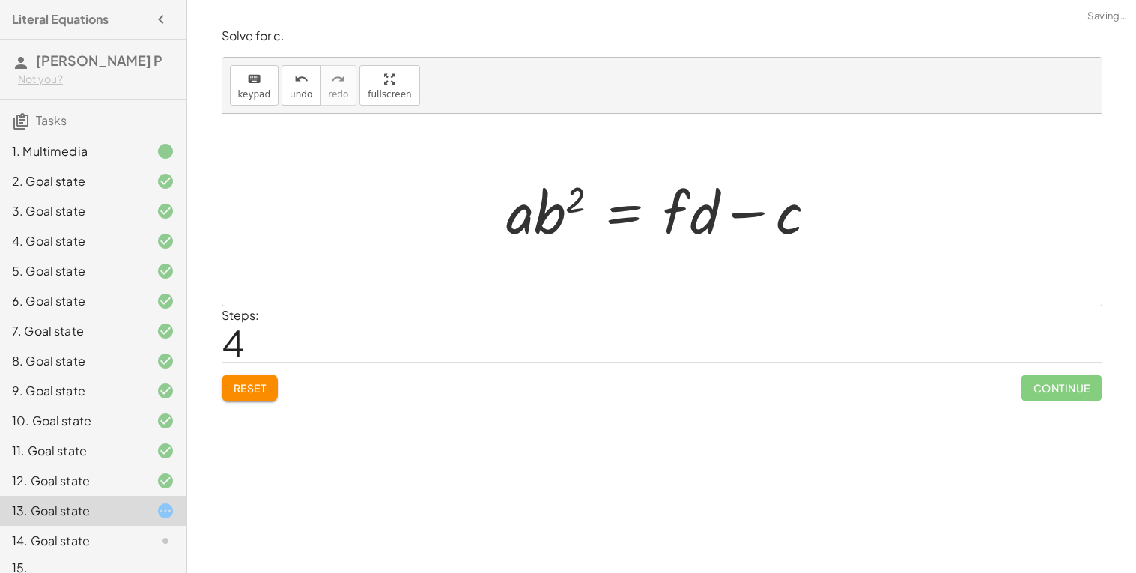
click at [617, 217] on div at bounding box center [668, 210] width 338 height 77
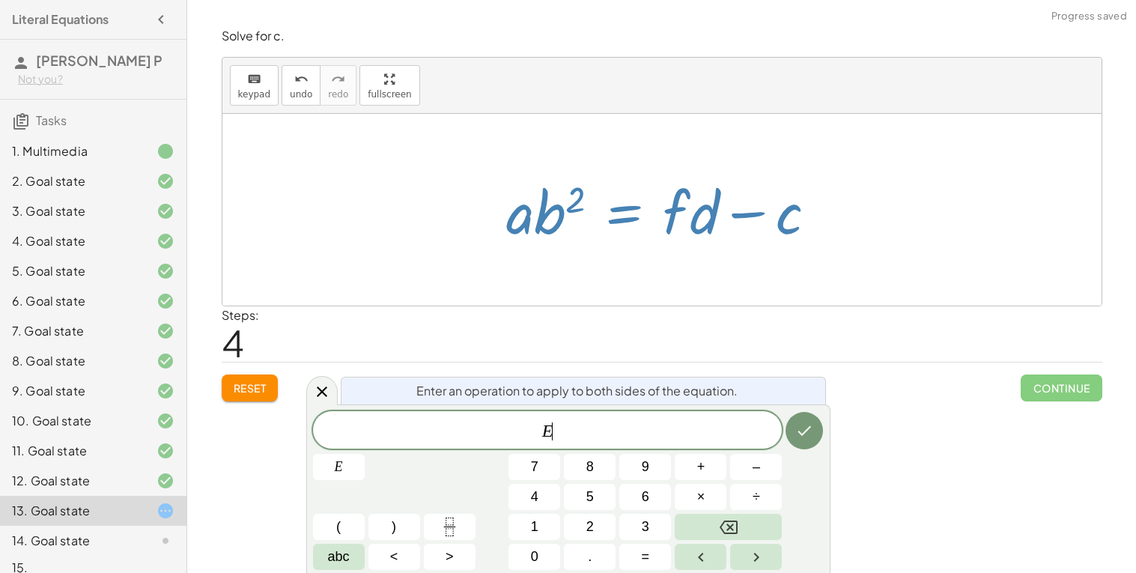
click at [617, 217] on div at bounding box center [668, 210] width 338 height 77
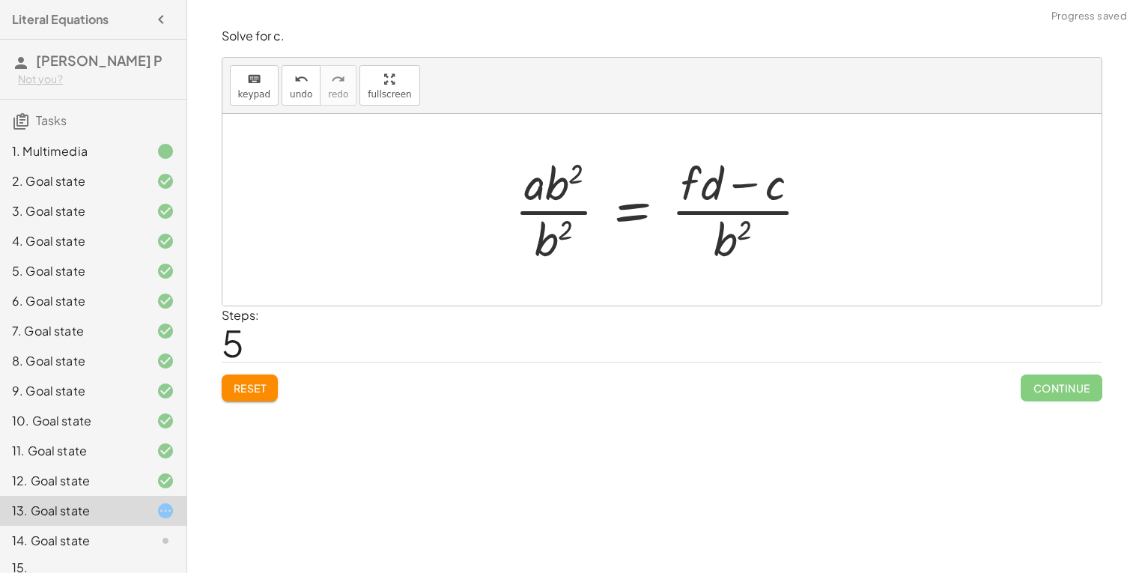
click at [562, 214] on div at bounding box center [668, 209] width 322 height 115
drag, startPoint x: 558, startPoint y: 160, endPoint x: 565, endPoint y: 150, distance: 11.8
click at [565, 150] on div "· ( + · a · b 2 + c ) · d = f · · ( + · a · b 2 + c ) · d · d = · f · d + · a ·…" at bounding box center [662, 209] width 341 height 123
drag, startPoint x: 559, startPoint y: 187, endPoint x: 548, endPoint y: 237, distance: 51.3
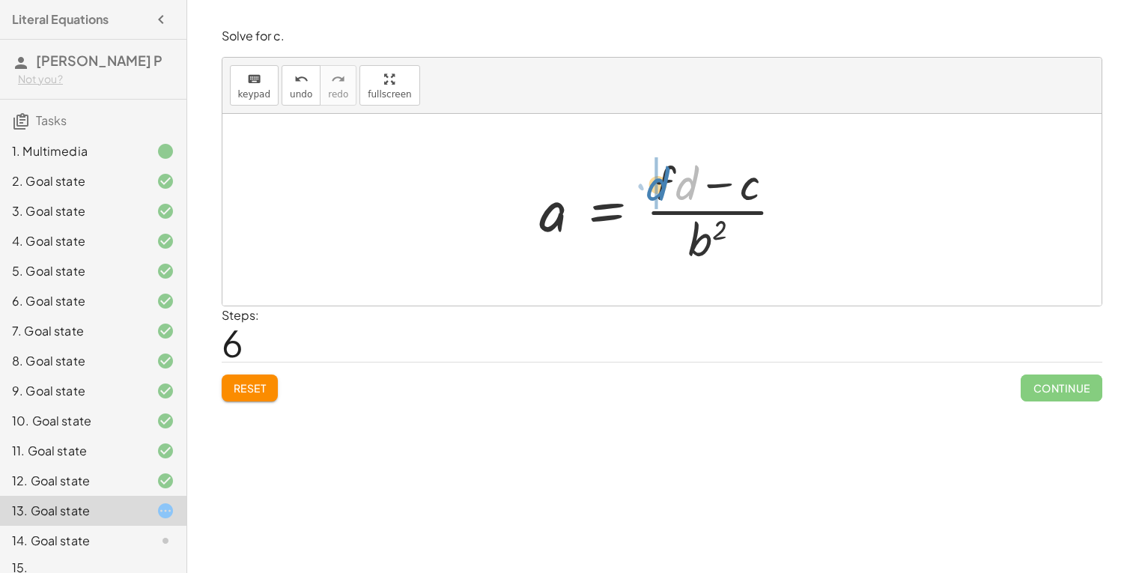
drag, startPoint x: 687, startPoint y: 179, endPoint x: 656, endPoint y: 180, distance: 30.7
click at [673, 212] on div at bounding box center [668, 209] width 271 height 115
click at [673, 214] on div at bounding box center [668, 209] width 271 height 115
click at [587, 225] on div at bounding box center [668, 209] width 271 height 115
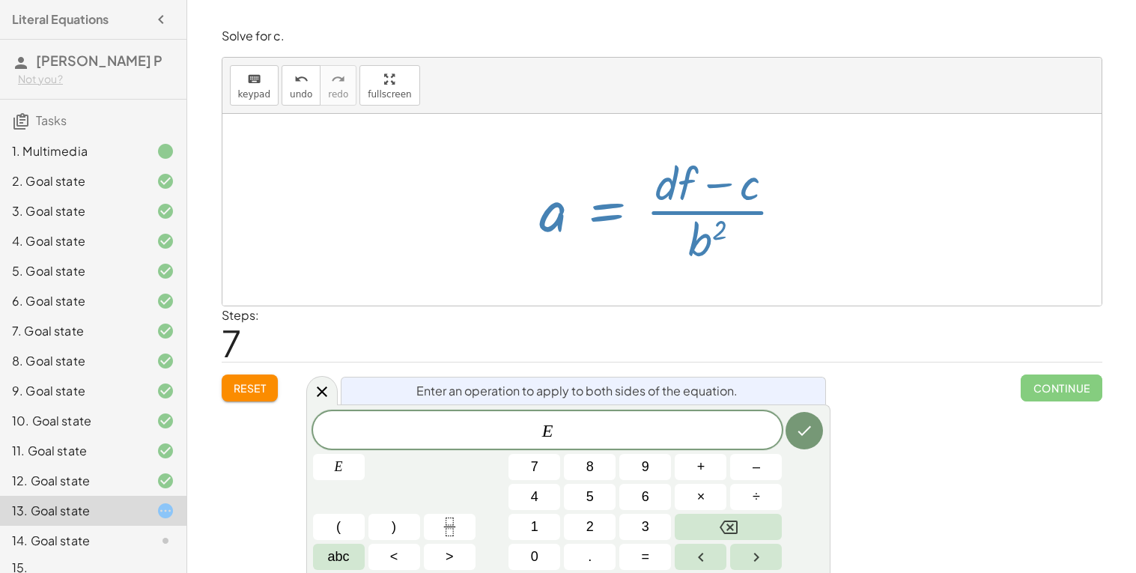
click at [691, 211] on div at bounding box center [668, 209] width 271 height 115
click at [799, 263] on div at bounding box center [668, 209] width 271 height 115
click at [783, 328] on div "Steps: 7" at bounding box center [662, 333] width 881 height 55
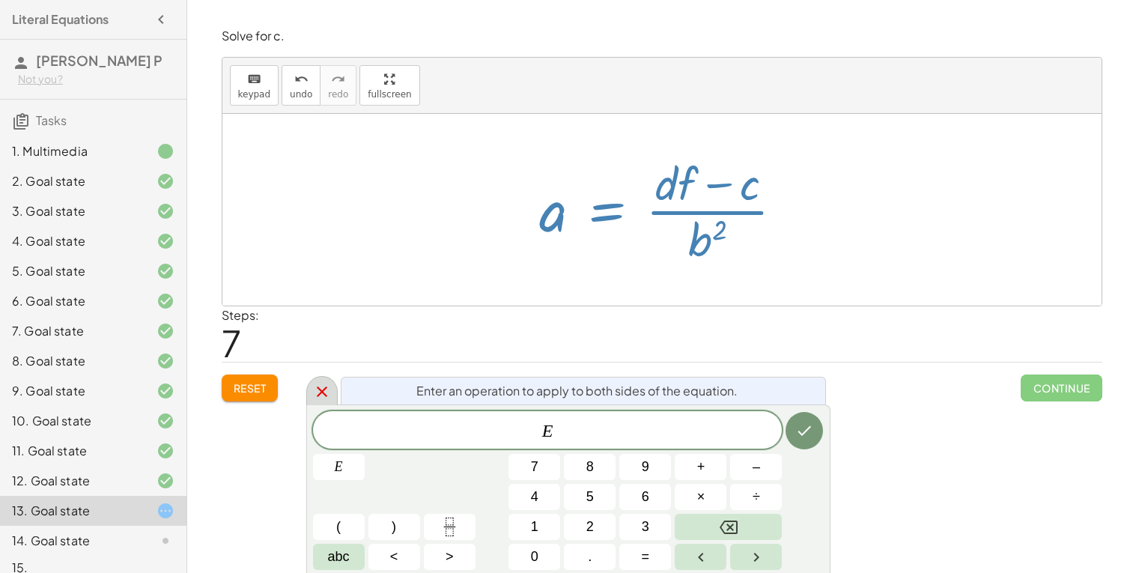
click at [318, 394] on icon at bounding box center [322, 392] width 18 height 18
